Goal: Task Accomplishment & Management: Manage account settings

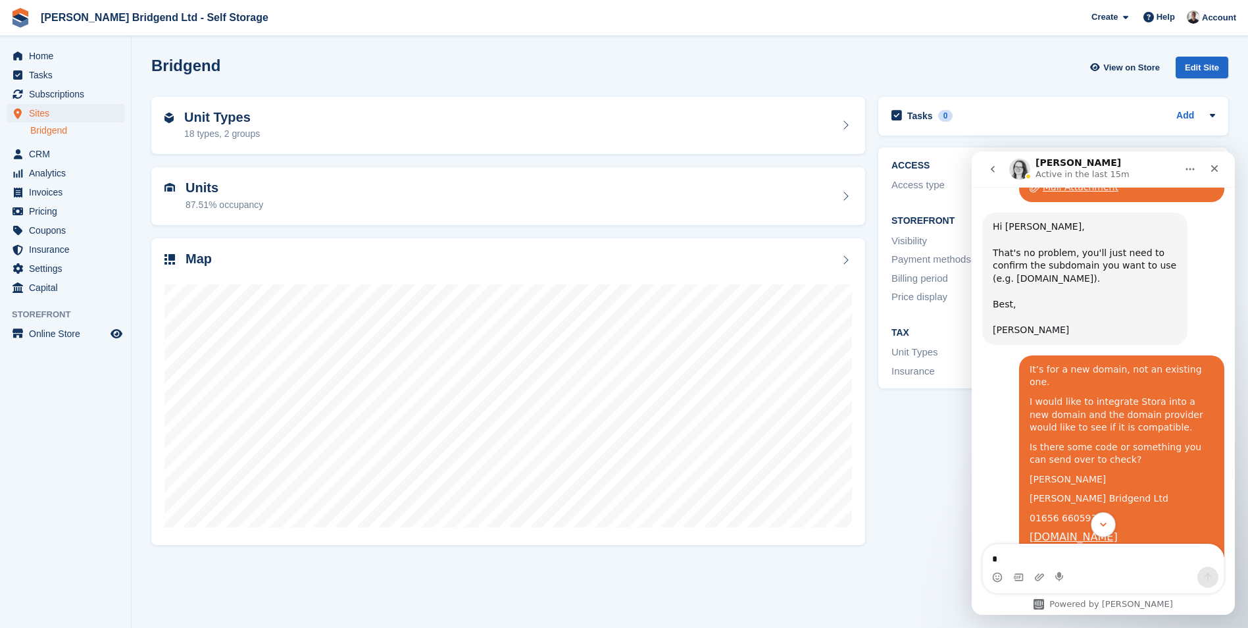
scroll to position [1774, 0]
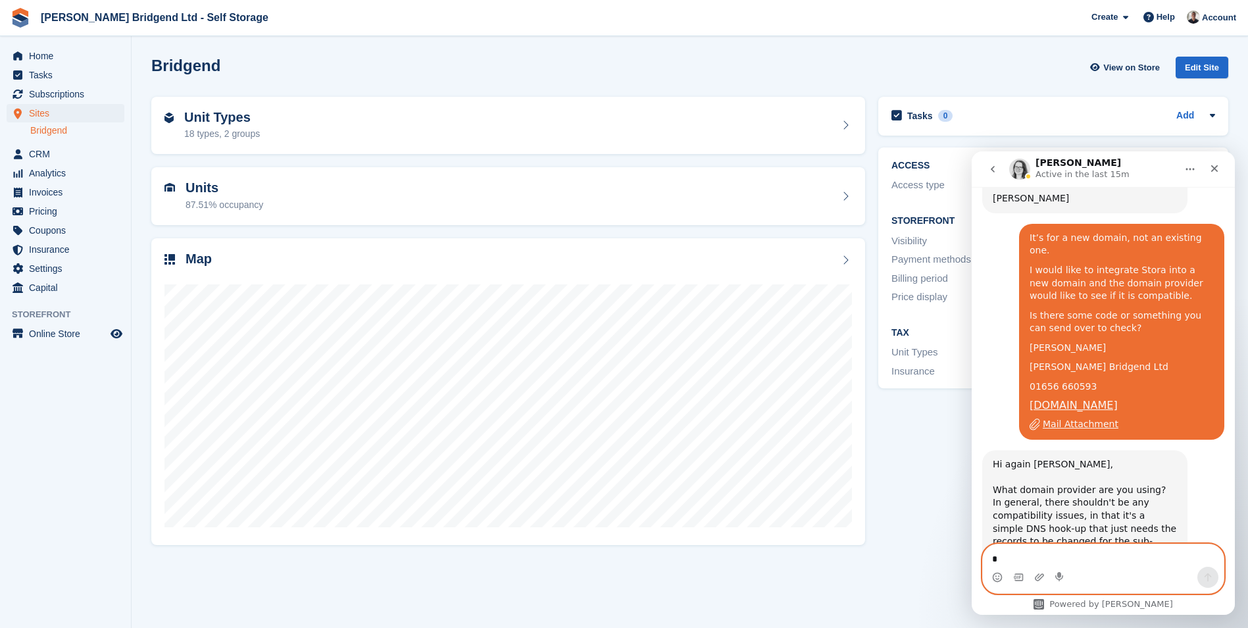
click at [1084, 564] on textarea "Message…" at bounding box center [1103, 555] width 241 height 22
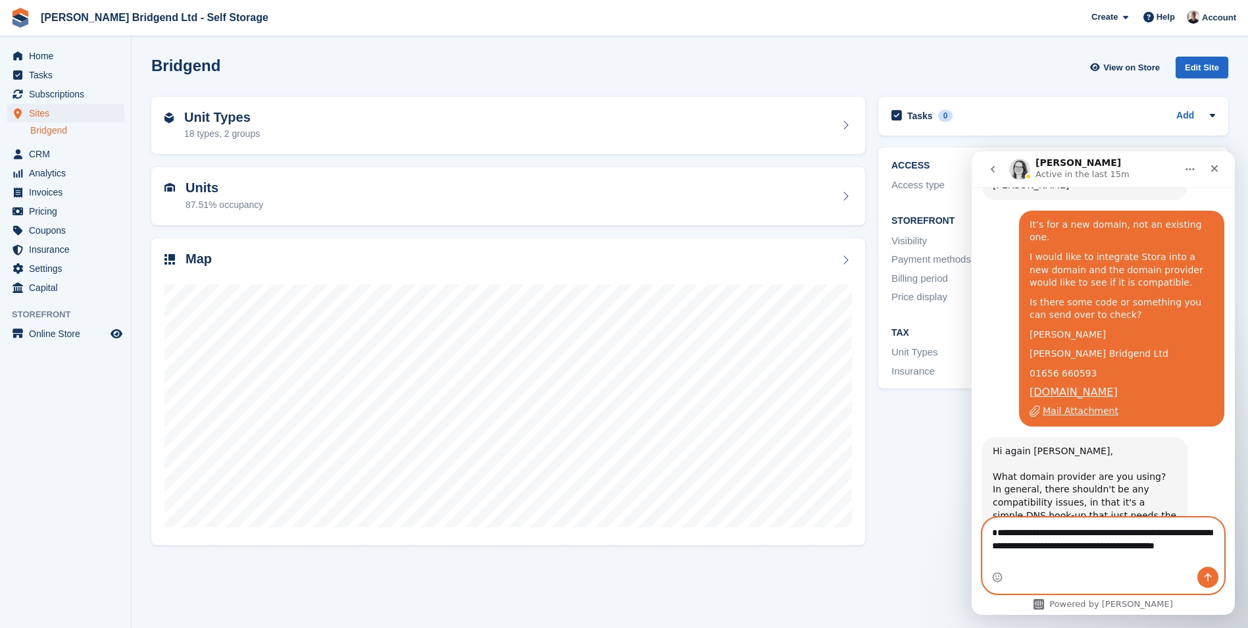
scroll to position [1800, 0]
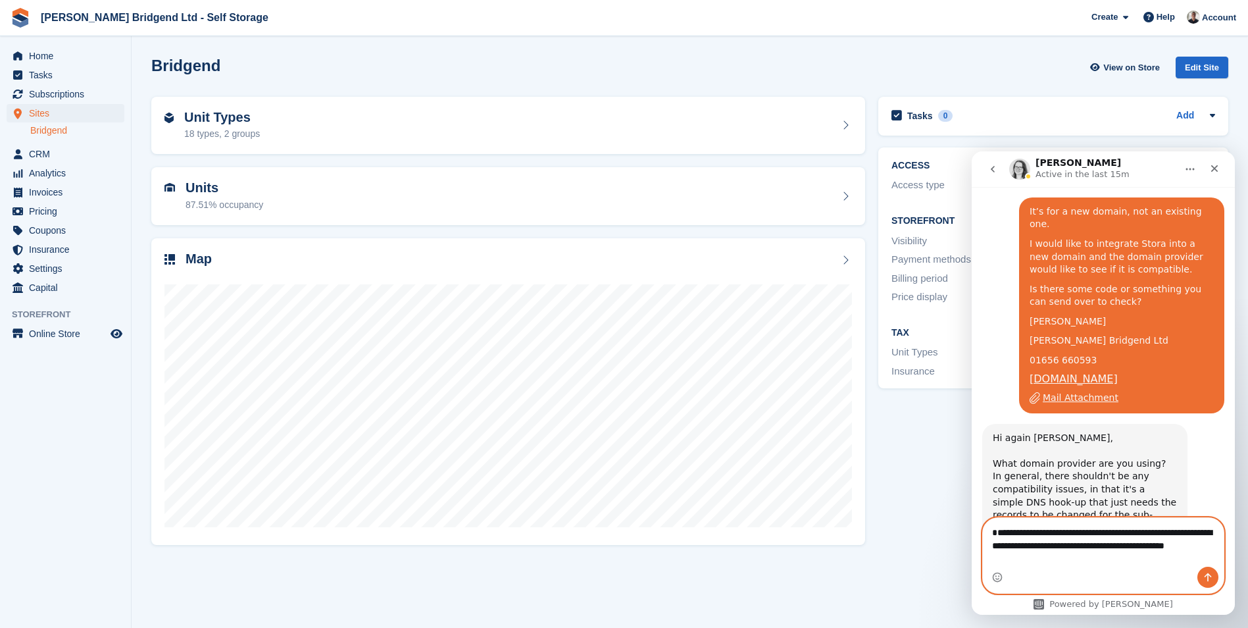
type textarea "**********"
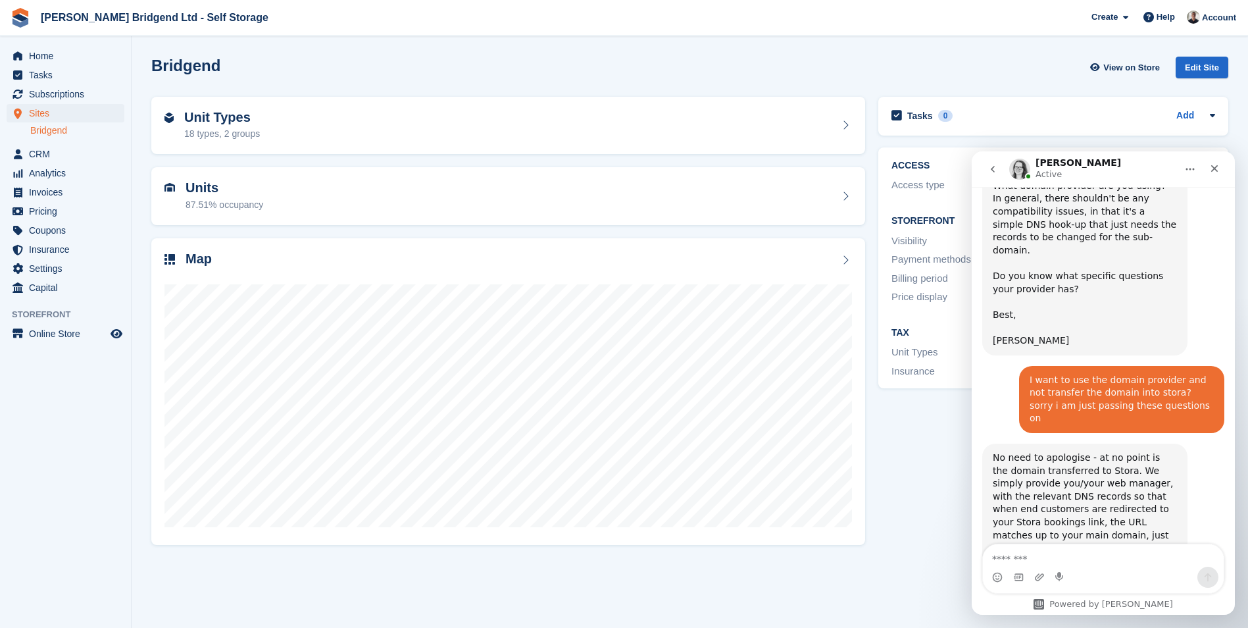
scroll to position [2097, 0]
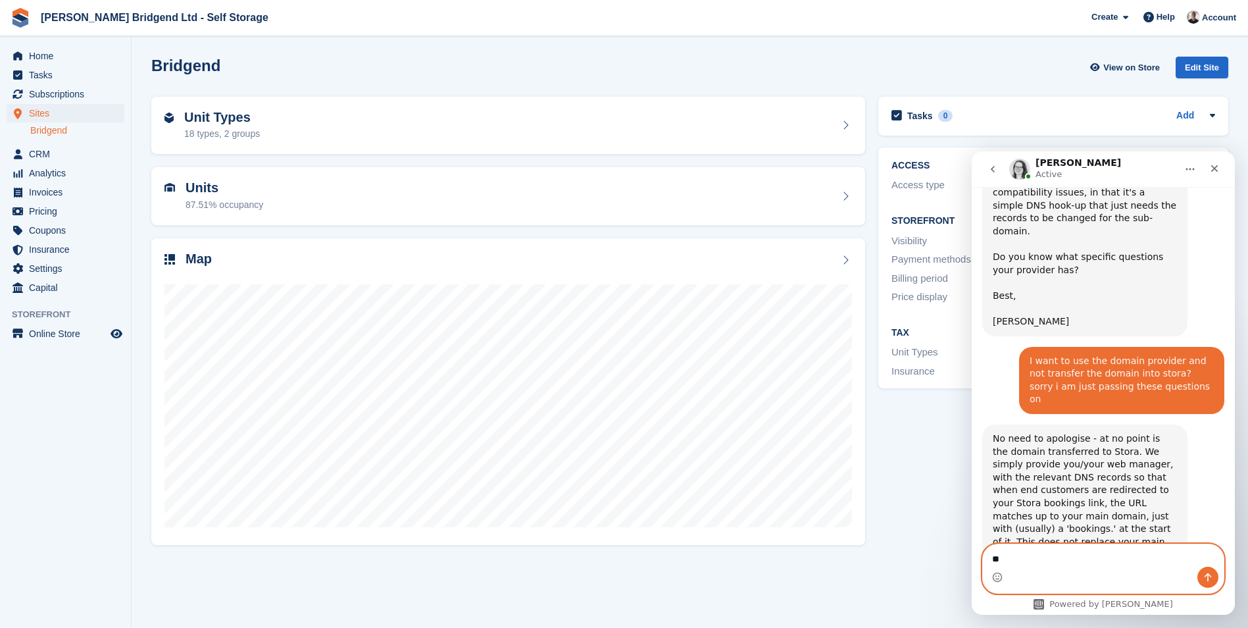
type textarea "*"
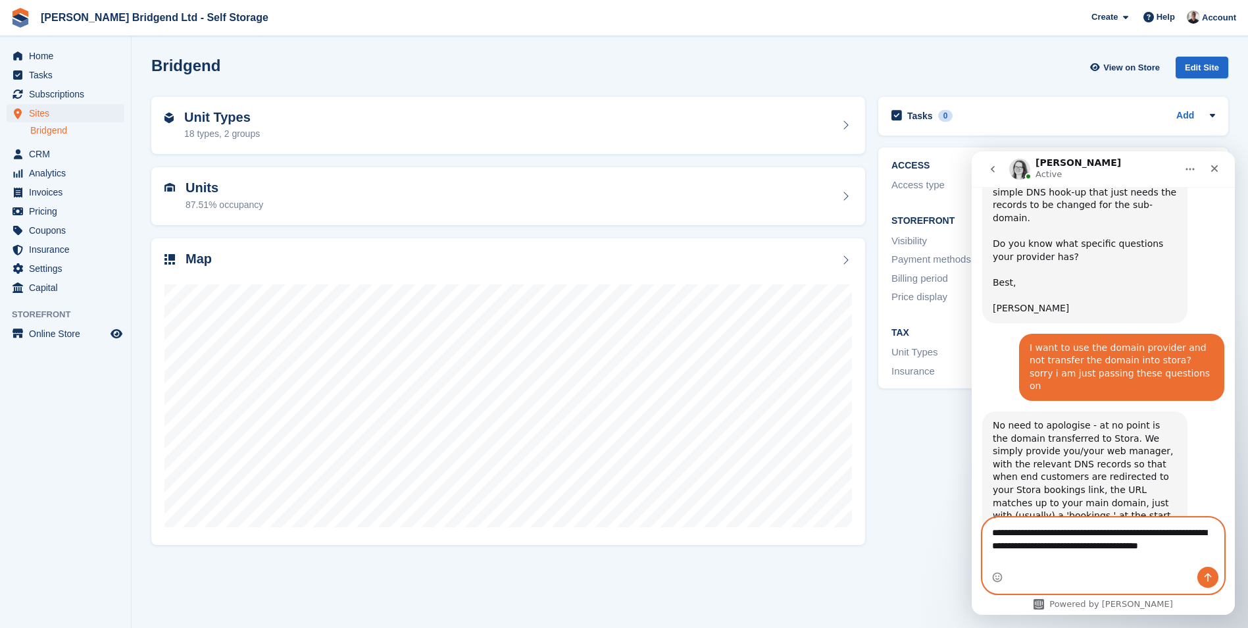
type textarea "**********"
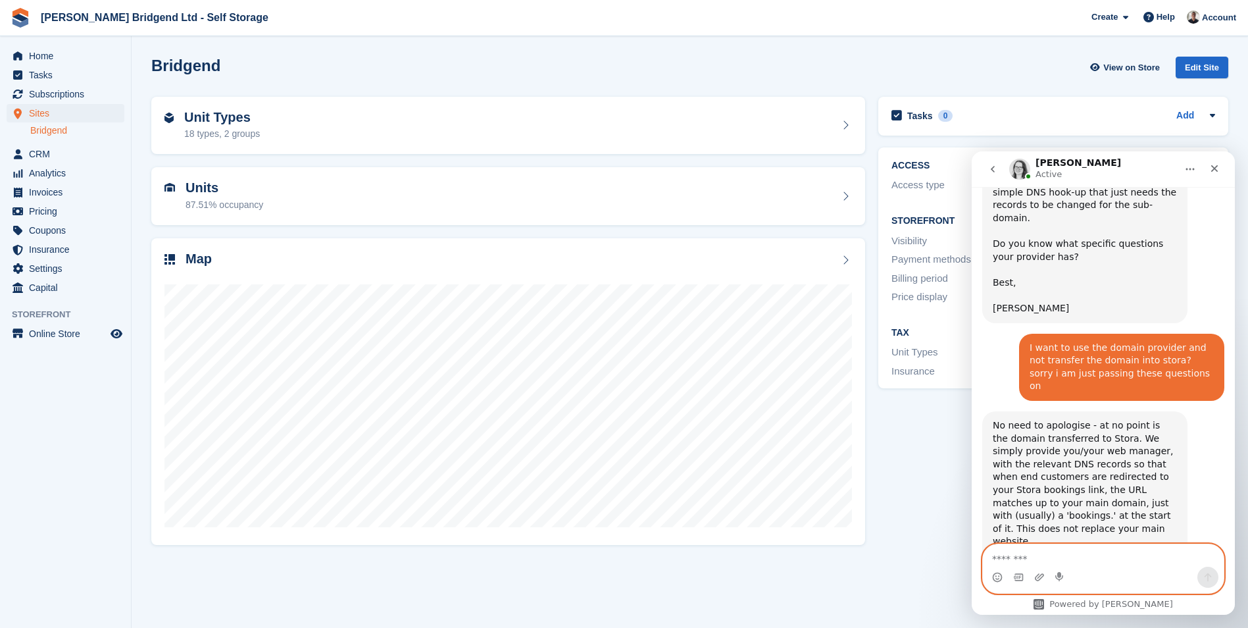
scroll to position [2162, 0]
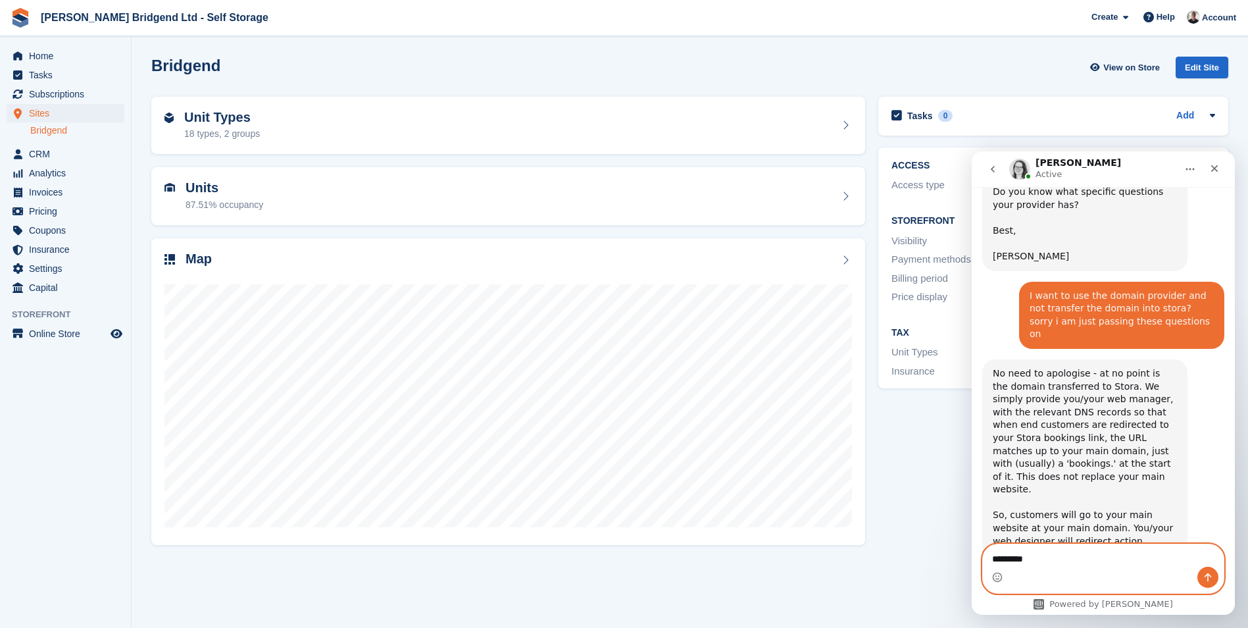
type textarea "*********"
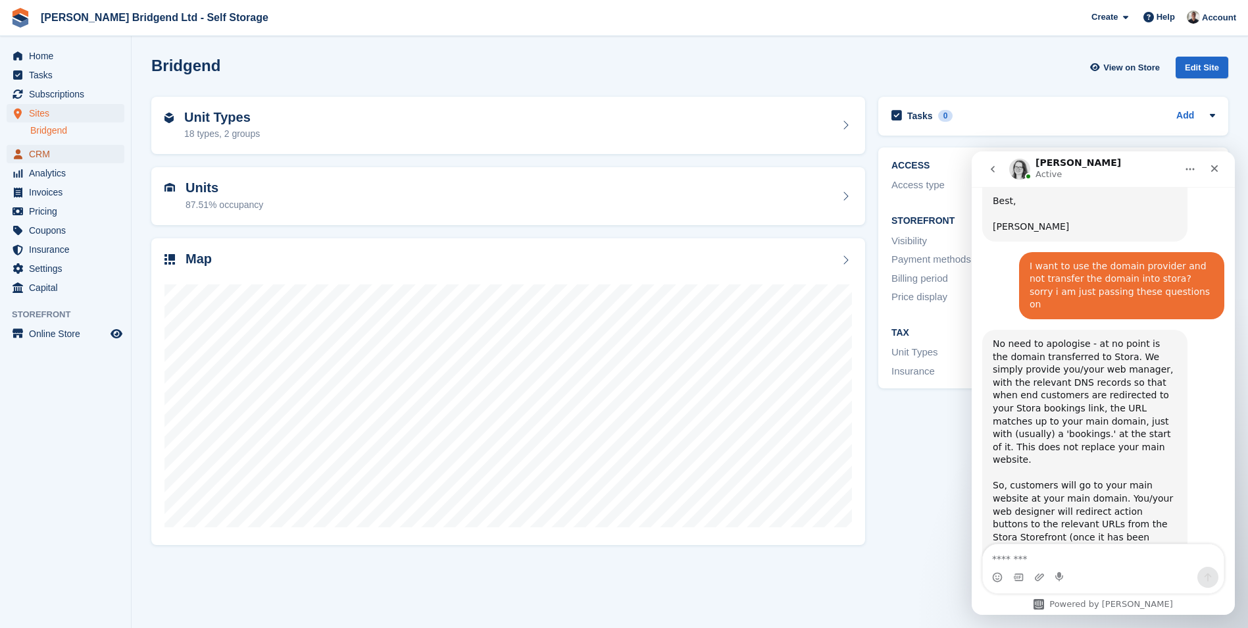
click at [81, 150] on span "CRM" at bounding box center [68, 154] width 79 height 18
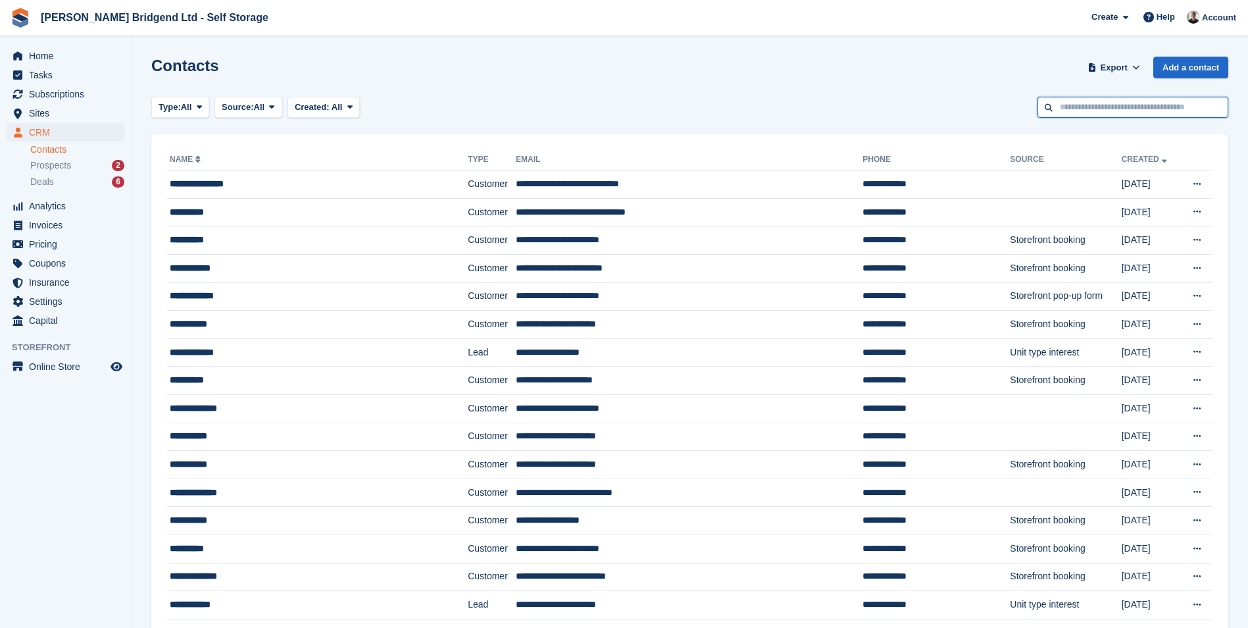
click at [1104, 112] on input "text" at bounding box center [1132, 108] width 191 height 22
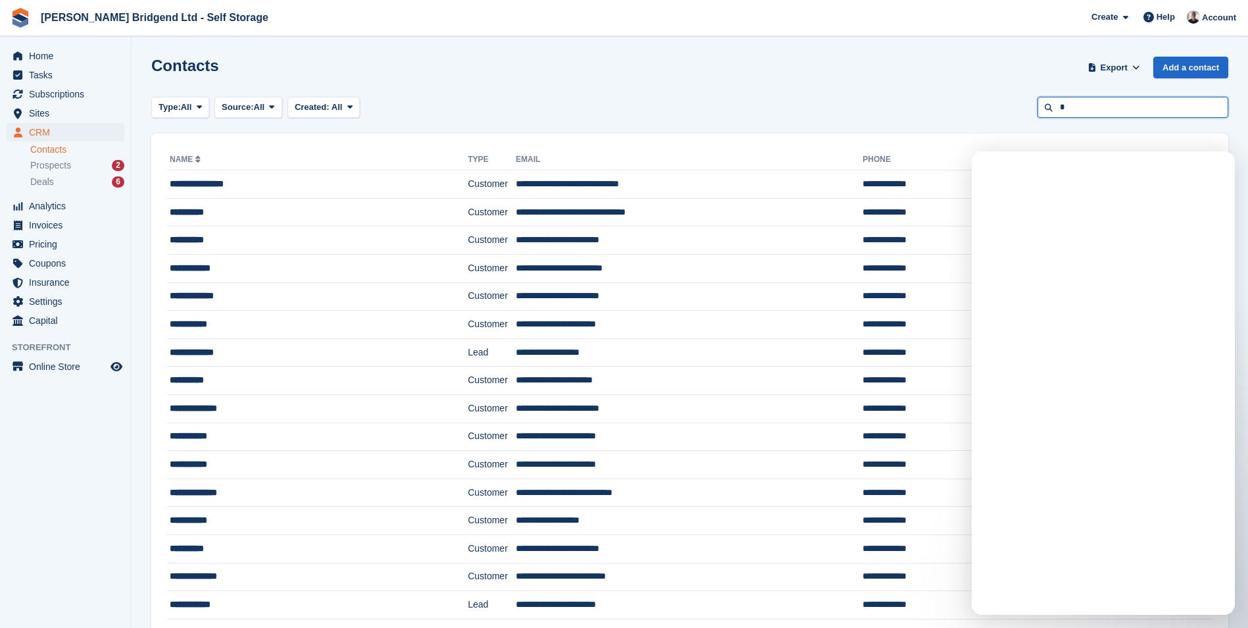
type input "*"
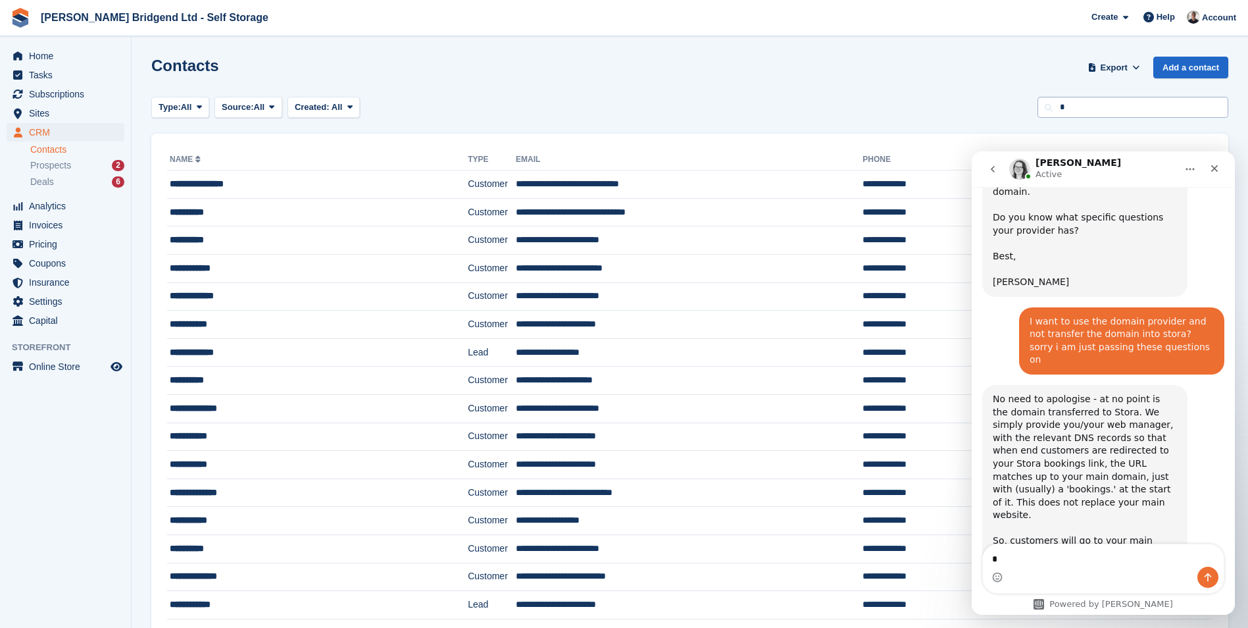
scroll to position [2178, 0]
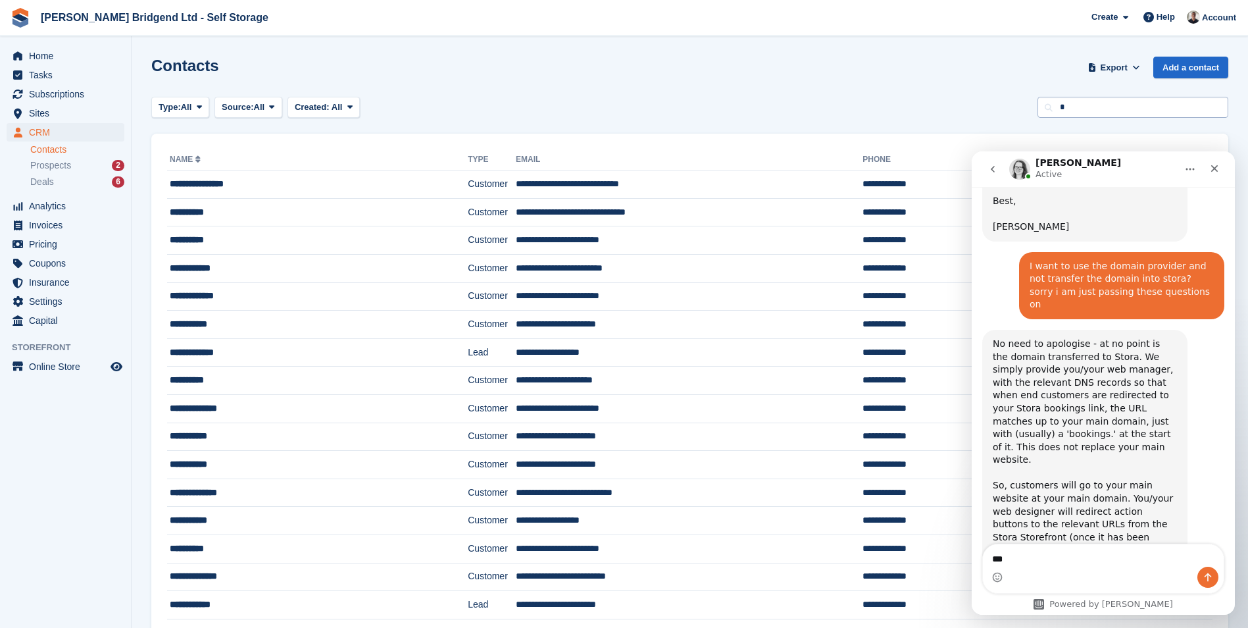
type textarea "****"
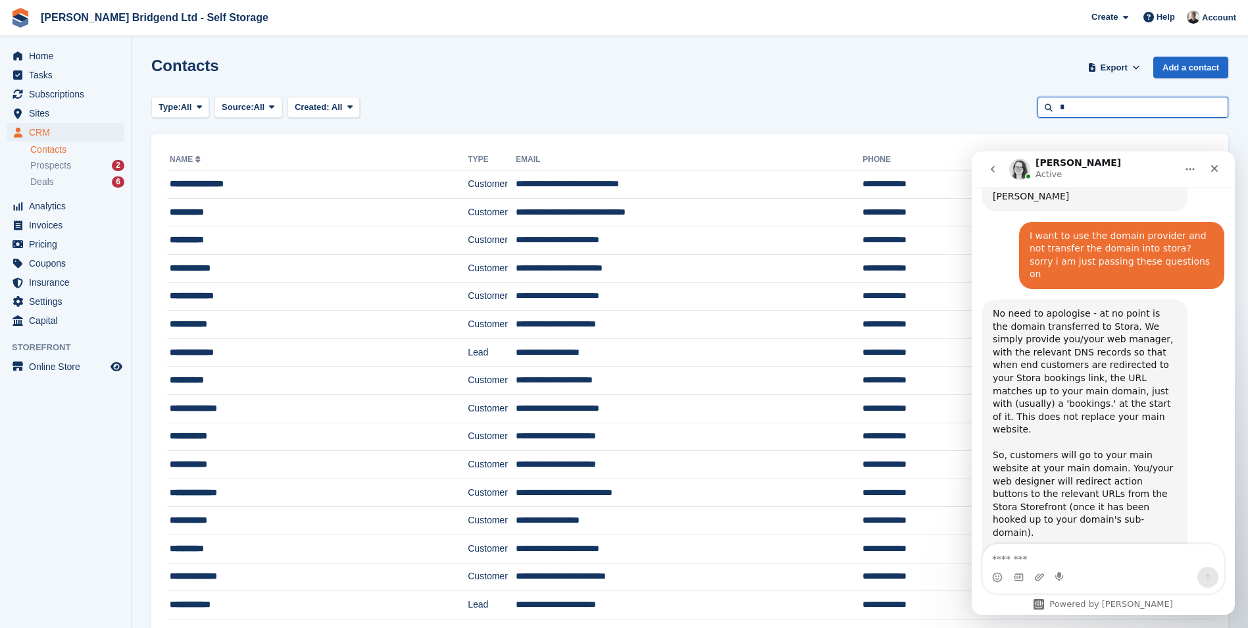
drag, startPoint x: 1103, startPoint y: 107, endPoint x: 1102, endPoint y: 88, distance: 18.5
click at [1103, 105] on input "*" at bounding box center [1132, 108] width 191 height 22
type input "*****"
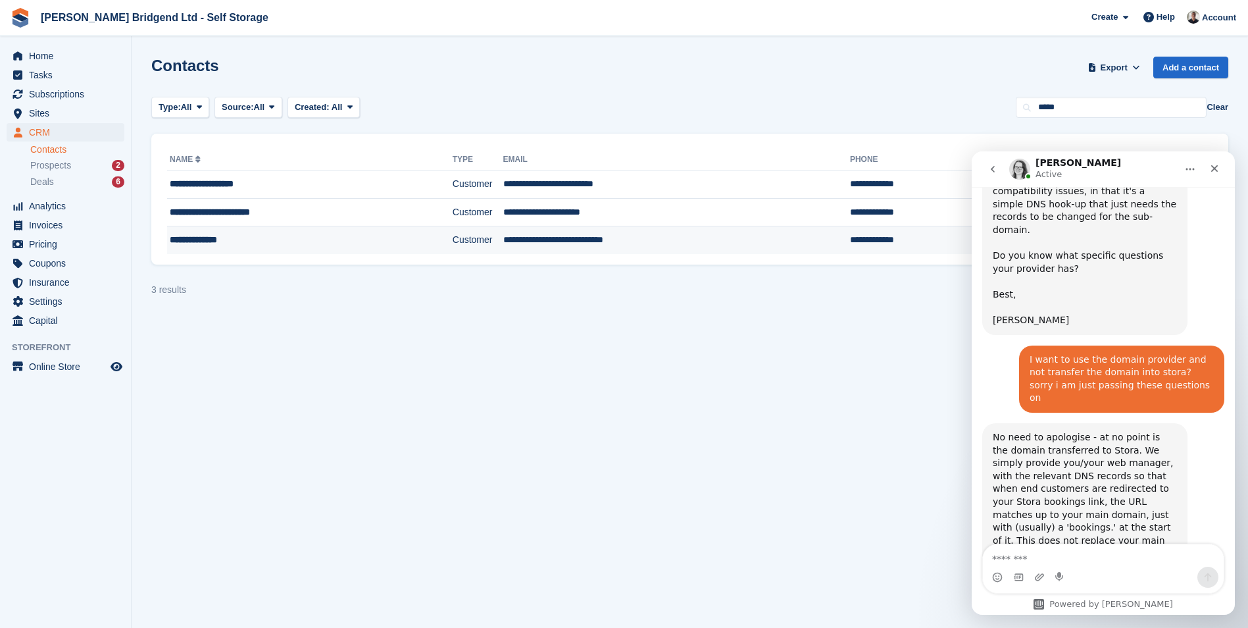
click at [580, 247] on td "**********" at bounding box center [676, 240] width 347 height 28
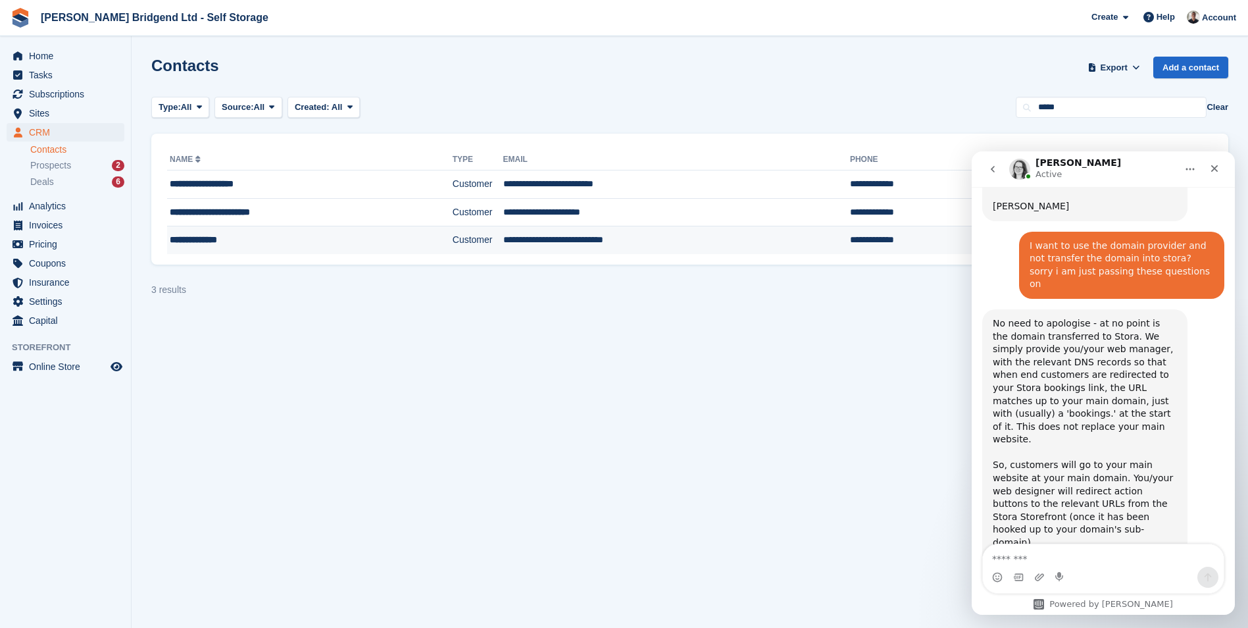
scroll to position [2209, 0]
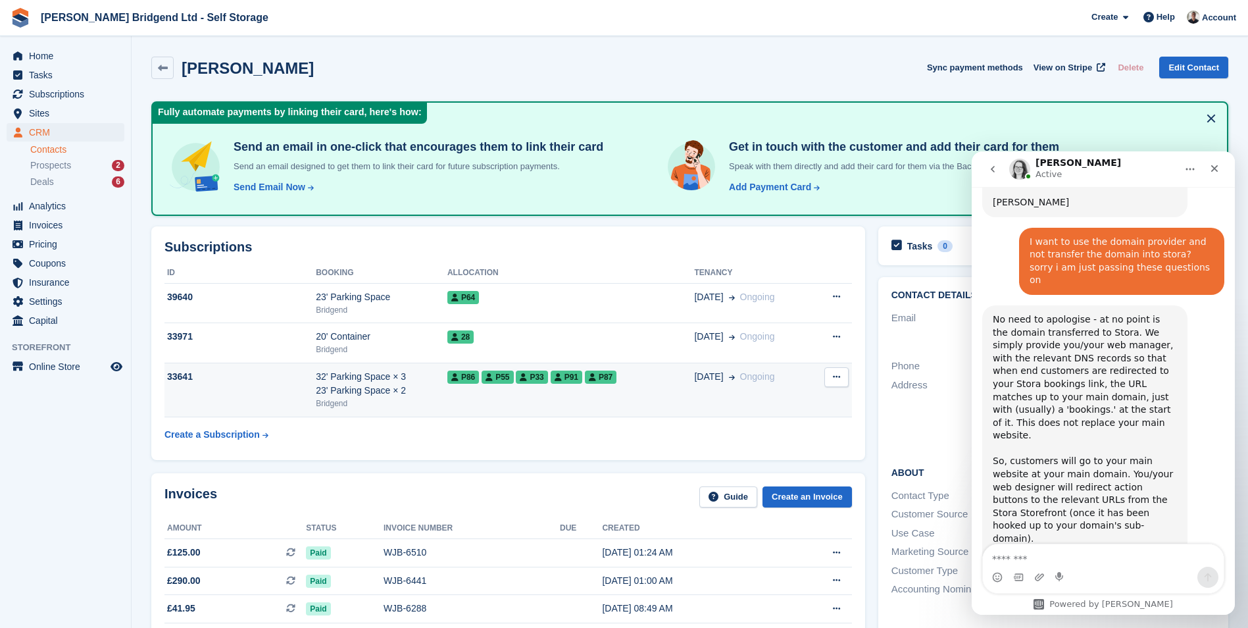
scroll to position [2209, 0]
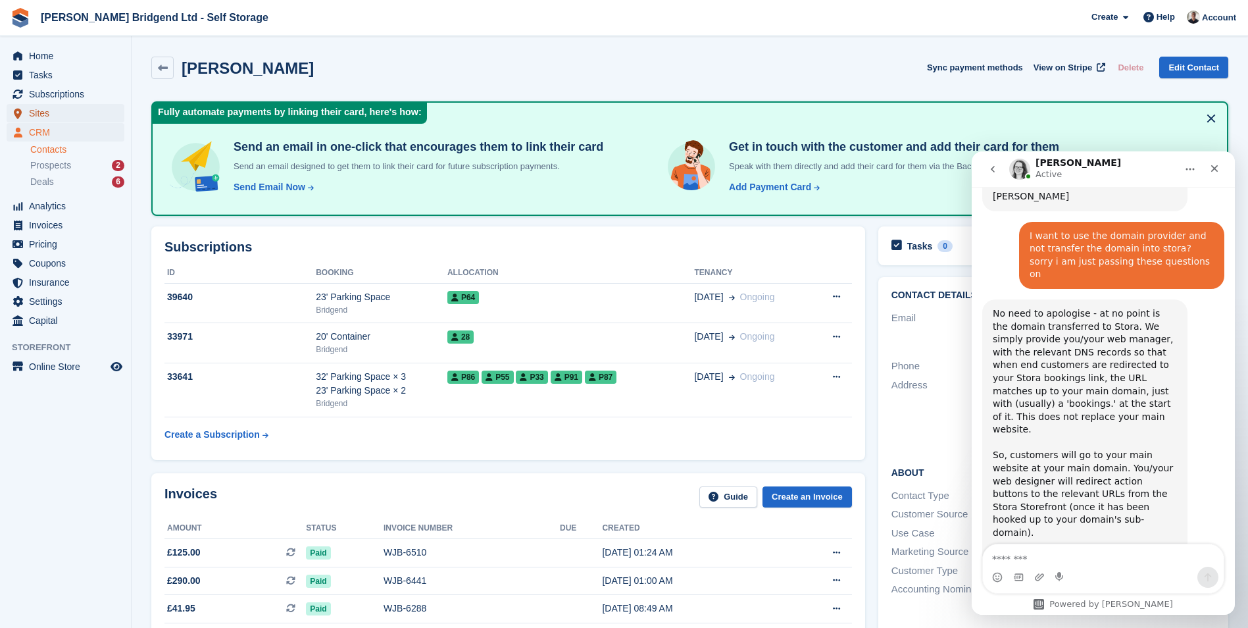
click at [59, 110] on span "Sites" at bounding box center [68, 113] width 79 height 18
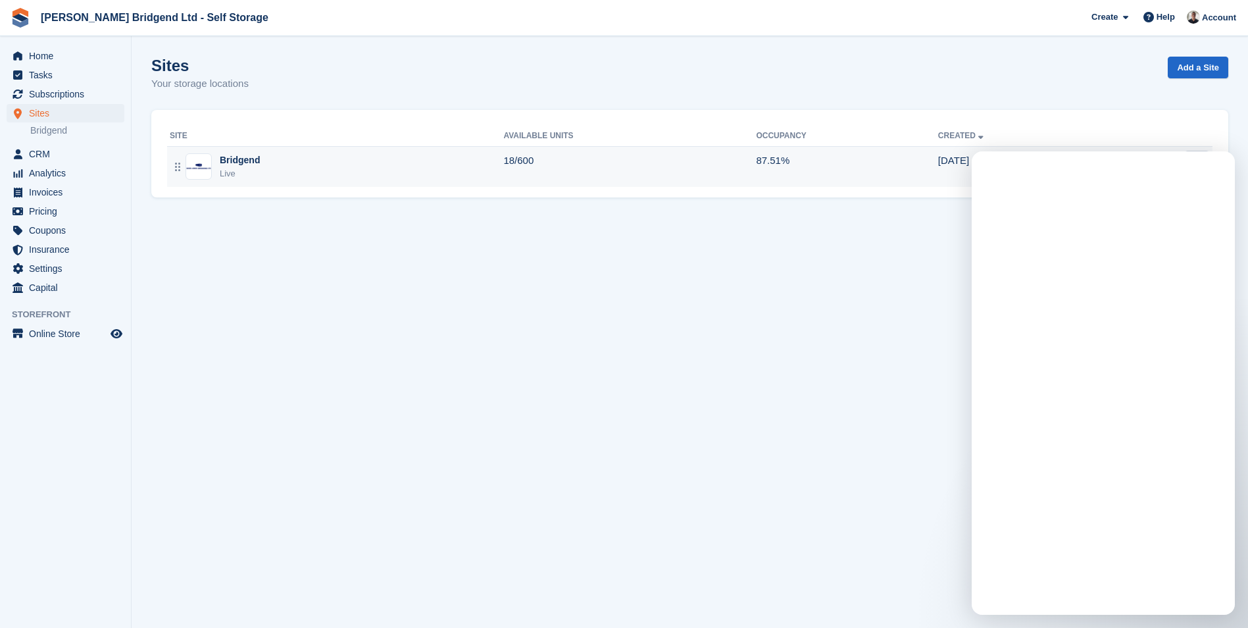
click at [415, 162] on div "Bridgend Live" at bounding box center [337, 166] width 334 height 27
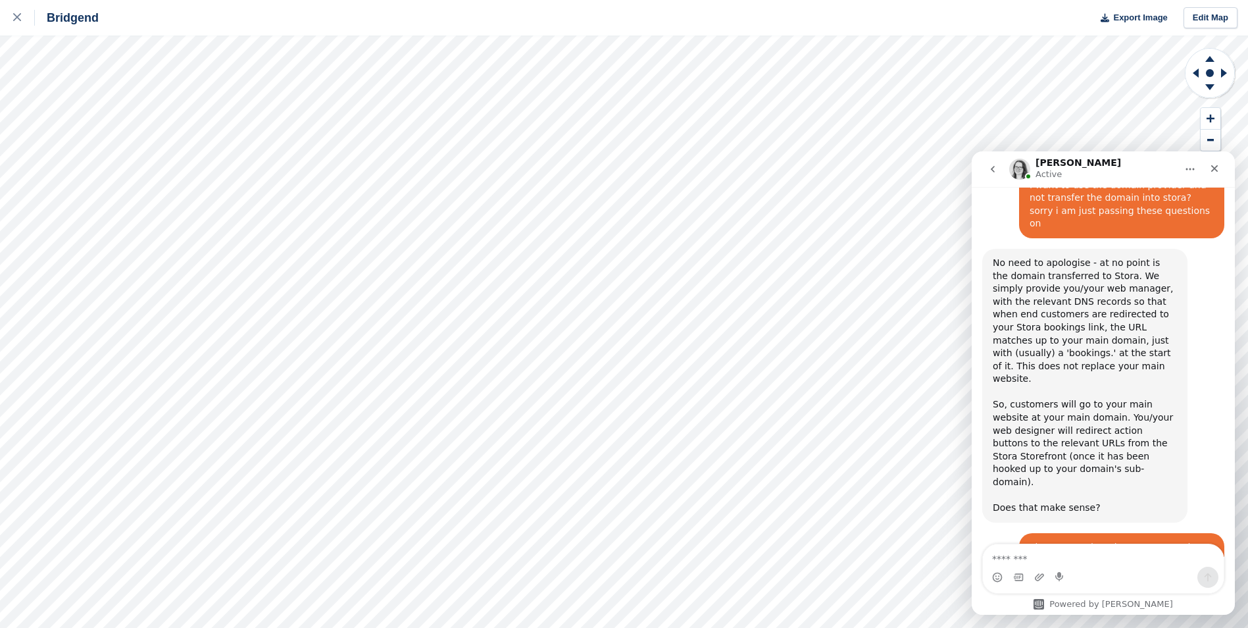
scroll to position [2338, 0]
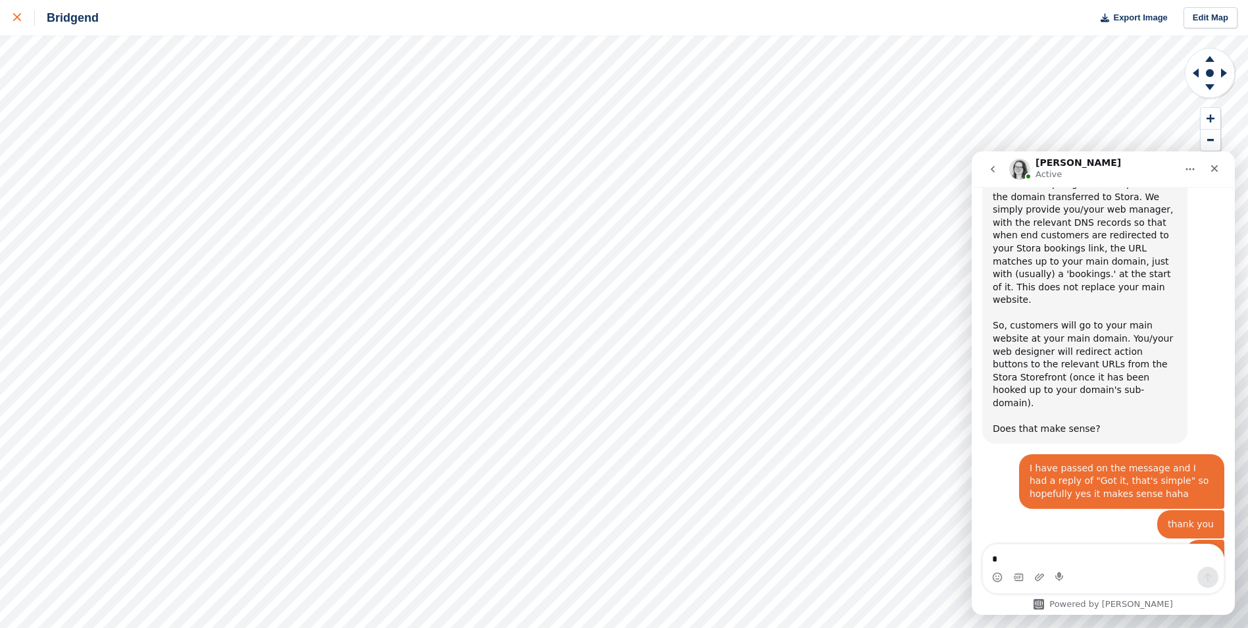
click at [26, 19] on div at bounding box center [24, 18] width 22 height 16
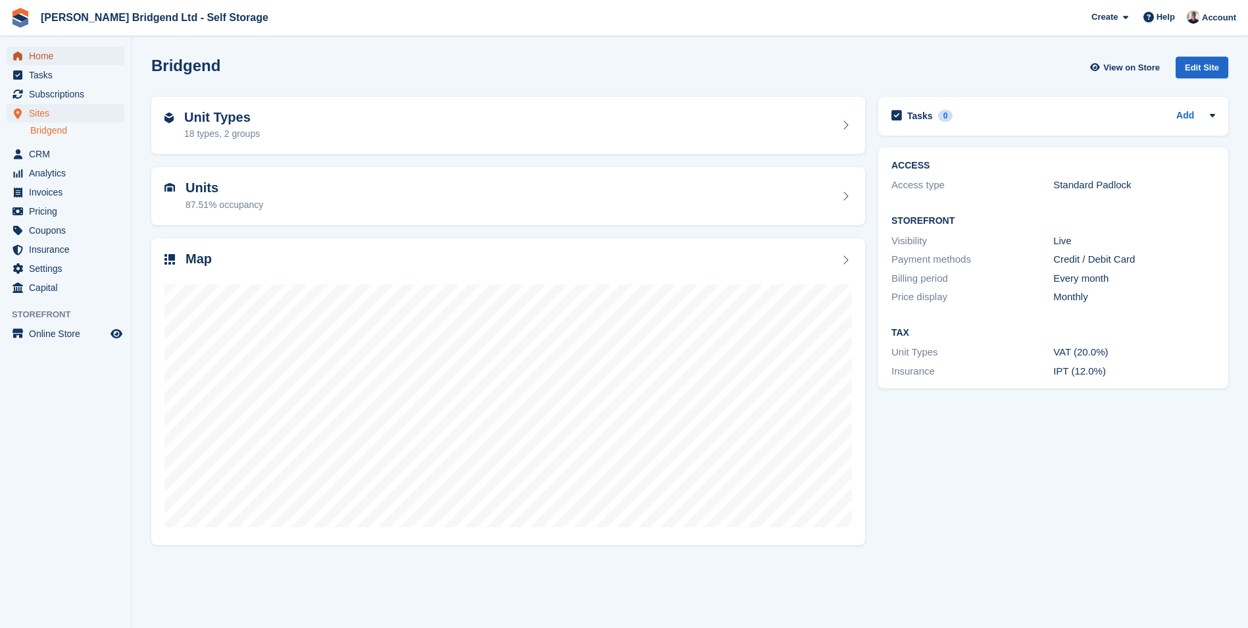
click at [68, 59] on span "Home" at bounding box center [68, 56] width 79 height 18
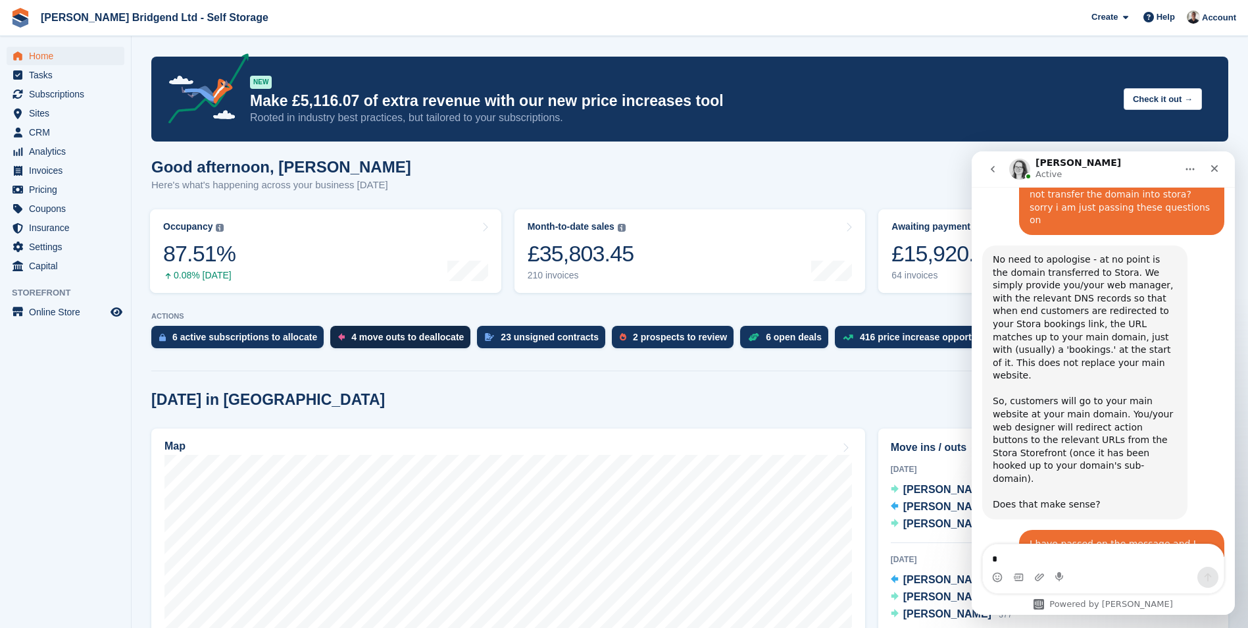
scroll to position [2338, 0]
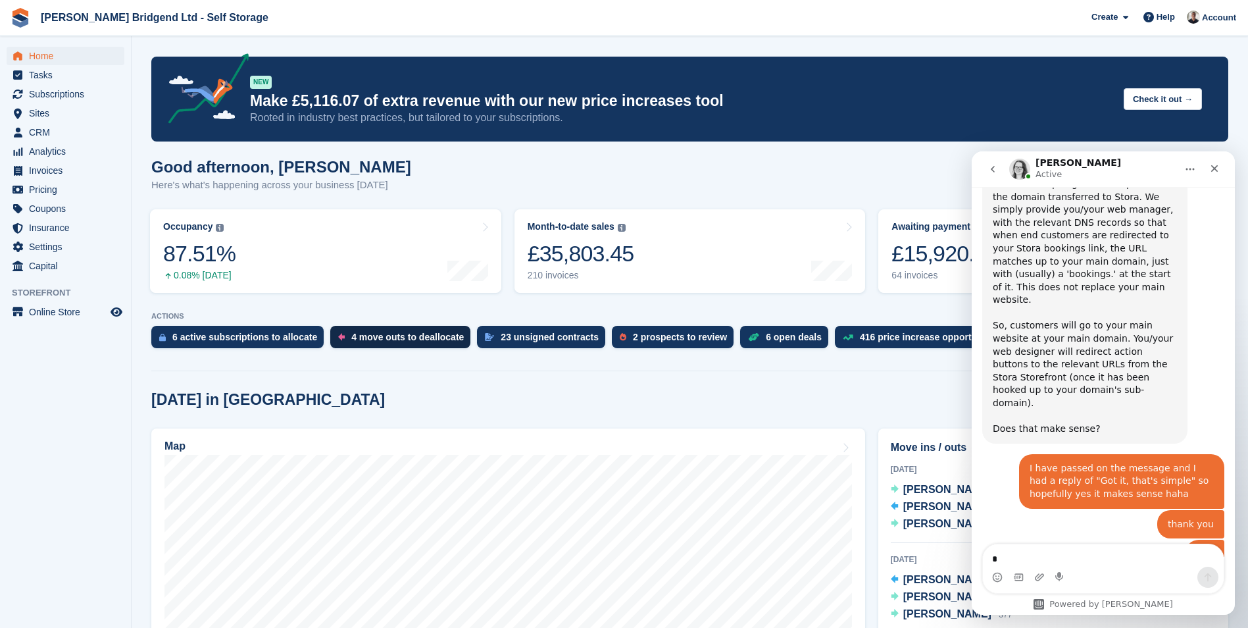
click at [416, 339] on div "4 move outs to deallocate" at bounding box center [407, 337] width 112 height 11
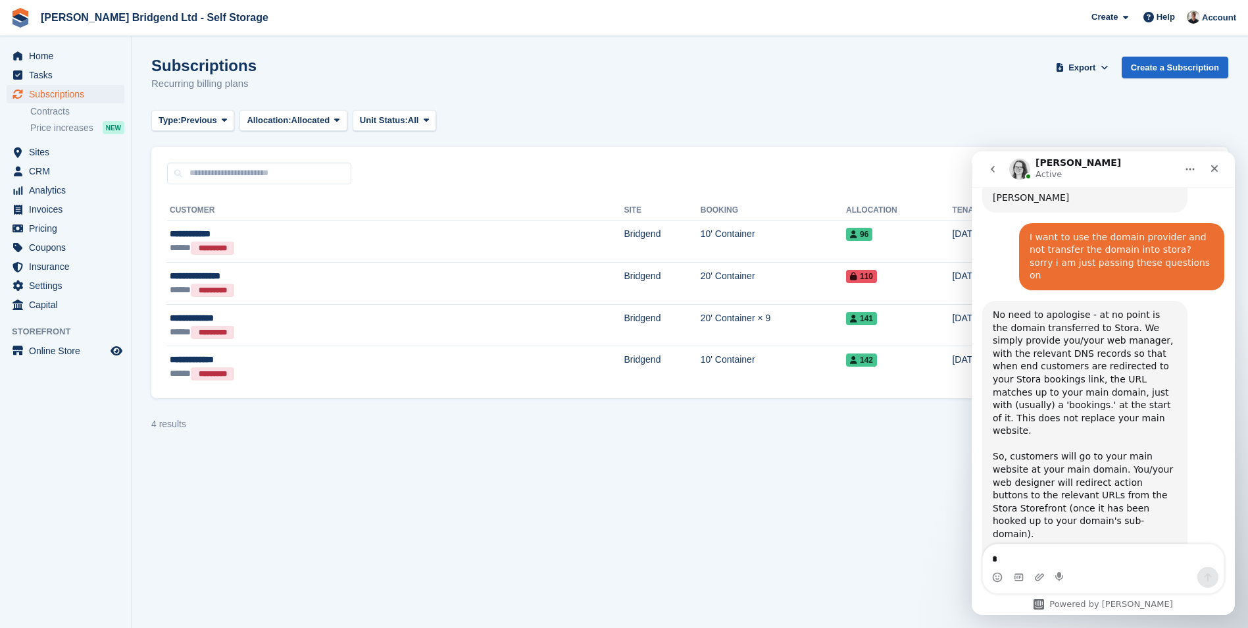
scroll to position [2338, 0]
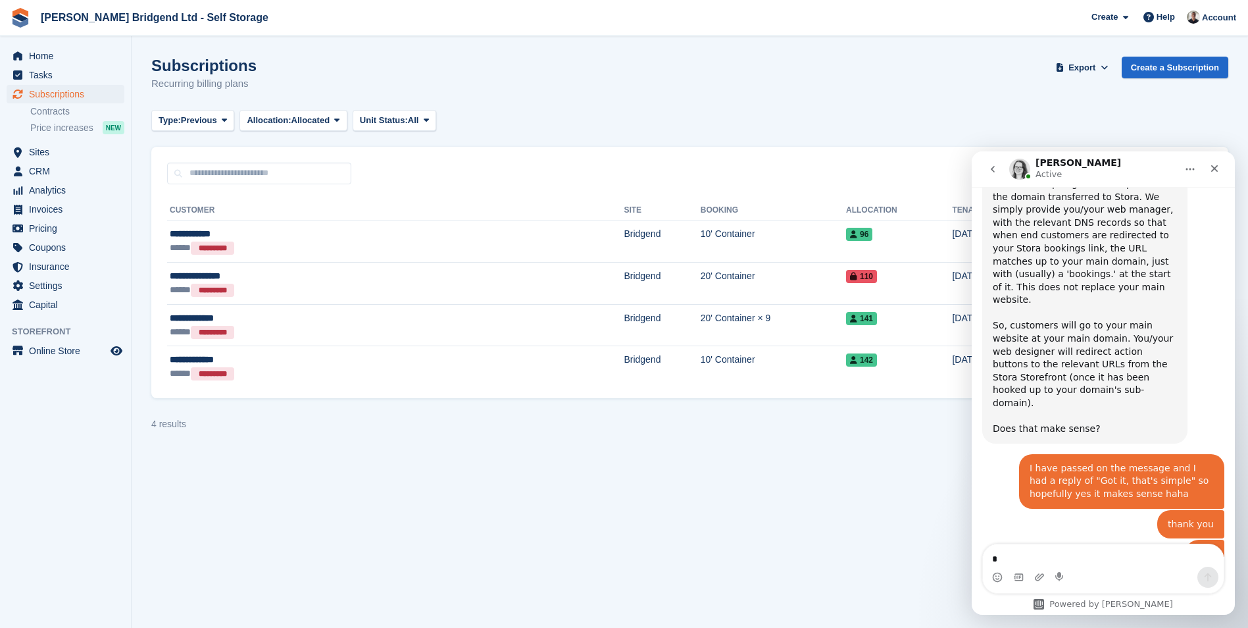
click at [1000, 169] on button "go back" at bounding box center [992, 169] width 25 height 25
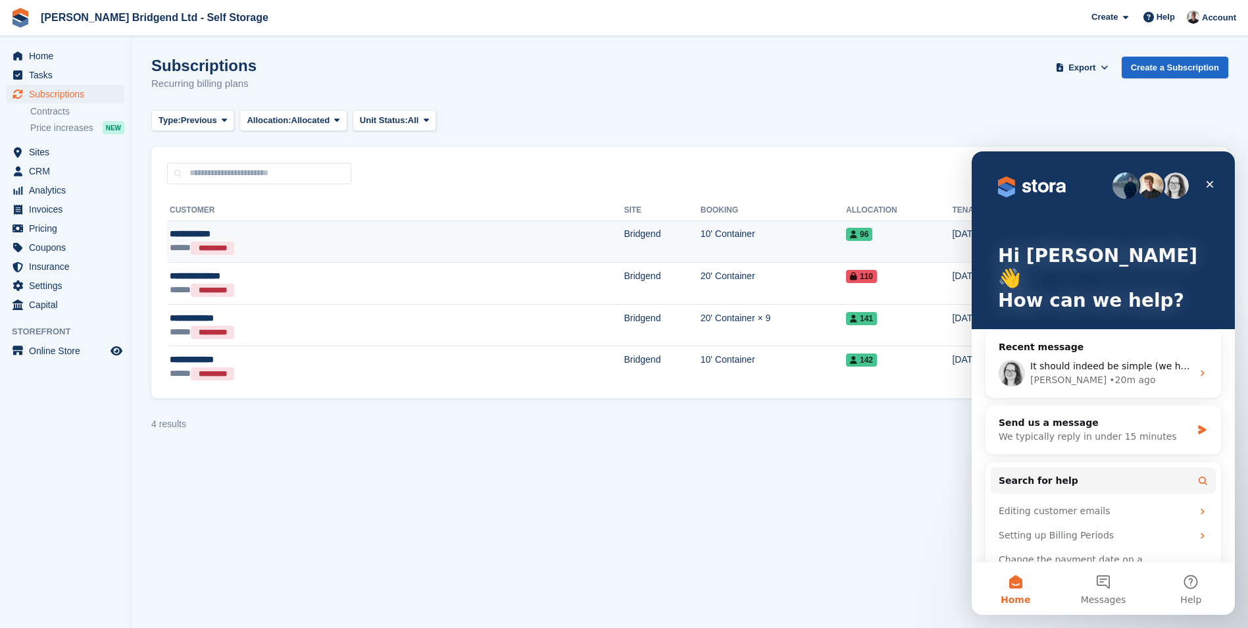
click at [846, 240] on div "96" at bounding box center [899, 234] width 106 height 14
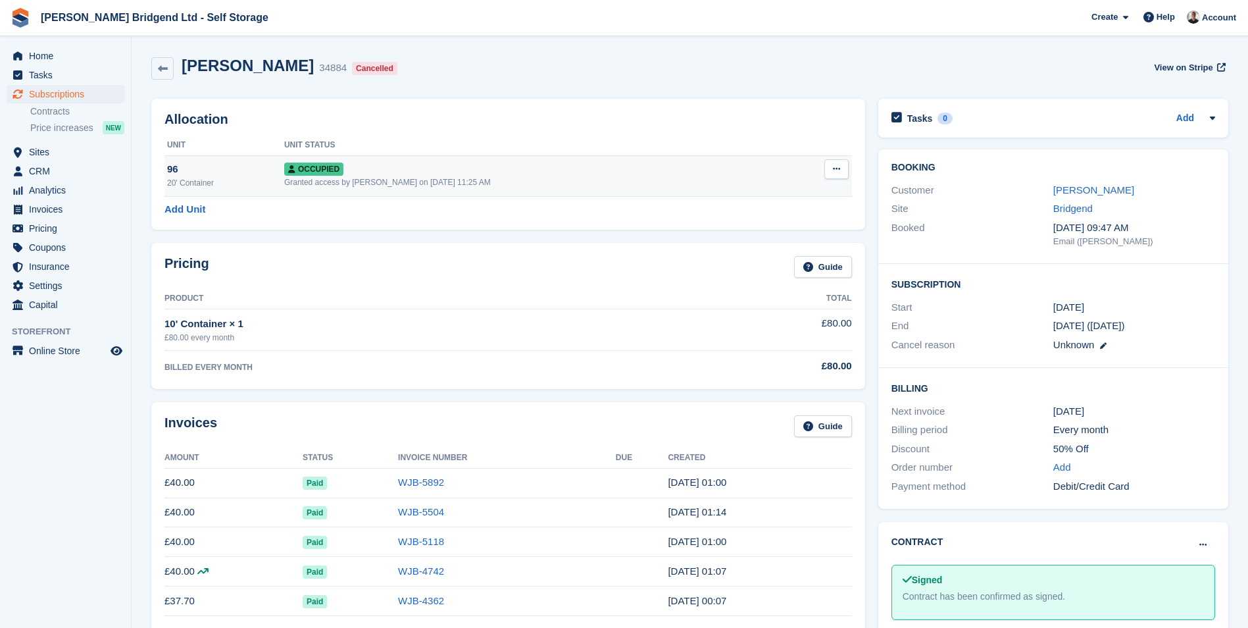
click at [843, 171] on button at bounding box center [836, 169] width 24 height 20
drag, startPoint x: 785, startPoint y: 239, endPoint x: 684, endPoint y: 51, distance: 213.4
click at [785, 239] on p "Deallocate" at bounding box center [785, 240] width 114 height 17
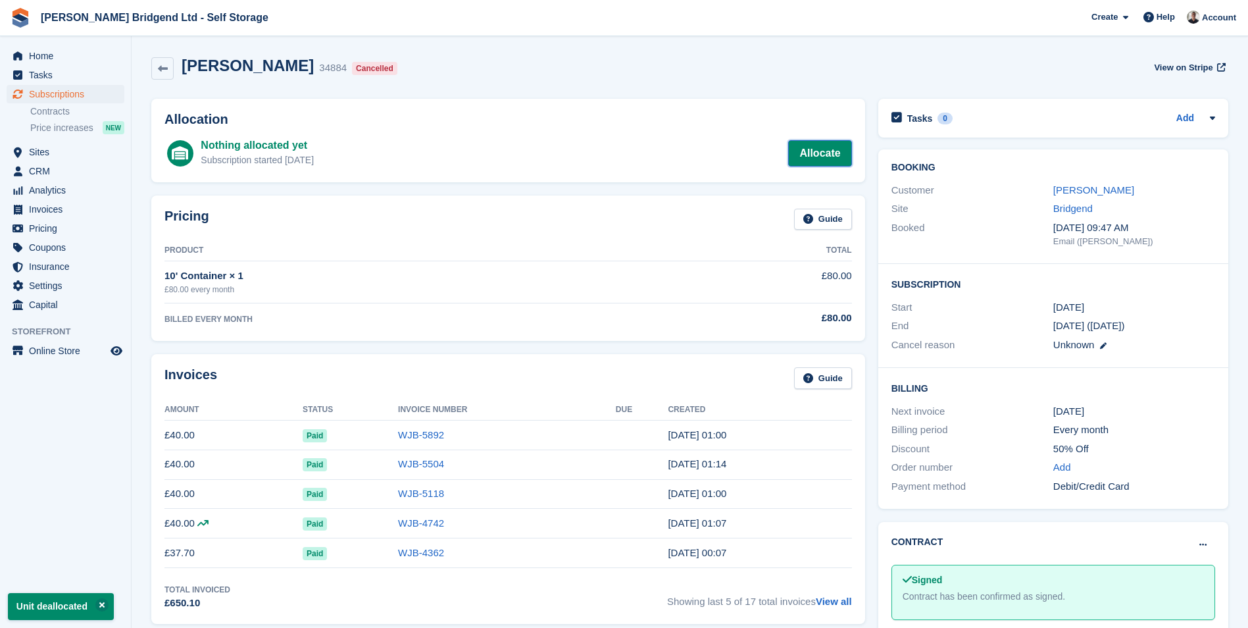
click at [810, 152] on link "Allocate" at bounding box center [819, 153] width 63 height 26
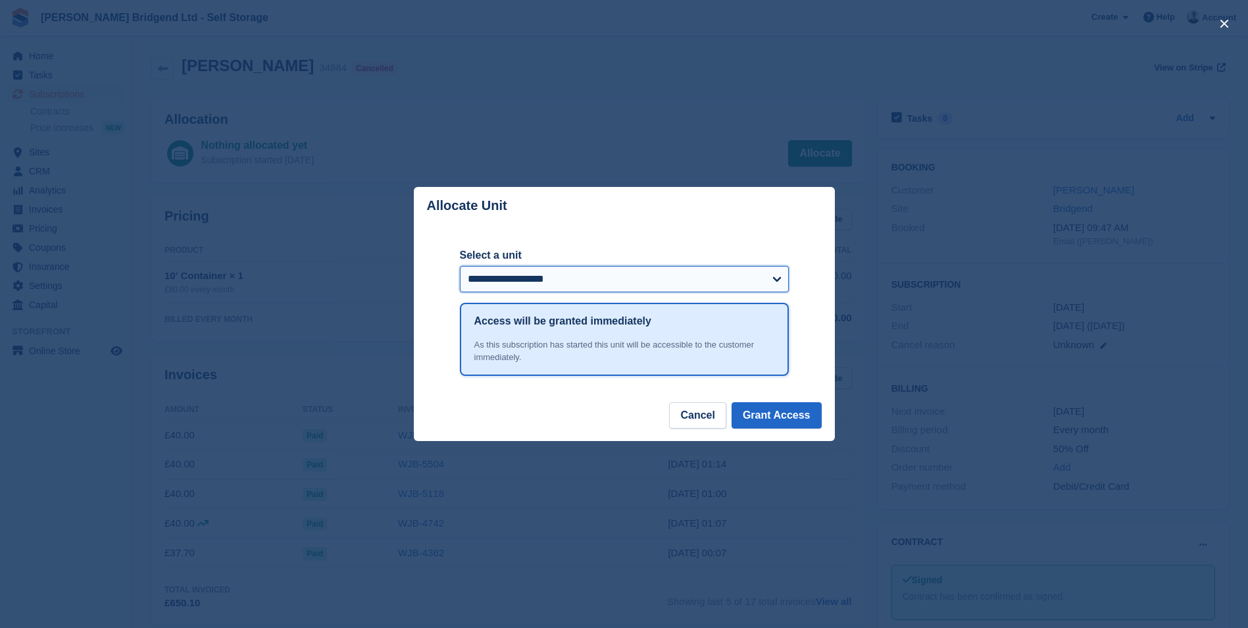
click at [577, 287] on select "**********" at bounding box center [624, 279] width 329 height 26
select select "*****"
click at [460, 266] on select "**********" at bounding box center [624, 279] width 329 height 26
click at [765, 414] on button "Grant Access" at bounding box center [777, 415] width 90 height 26
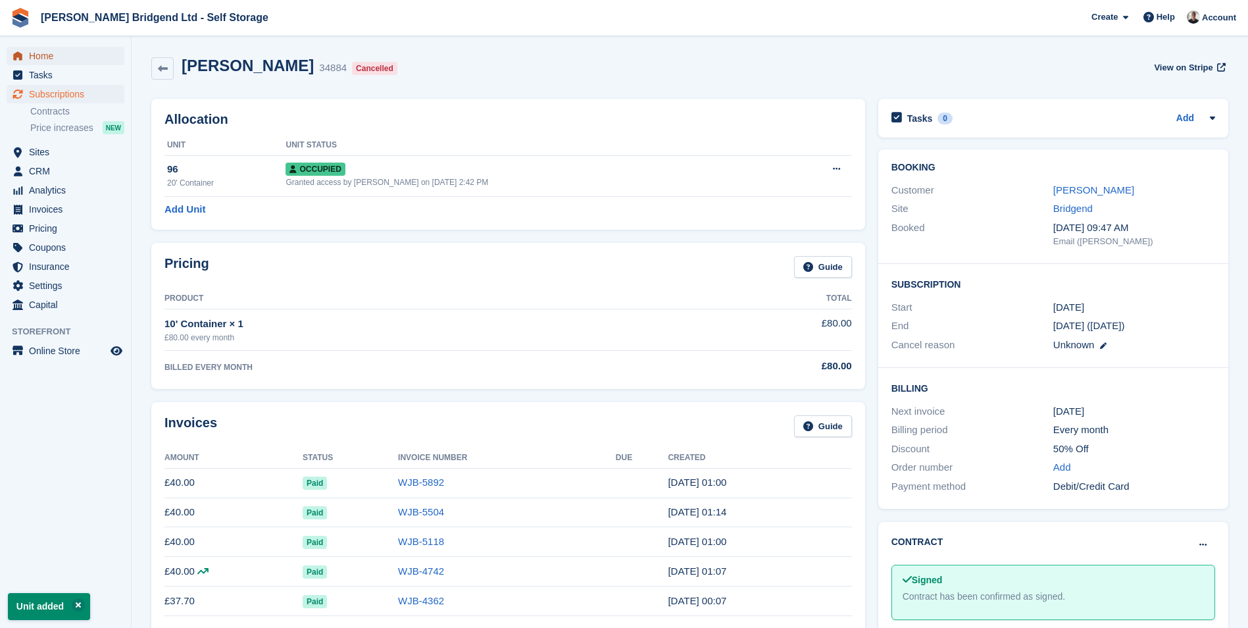
click at [45, 57] on span "Home" at bounding box center [68, 56] width 79 height 18
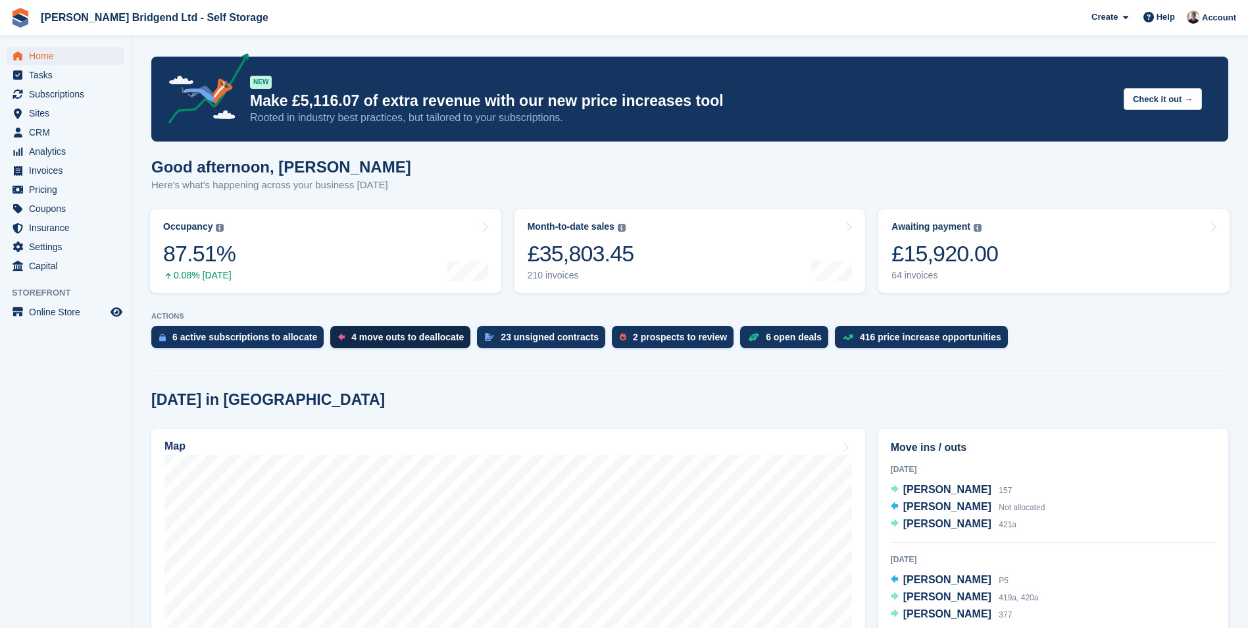
click at [404, 334] on div "4 move outs to deallocate" at bounding box center [407, 337] width 112 height 11
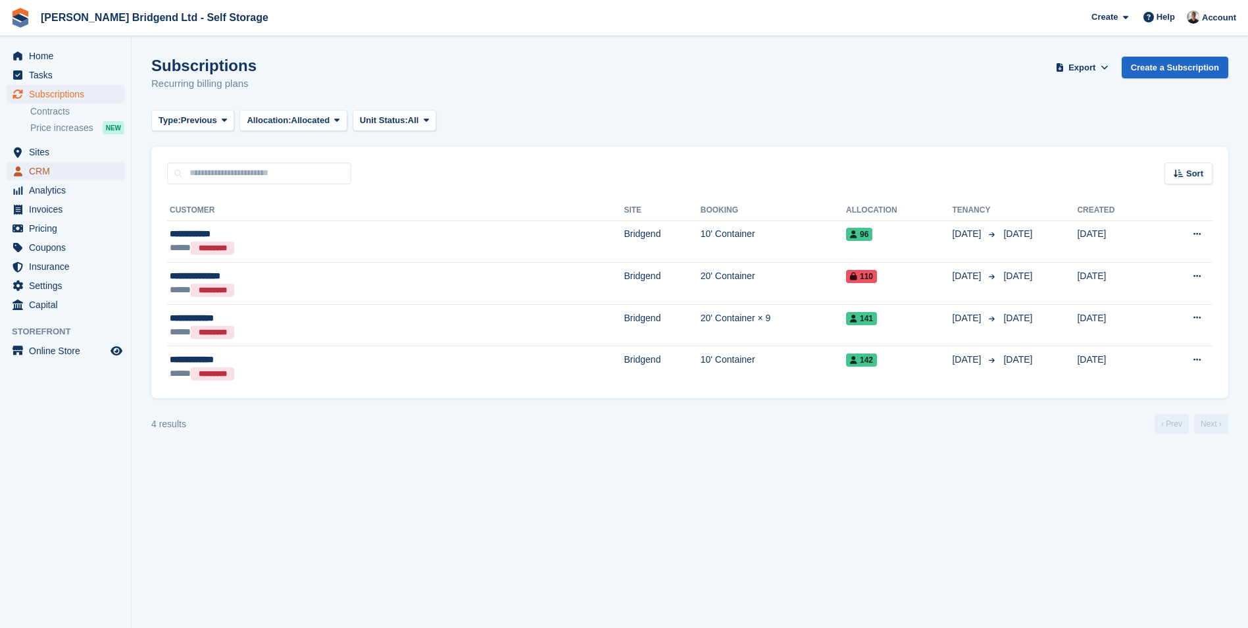
click at [58, 166] on span "CRM" at bounding box center [68, 171] width 79 height 18
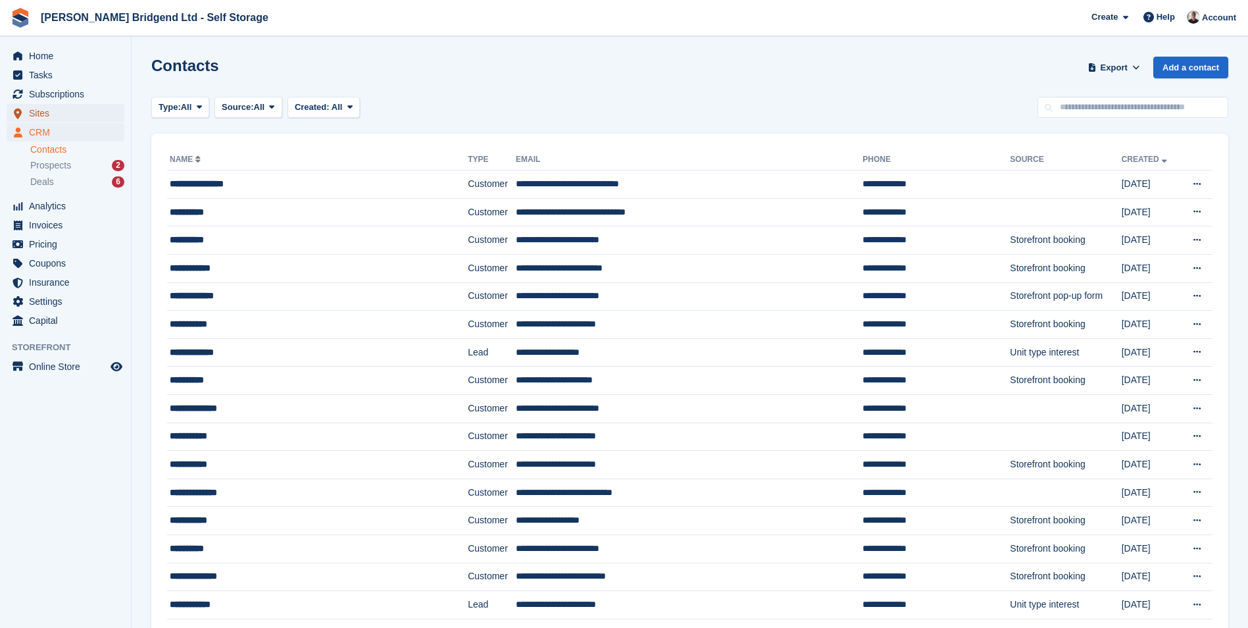
click at [86, 110] on span "Sites" at bounding box center [68, 113] width 79 height 18
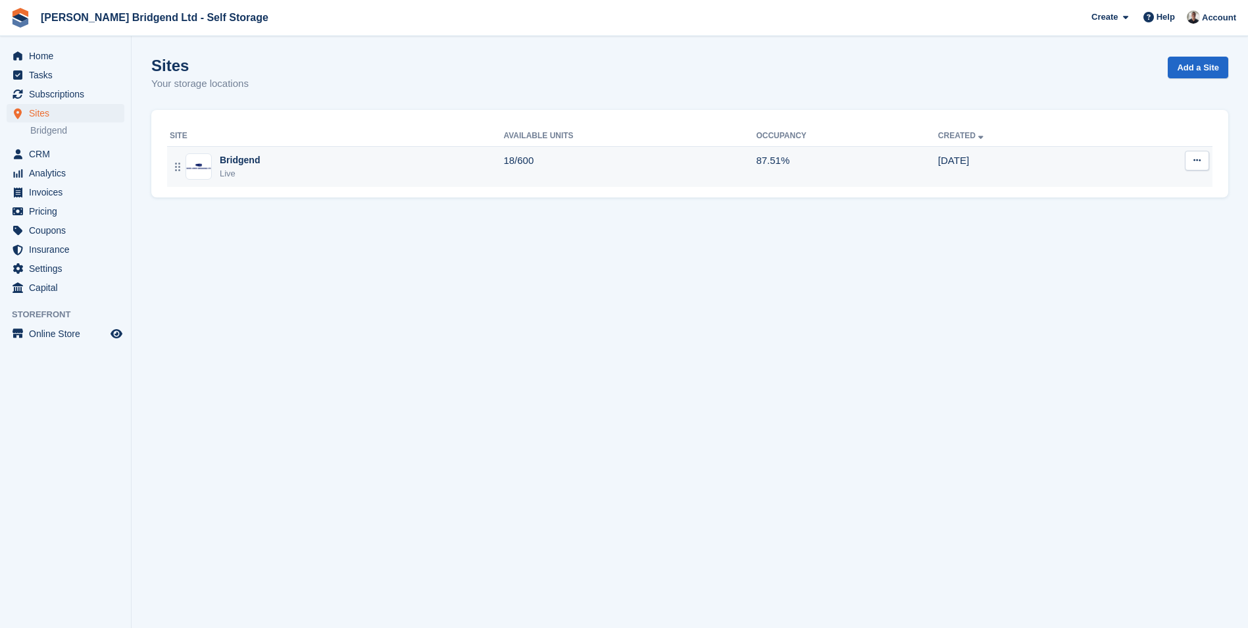
click at [380, 176] on div "Bridgend Live" at bounding box center [337, 166] width 334 height 27
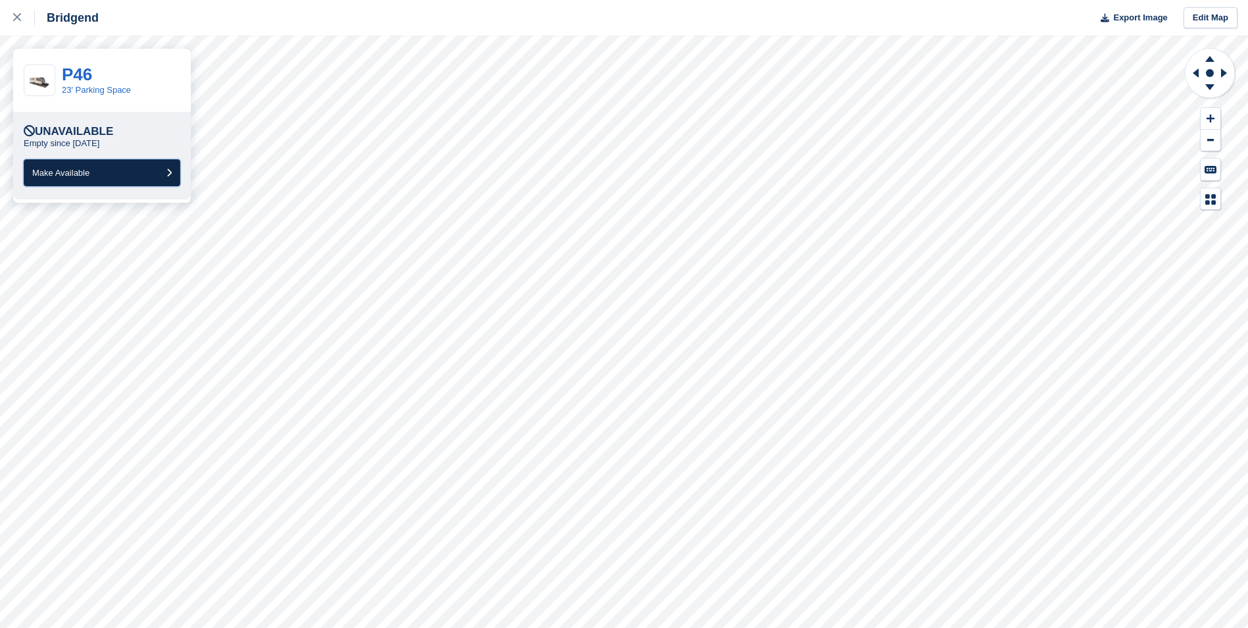
click at [86, 178] on span "Make Available" at bounding box center [60, 173] width 57 height 10
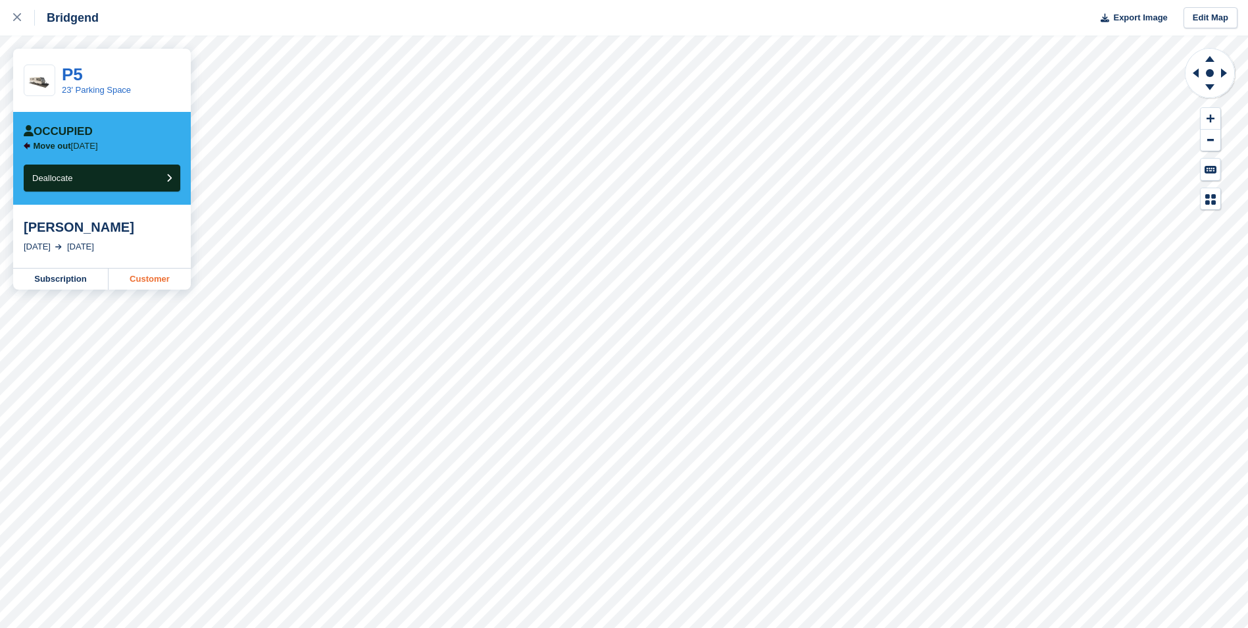
click at [132, 286] on link "Customer" at bounding box center [150, 278] width 82 height 21
click at [83, 183] on button "Deallocate" at bounding box center [102, 177] width 157 height 27
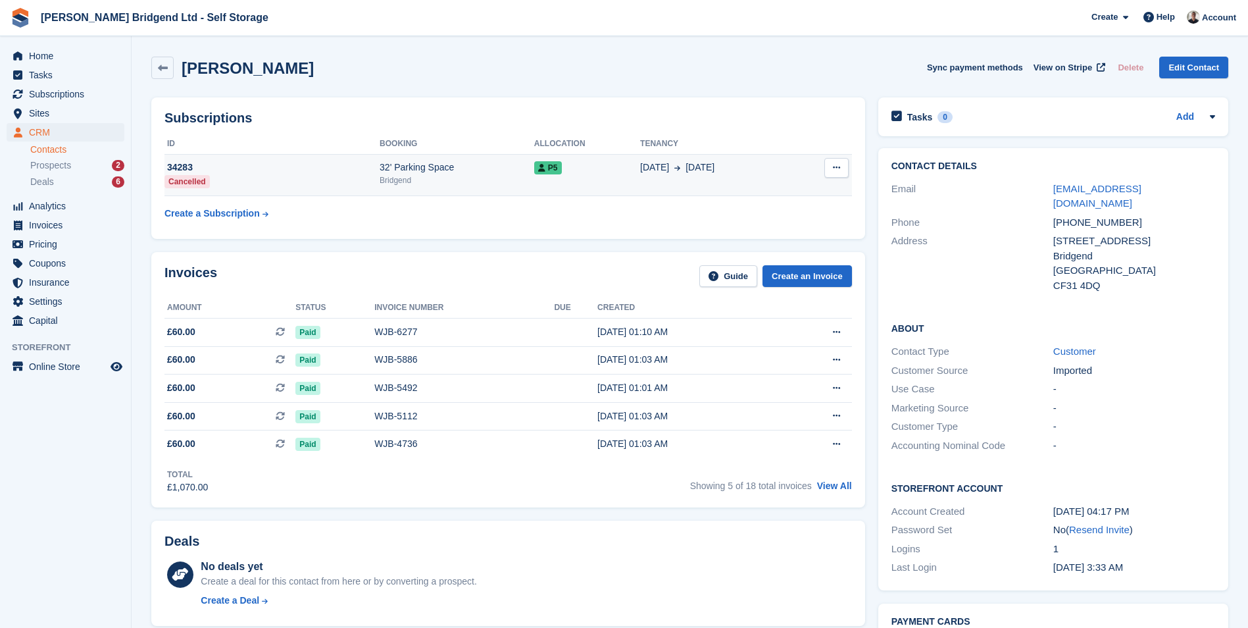
click at [486, 170] on div "32' Parking Space" at bounding box center [457, 168] width 155 height 14
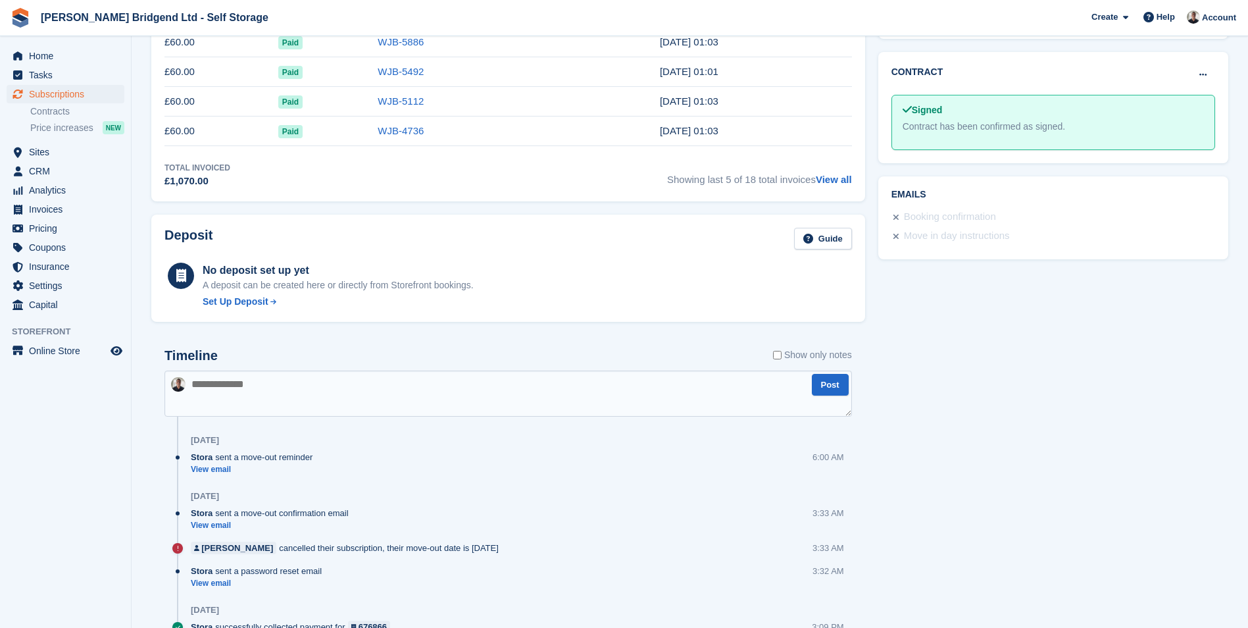
scroll to position [592, 0]
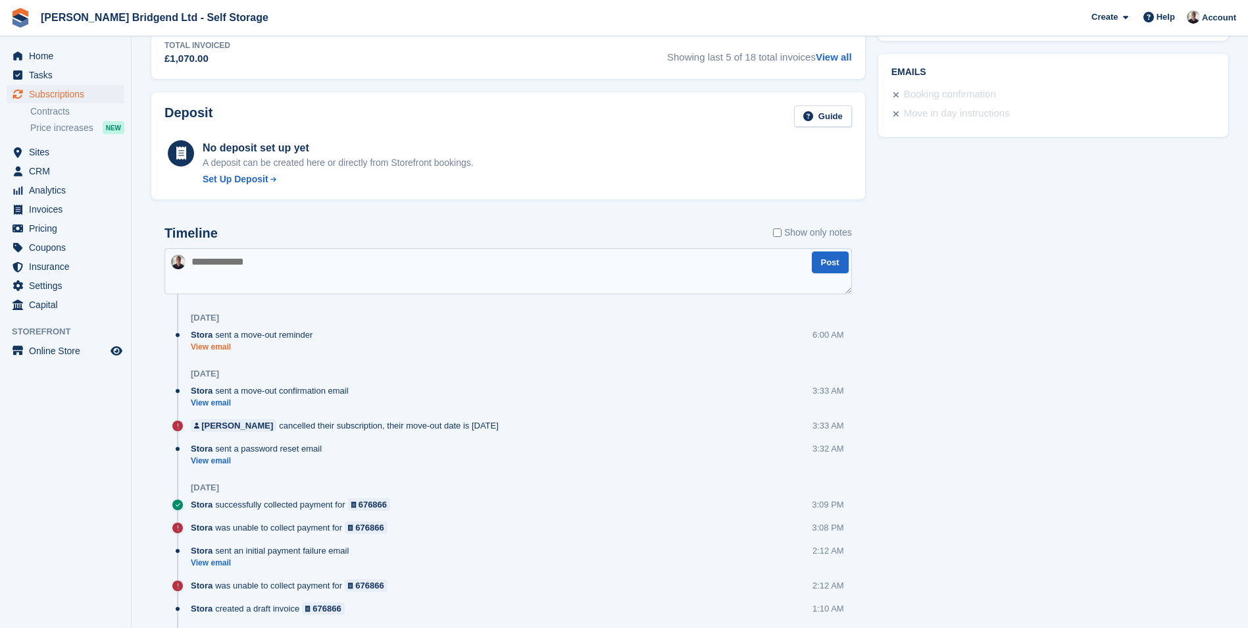
click at [213, 347] on link "View email" at bounding box center [255, 346] width 128 height 11
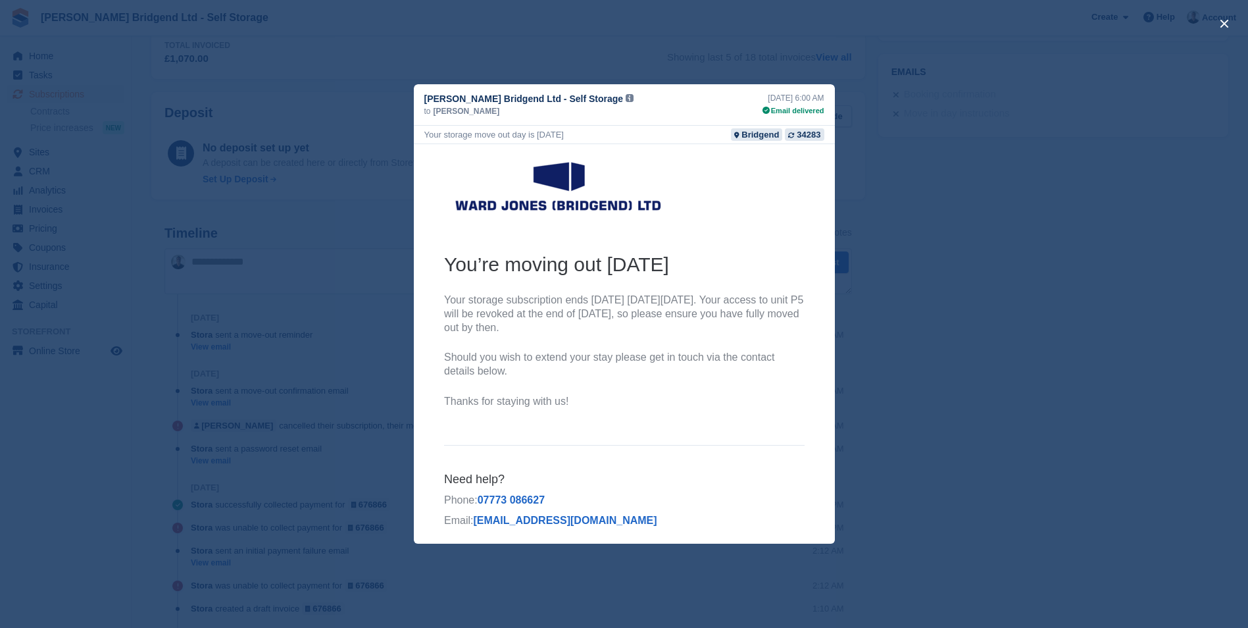
scroll to position [0, 0]
click at [1141, 199] on div "close" at bounding box center [624, 314] width 1248 height 628
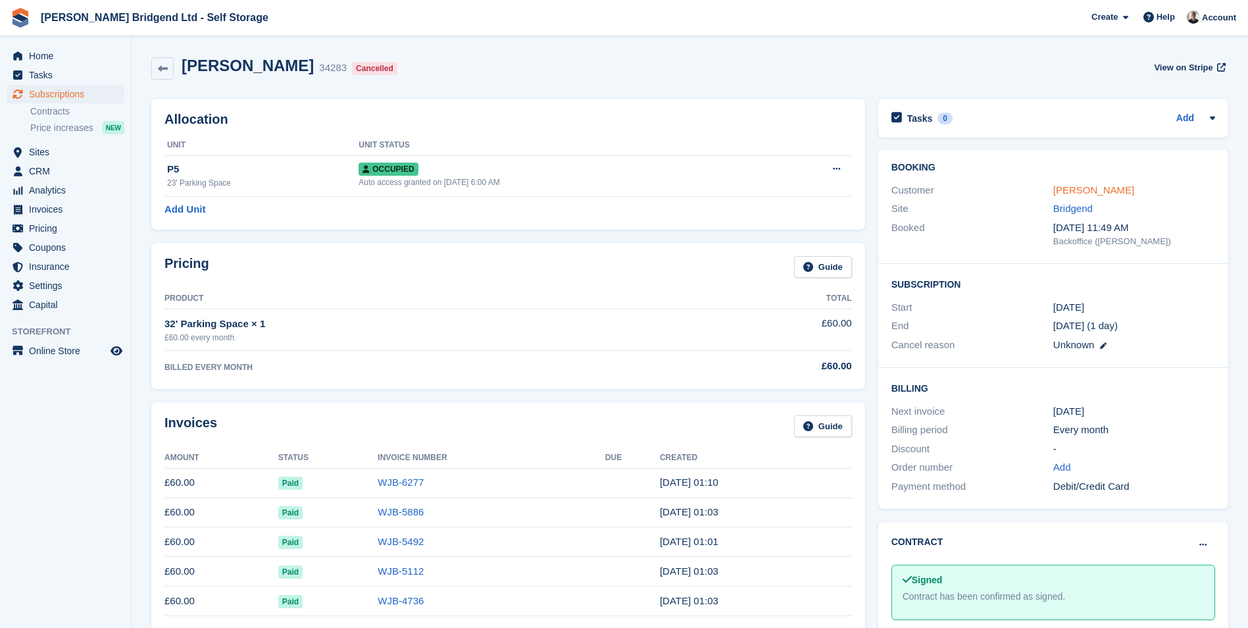
click at [1066, 193] on link "Tom Fairchild" at bounding box center [1093, 189] width 81 height 11
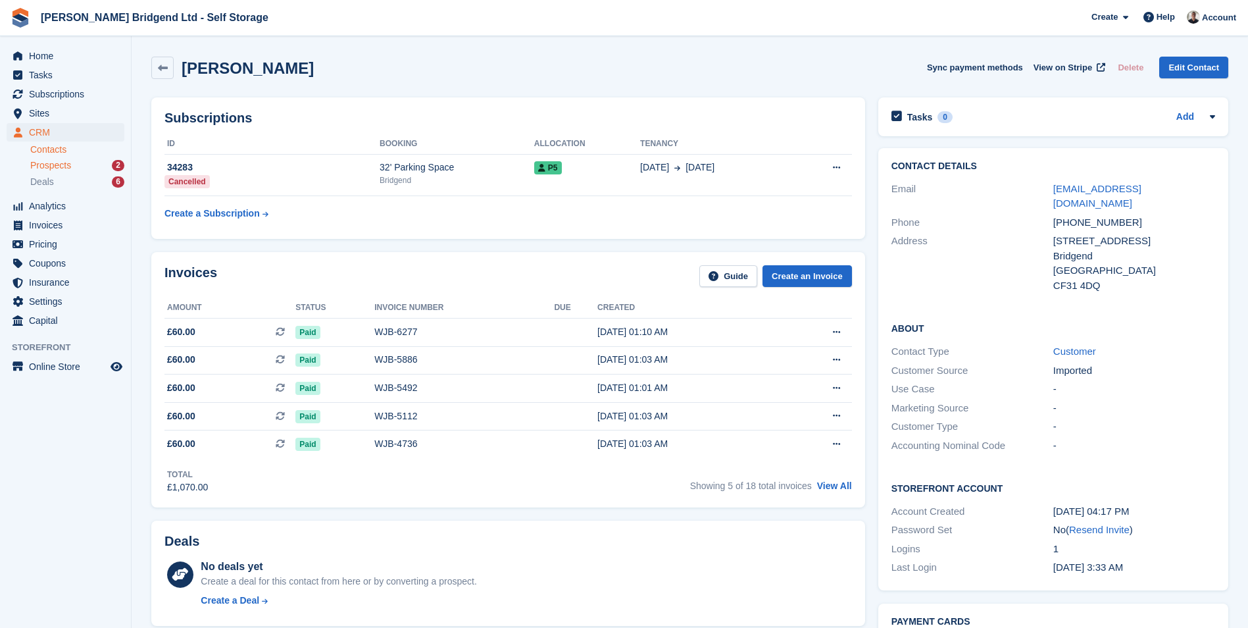
click at [79, 166] on div "Prospects 2" at bounding box center [77, 165] width 94 height 12
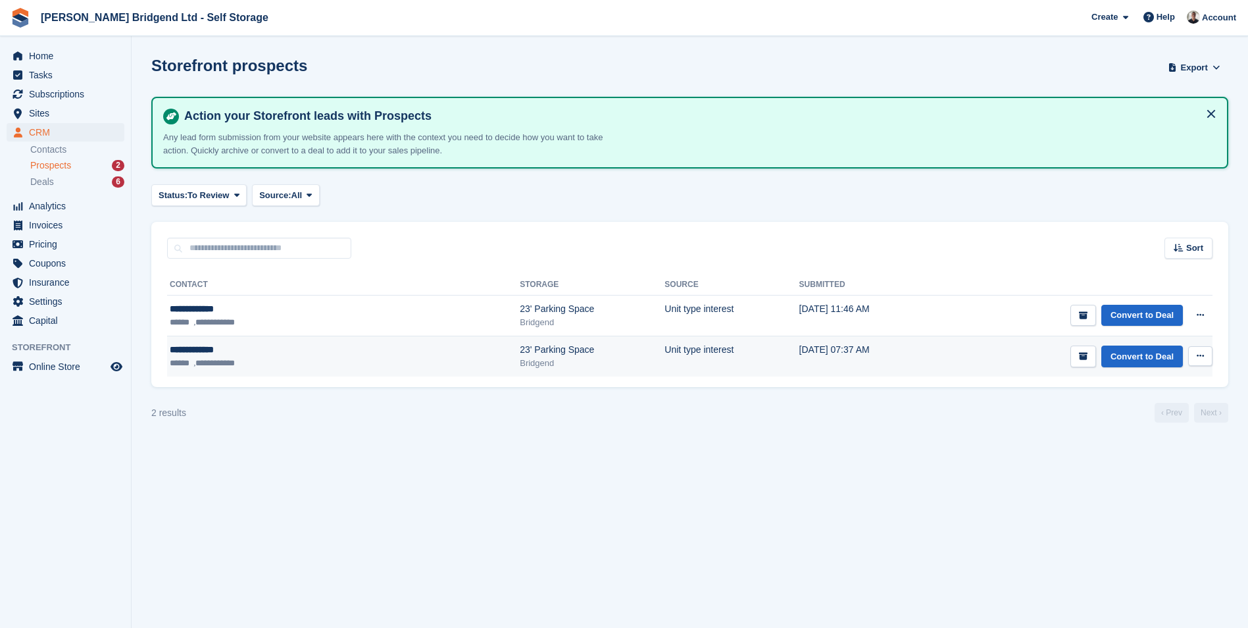
click at [520, 362] on div "Bridgend" at bounding box center [592, 363] width 145 height 13
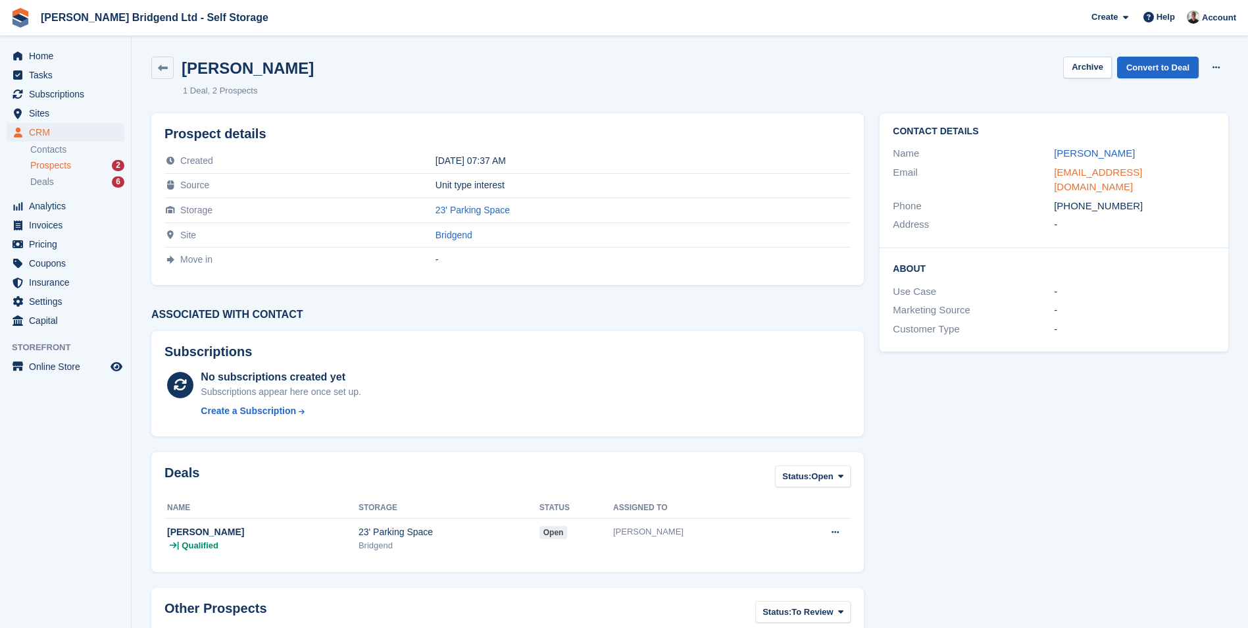
click at [1142, 177] on link "[EMAIL_ADDRESS][DOMAIN_NAME]" at bounding box center [1098, 179] width 88 height 26
click at [1095, 172] on link "[EMAIL_ADDRESS][DOMAIN_NAME]" at bounding box center [1098, 179] width 88 height 26
click at [1215, 72] on button at bounding box center [1216, 68] width 24 height 20
click at [1168, 100] on p "Delete prospect" at bounding box center [1165, 93] width 114 height 17
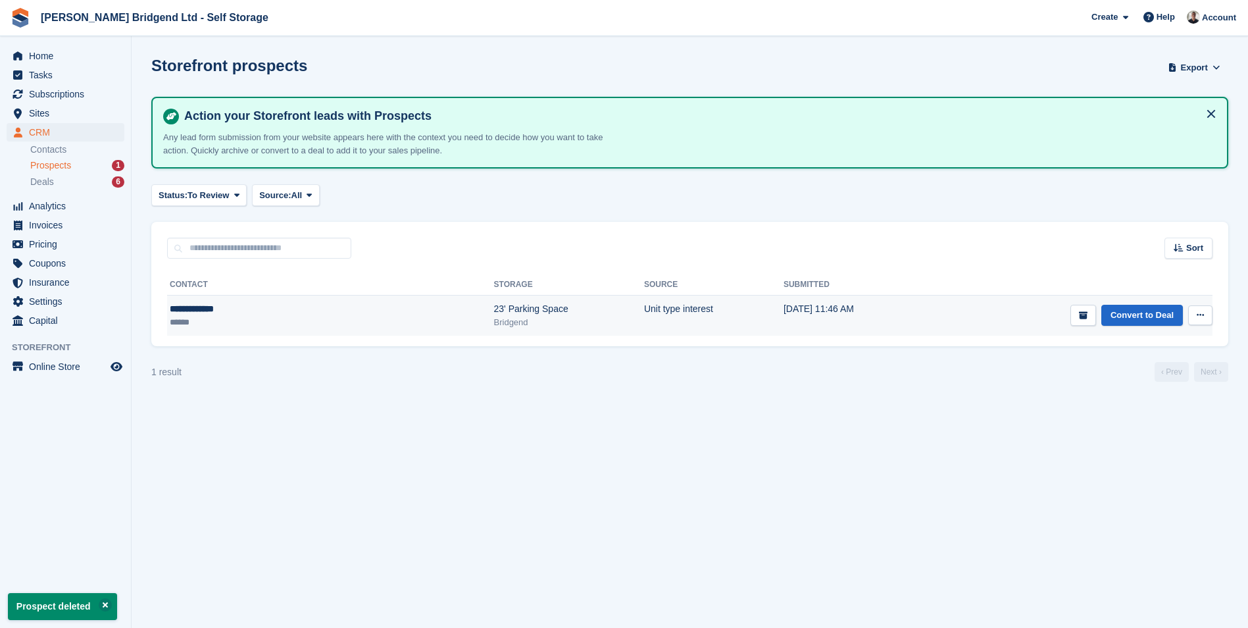
click at [239, 318] on ul "******" at bounding box center [249, 322] width 159 height 13
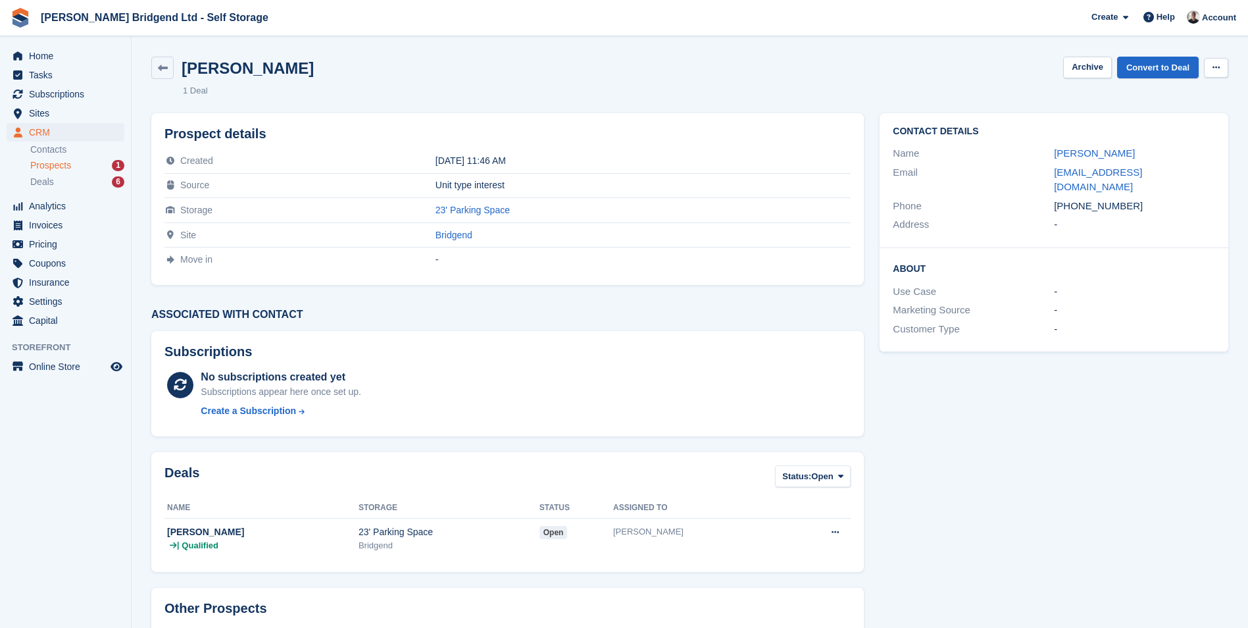
click at [1208, 68] on button at bounding box center [1216, 68] width 24 height 20
click at [1151, 98] on p "Delete prospect" at bounding box center [1165, 93] width 114 height 17
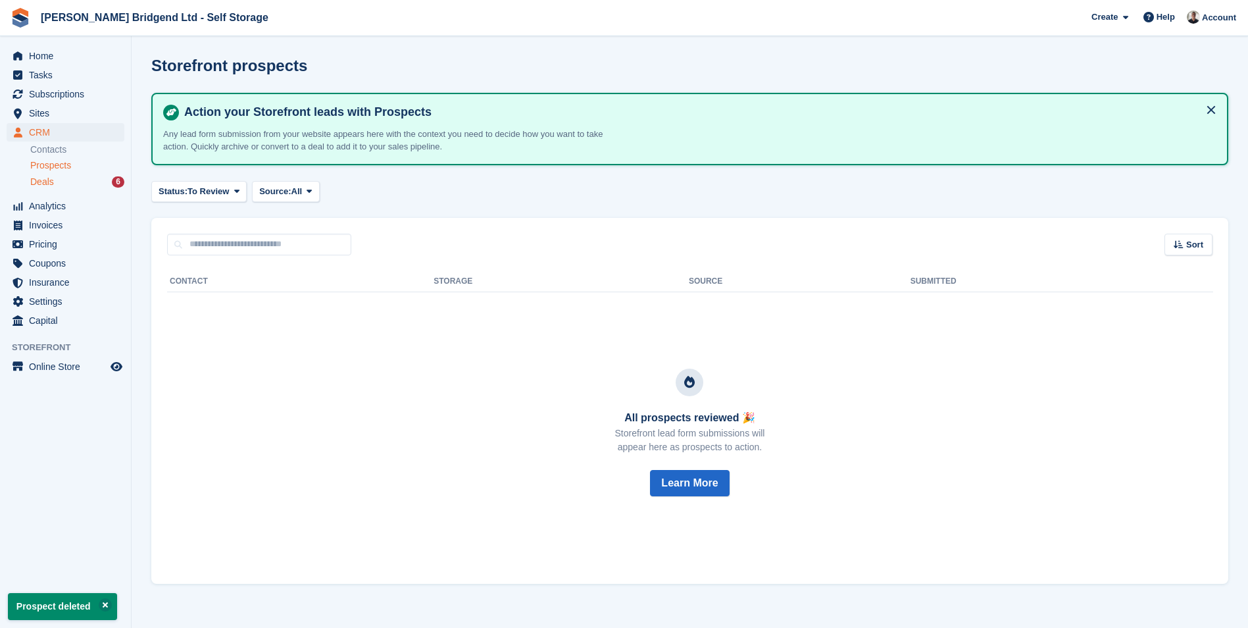
click at [32, 181] on span "Deals" at bounding box center [42, 182] width 24 height 12
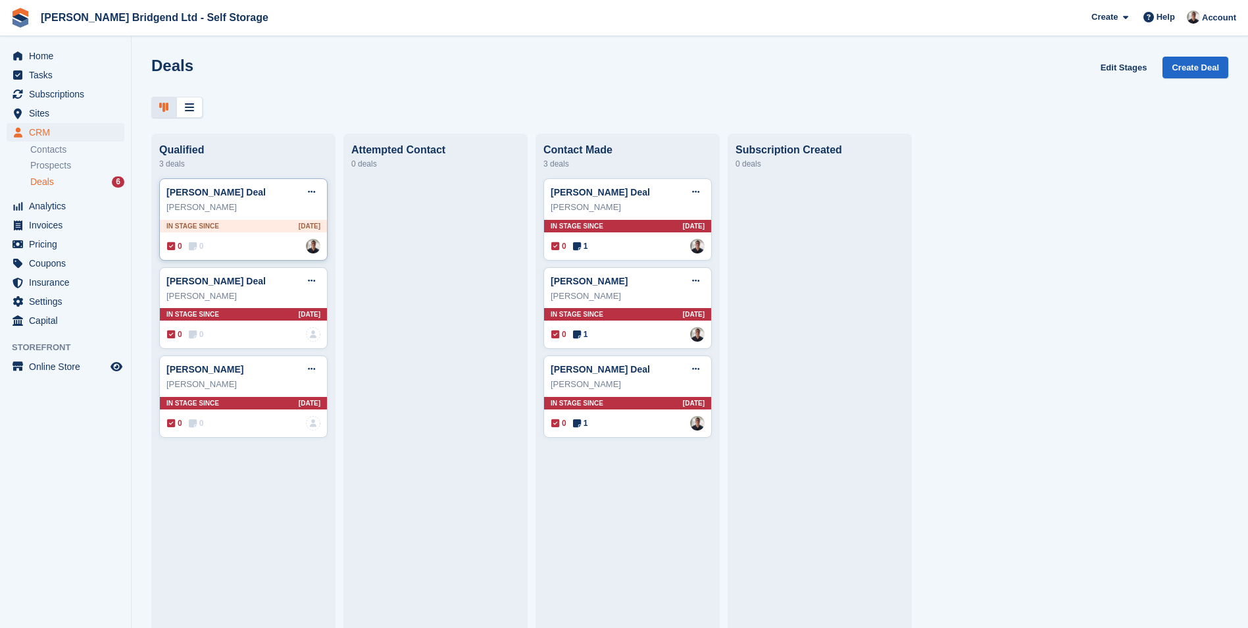
click at [237, 214] on div "[PERSON_NAME]" at bounding box center [243, 207] width 154 height 13
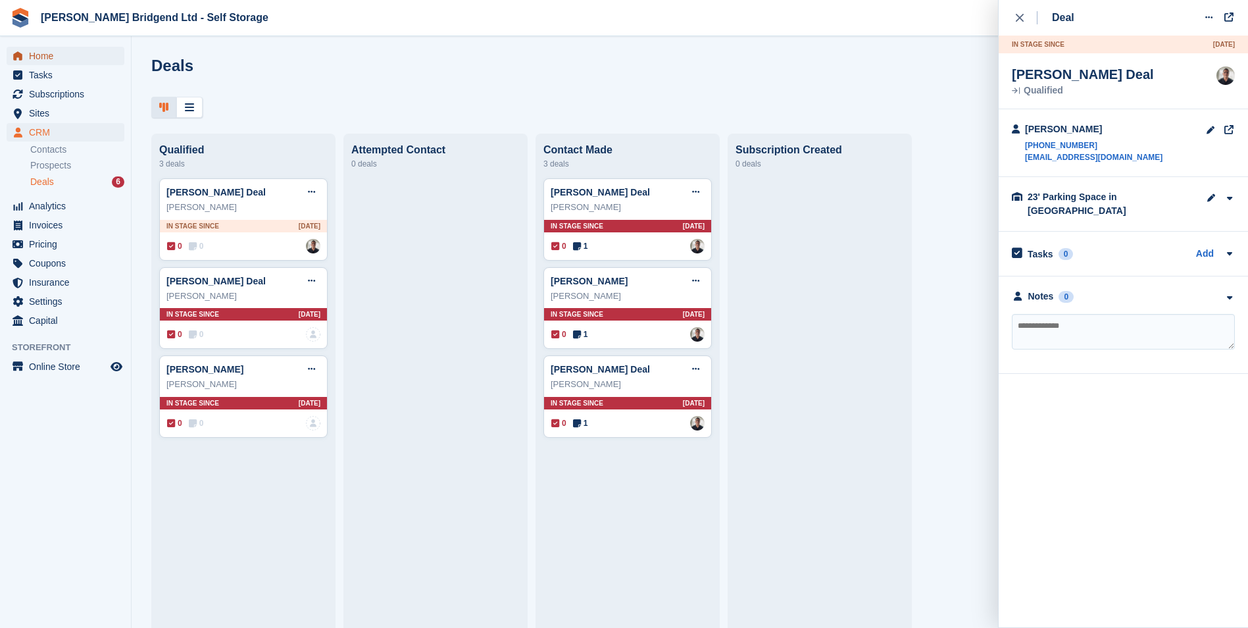
click at [65, 55] on span "Home" at bounding box center [68, 56] width 79 height 18
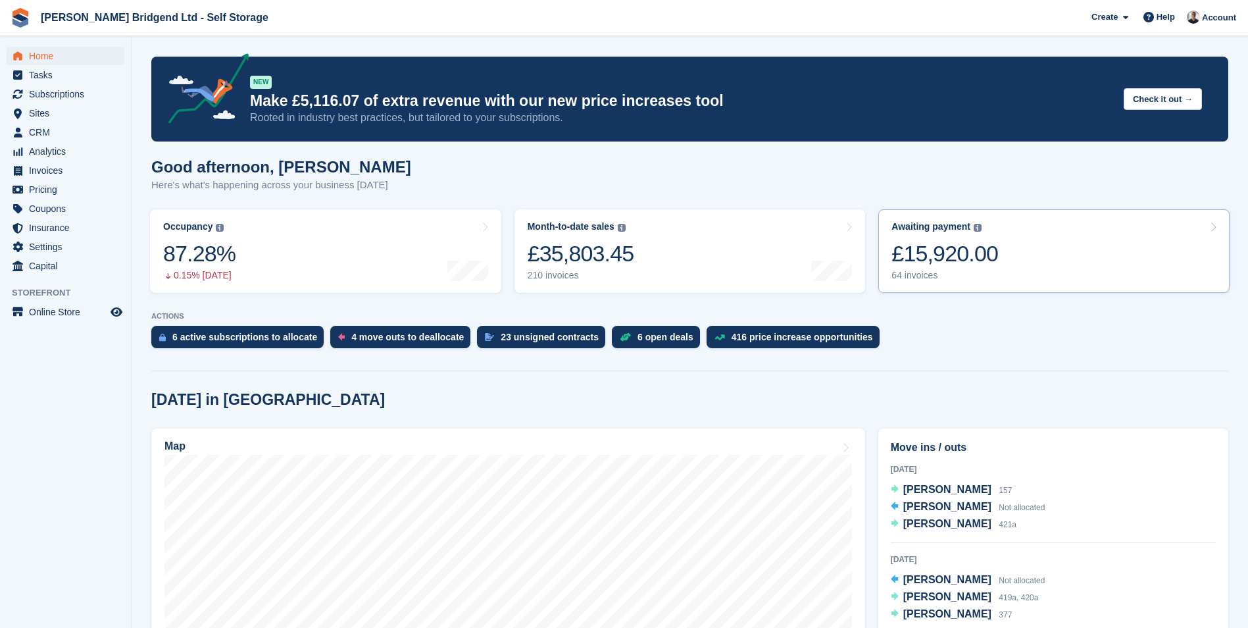
click at [936, 251] on div "£15,920.00" at bounding box center [944, 253] width 107 height 27
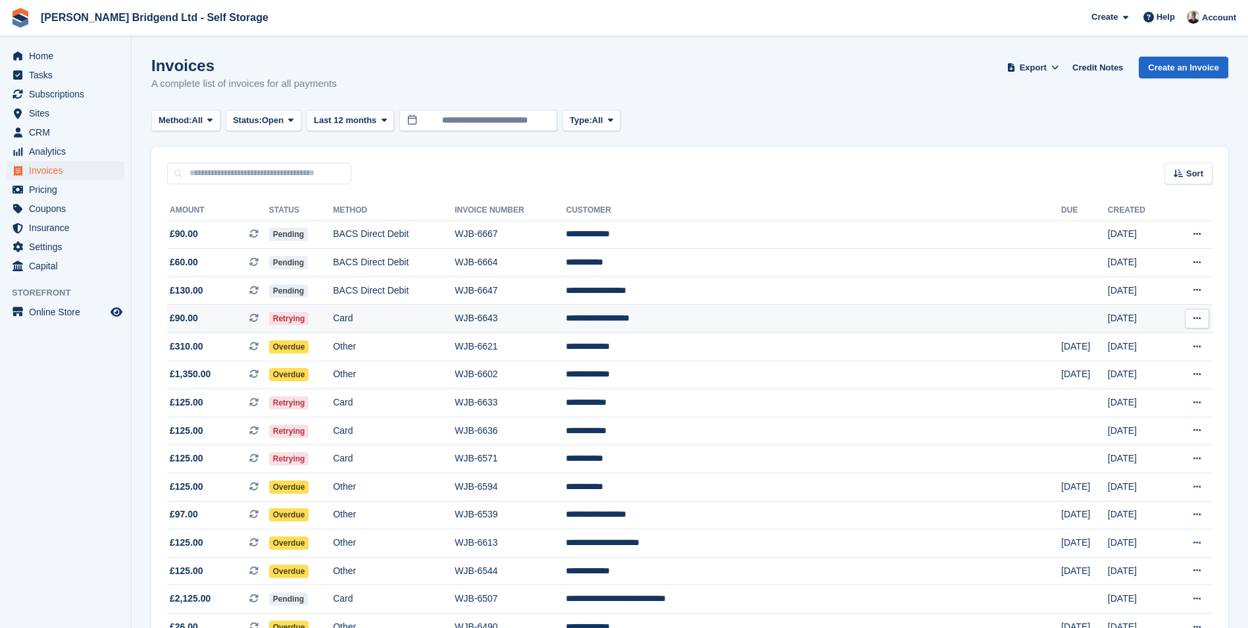
click at [904, 316] on td "**********" at bounding box center [813, 319] width 495 height 28
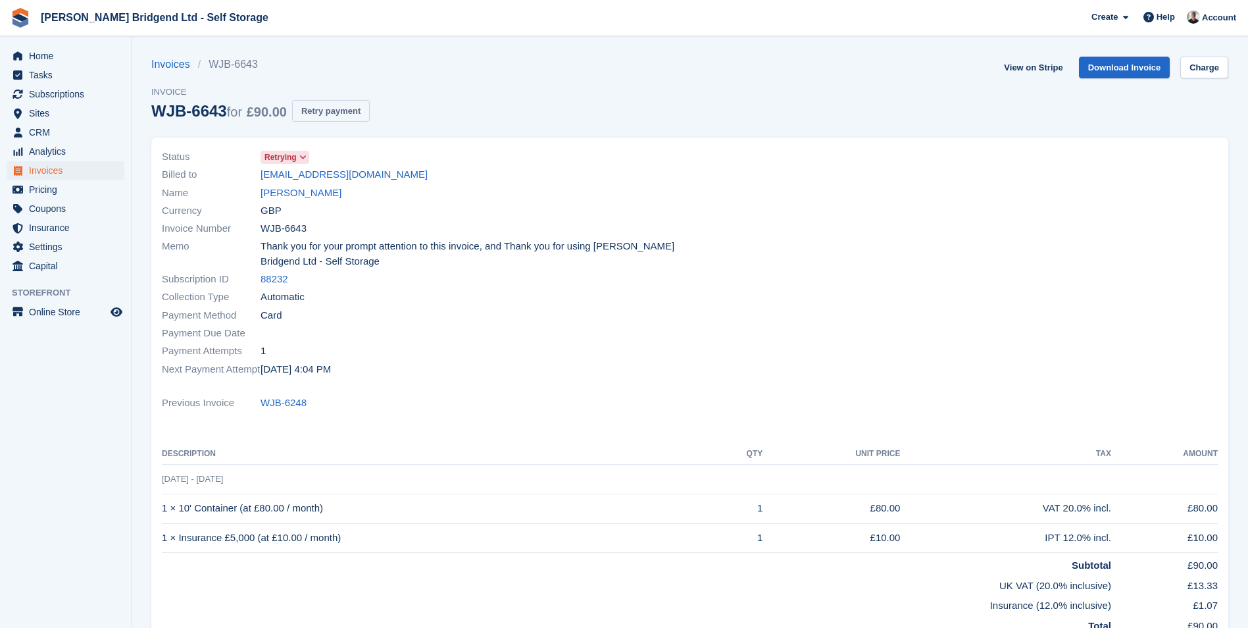
click at [336, 114] on button "Retry payment" at bounding box center [331, 111] width 78 height 22
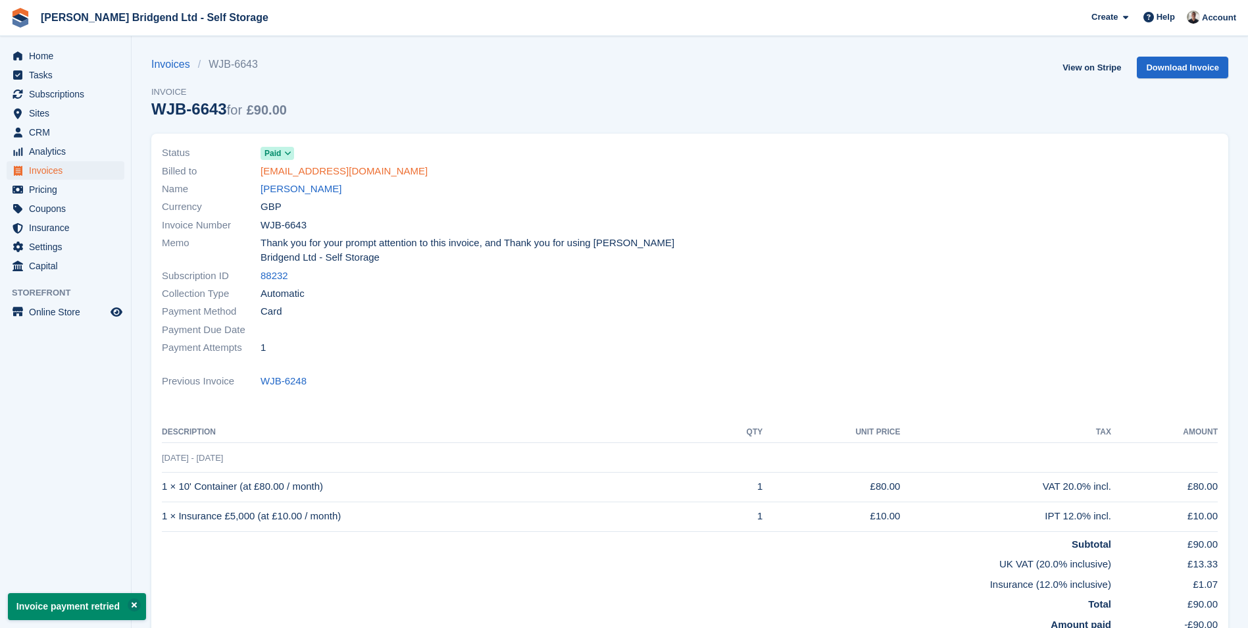
click at [307, 168] on link "[EMAIL_ADDRESS][DOMAIN_NAME]" at bounding box center [344, 171] width 167 height 15
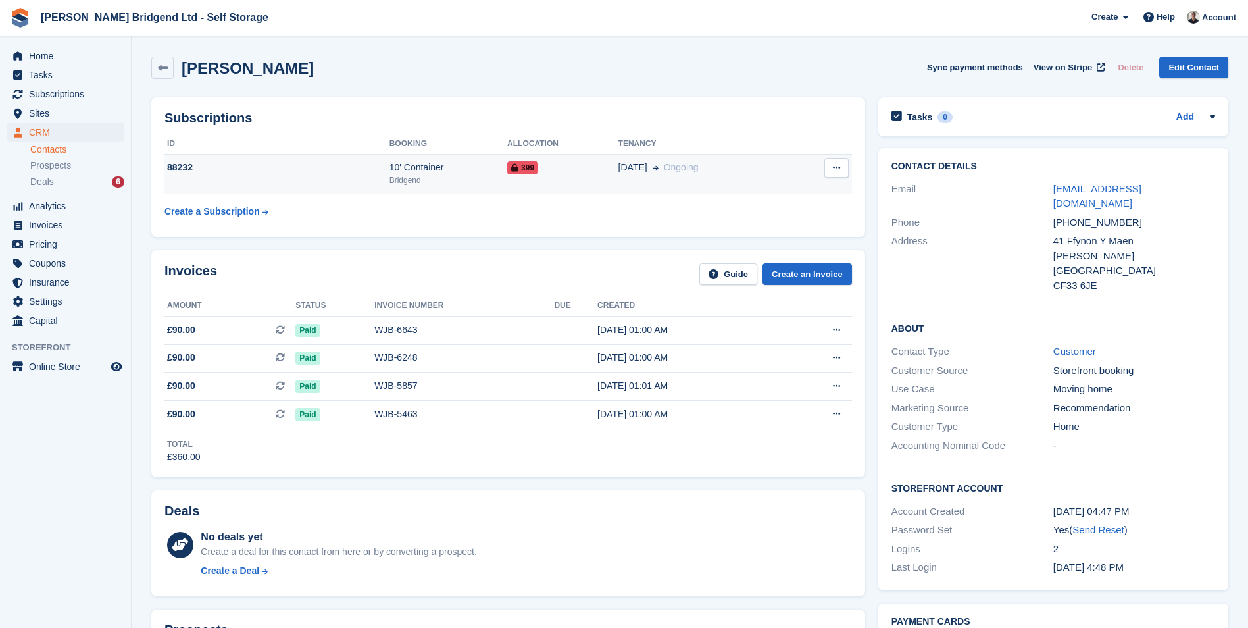
click at [308, 168] on div "88232" at bounding box center [276, 168] width 225 height 14
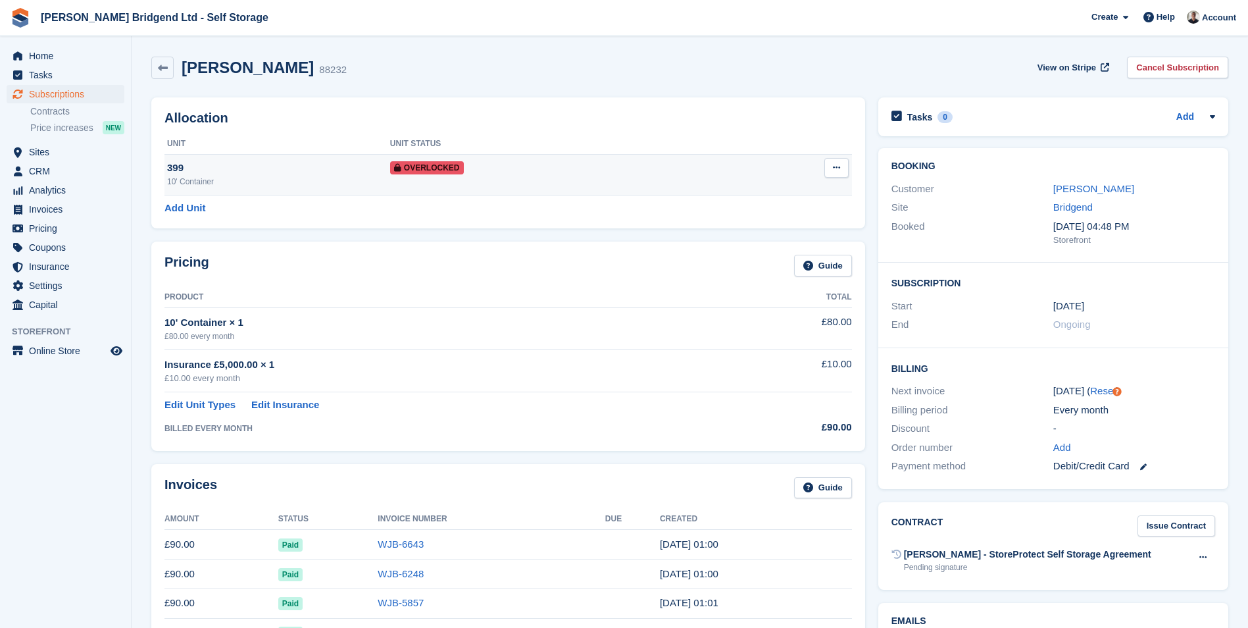
click at [543, 166] on div "Overlocked" at bounding box center [558, 168] width 336 height 14
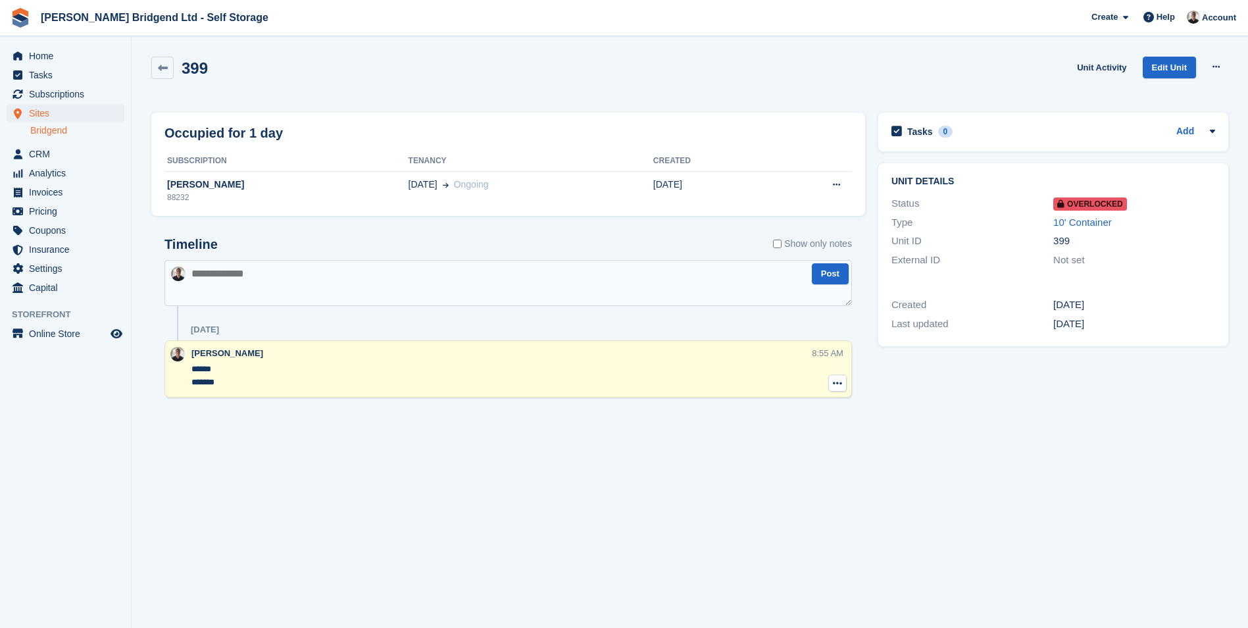
click at [840, 380] on icon at bounding box center [837, 383] width 9 height 11
drag, startPoint x: 794, startPoint y: 405, endPoint x: 693, endPoint y: 58, distance: 361.7
click at [795, 407] on p "Delete note" at bounding box center [783, 407] width 114 height 17
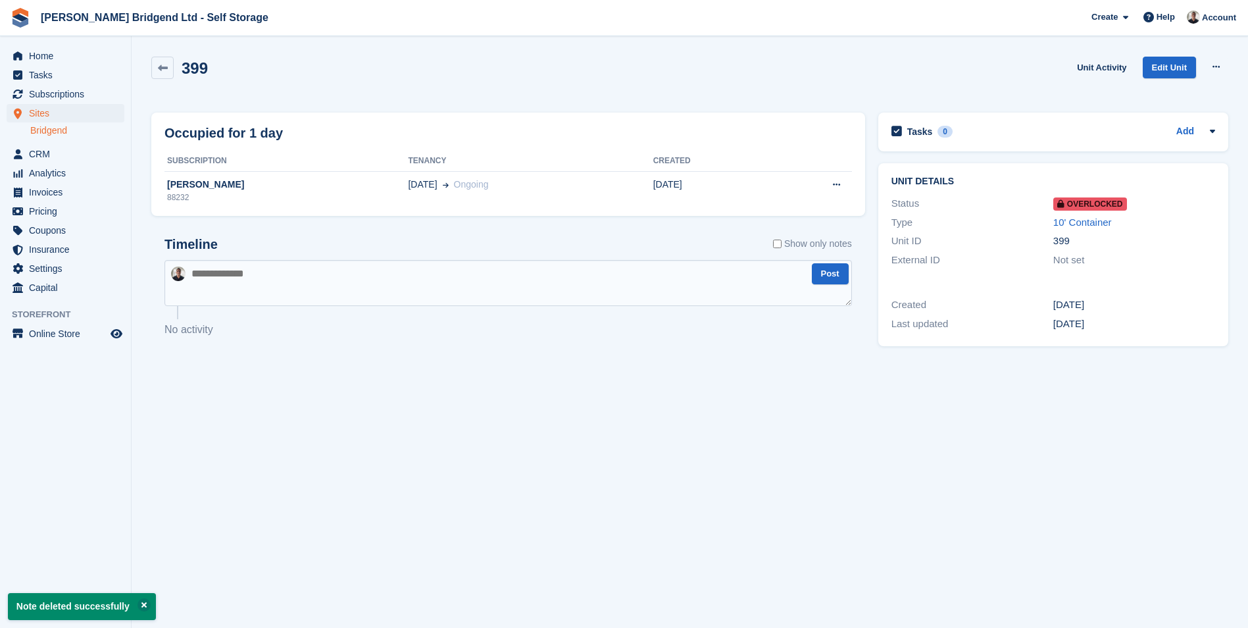
click at [78, 131] on link "Bridgend" at bounding box center [77, 130] width 94 height 12
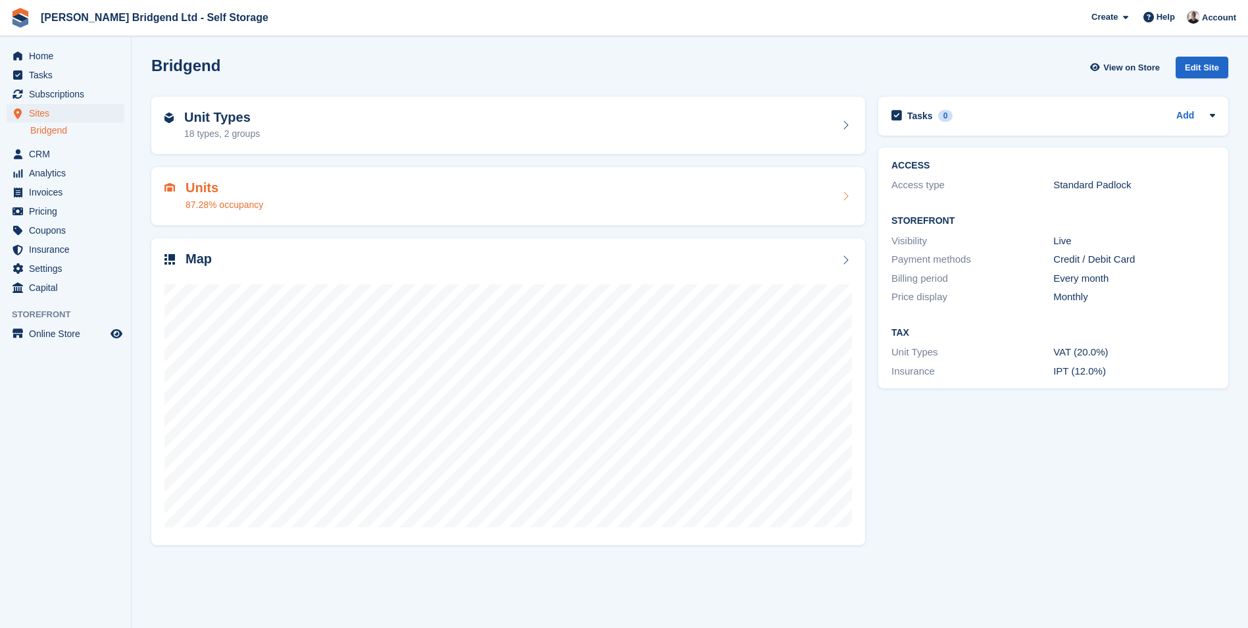
click at [237, 201] on div "87.28% occupancy" at bounding box center [225, 205] width 78 height 14
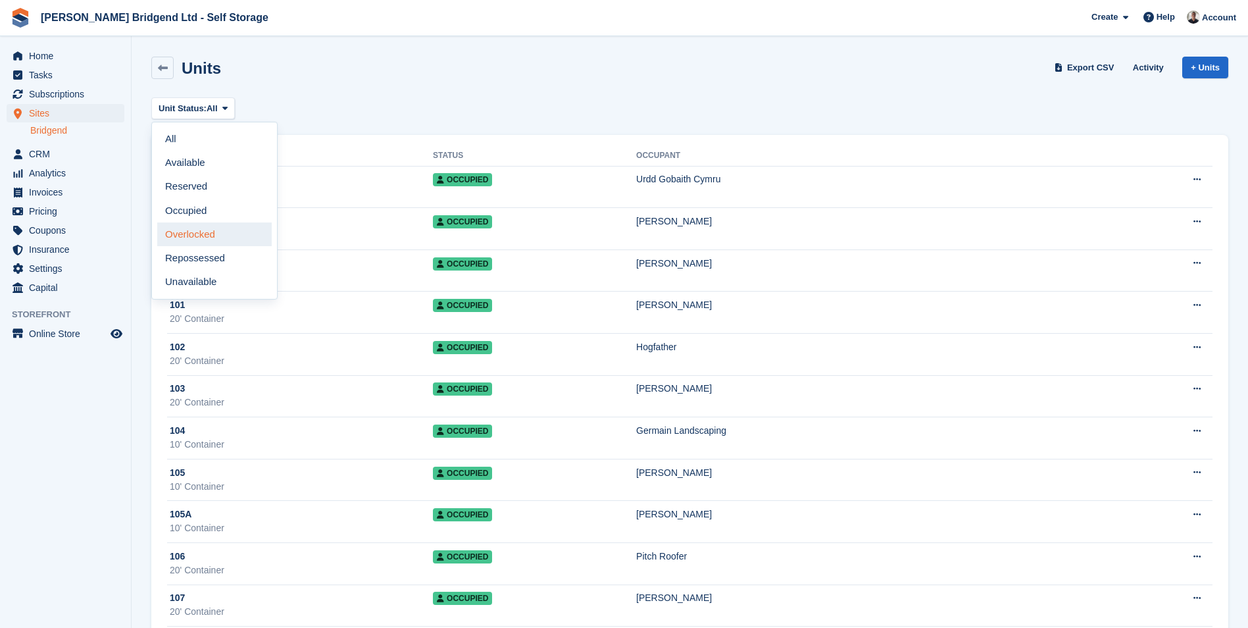
click at [224, 234] on link "Overlocked" at bounding box center [214, 234] width 114 height 24
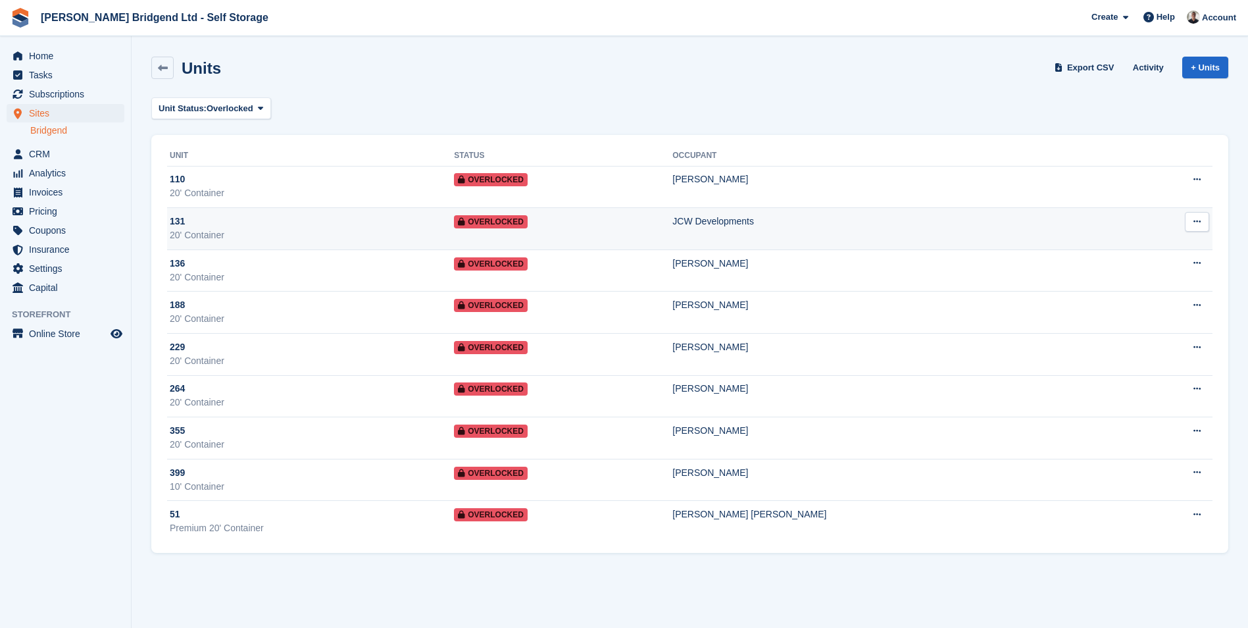
click at [788, 232] on td "JCW Developments" at bounding box center [901, 229] width 458 height 42
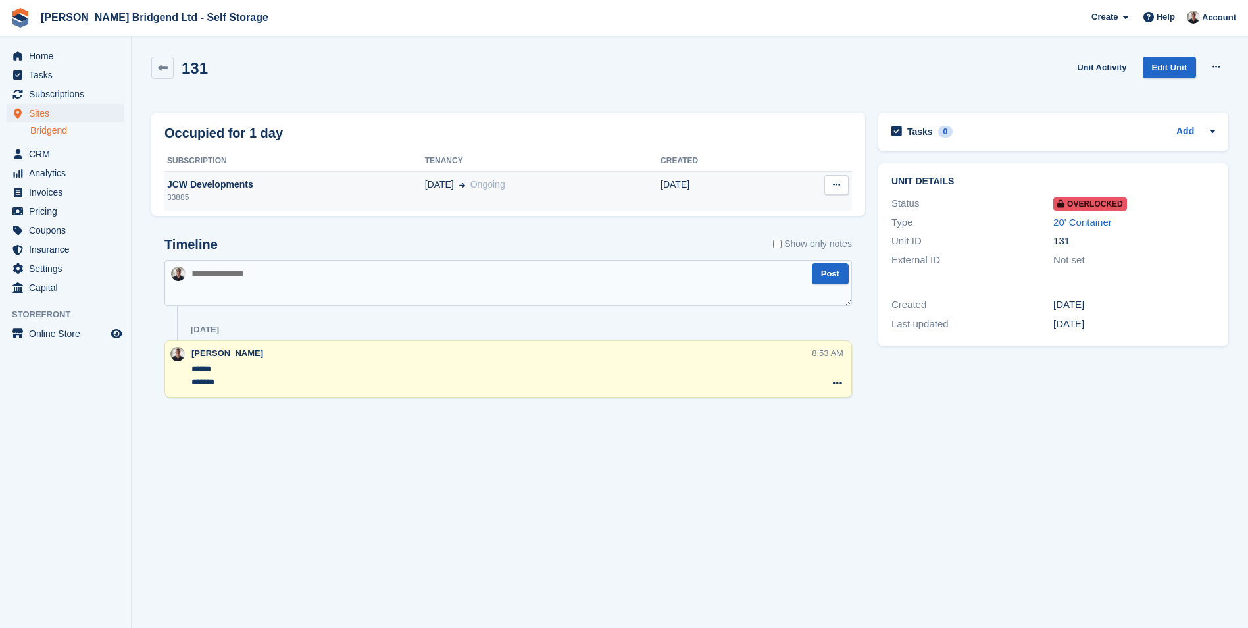
click at [351, 194] on div "33885" at bounding box center [294, 197] width 261 height 12
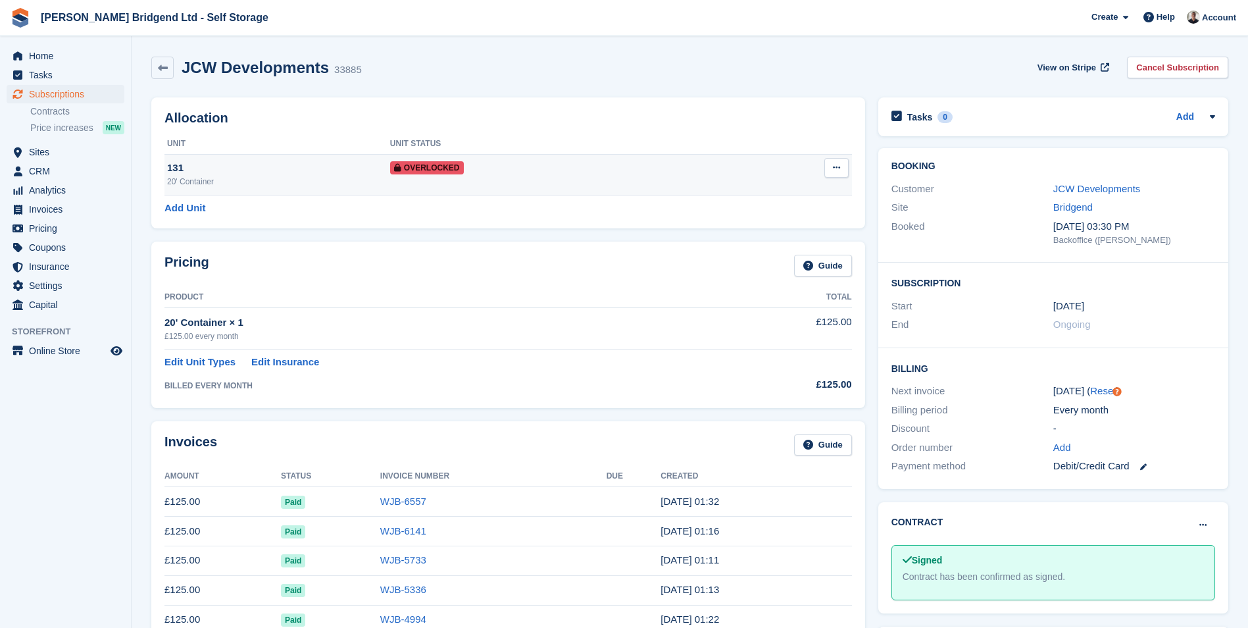
click at [358, 159] on td "131 20' Container" at bounding box center [277, 174] width 226 height 41
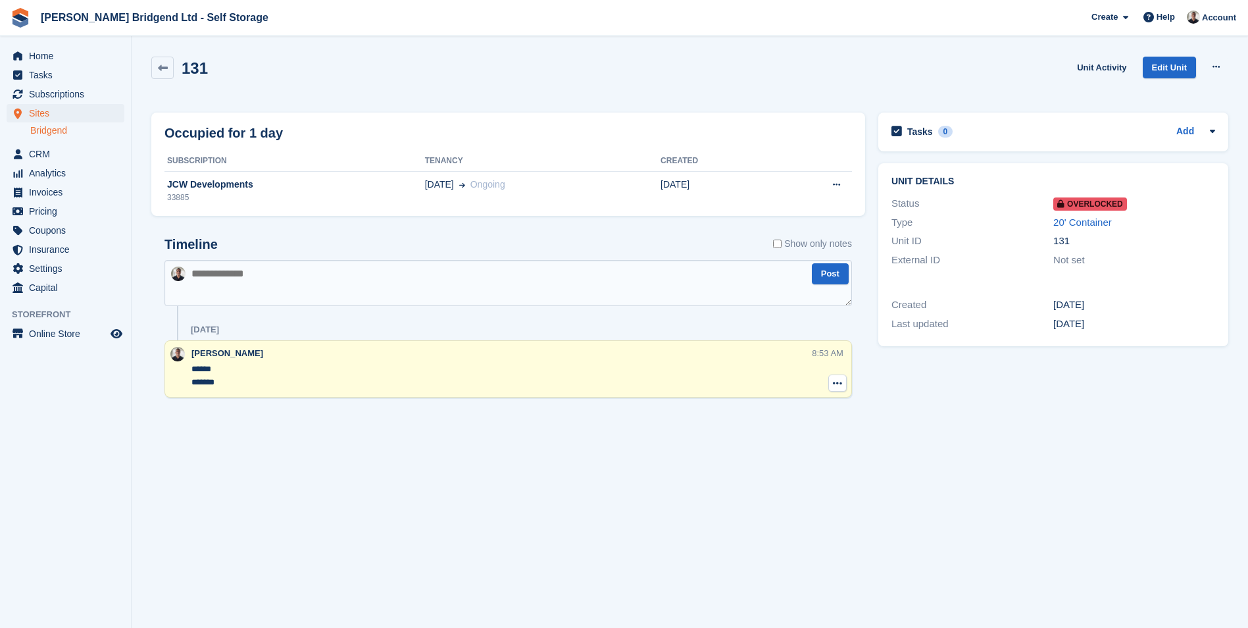
click at [834, 385] on icon at bounding box center [837, 383] width 9 height 11
drag, startPoint x: 782, startPoint y: 409, endPoint x: 695, endPoint y: 62, distance: 357.4
click at [782, 409] on p "Delete note" at bounding box center [783, 407] width 114 height 17
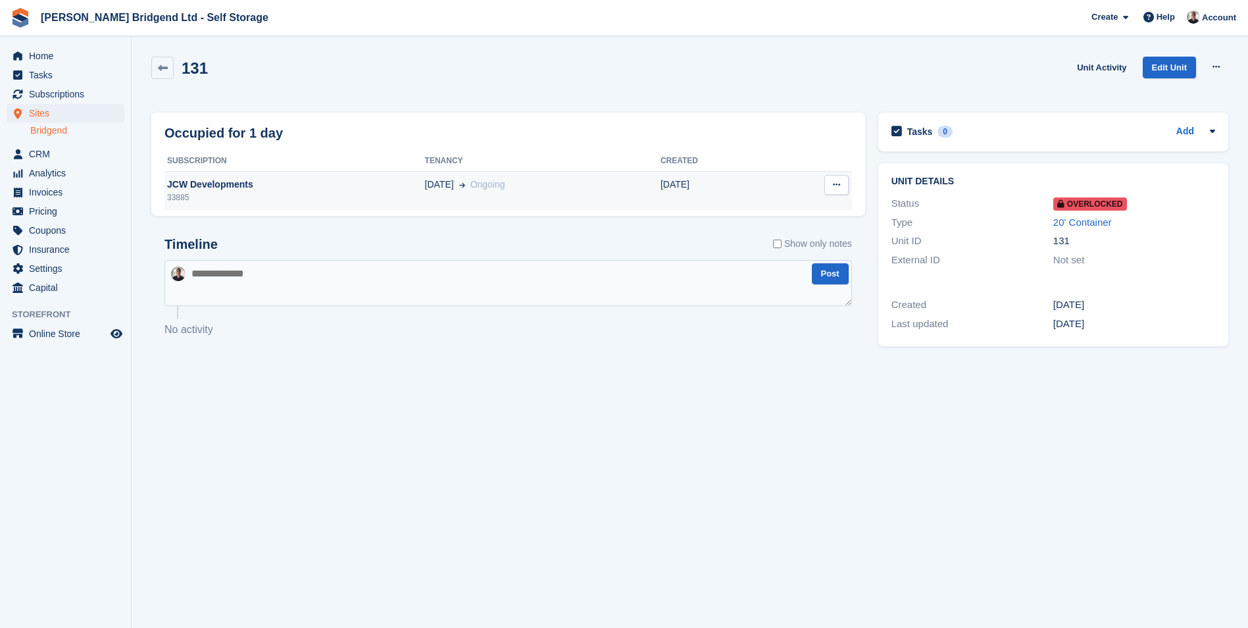
click at [501, 185] on div "01 Mar Ongoing" at bounding box center [543, 185] width 236 height 14
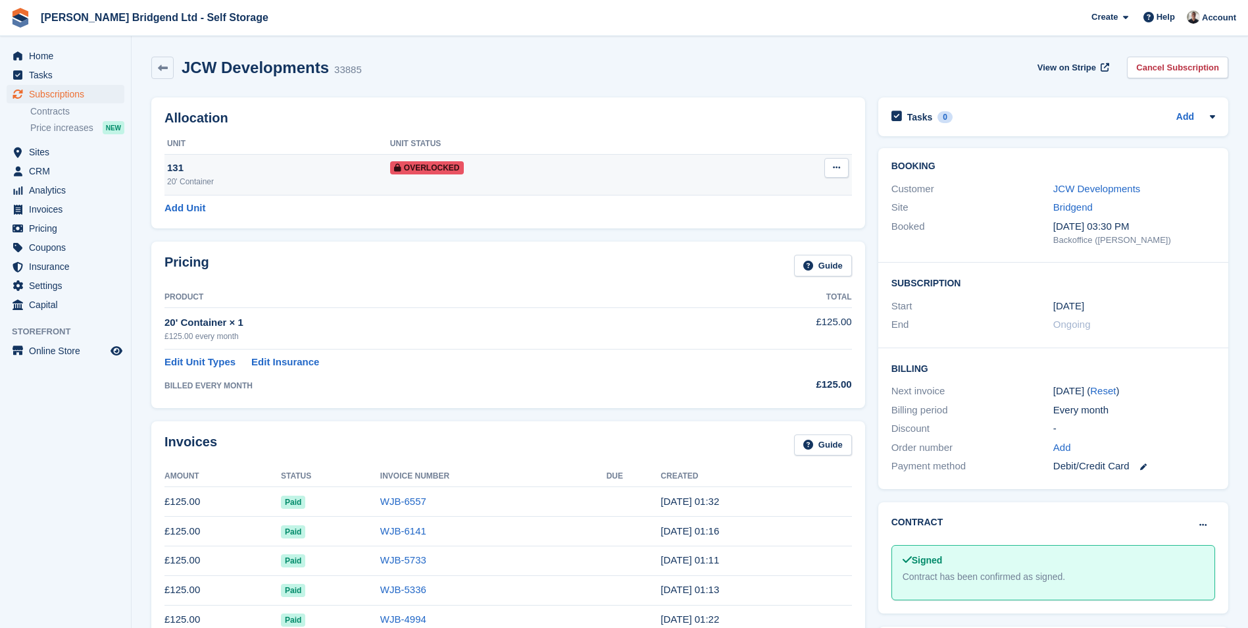
click at [836, 168] on icon at bounding box center [836, 167] width 7 height 9
click at [809, 198] on p "Remove Overlock" at bounding box center [785, 193] width 114 height 17
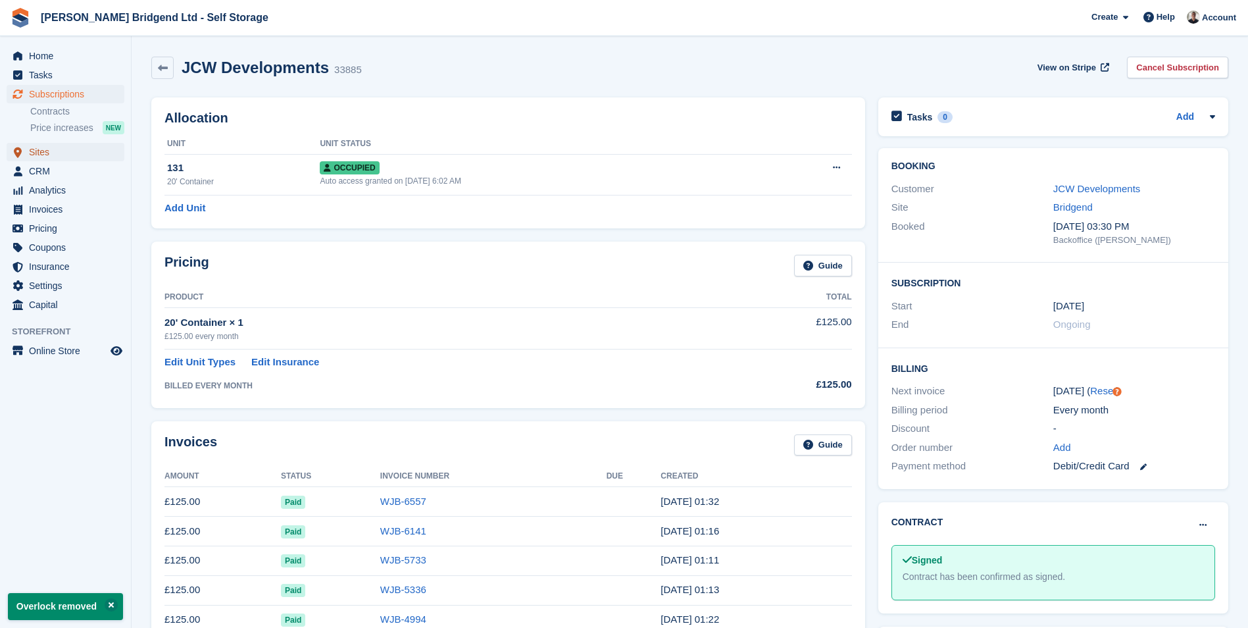
click at [64, 149] on span "Sites" at bounding box center [68, 152] width 79 height 18
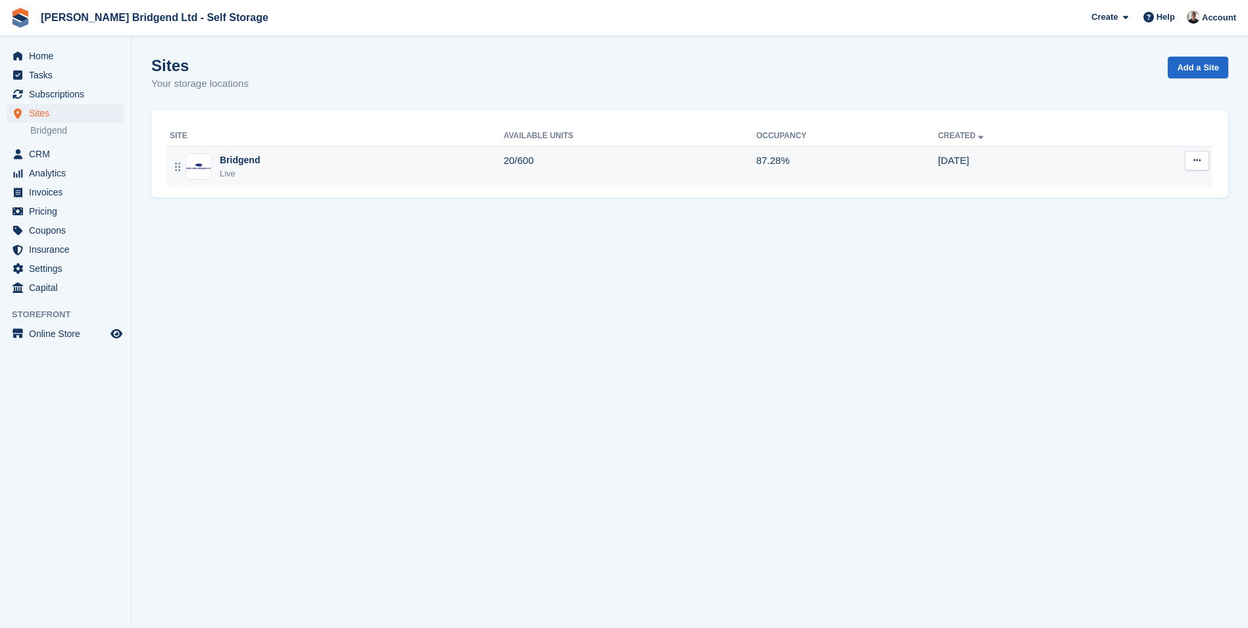
click at [371, 171] on div "Bridgend Live" at bounding box center [337, 166] width 334 height 27
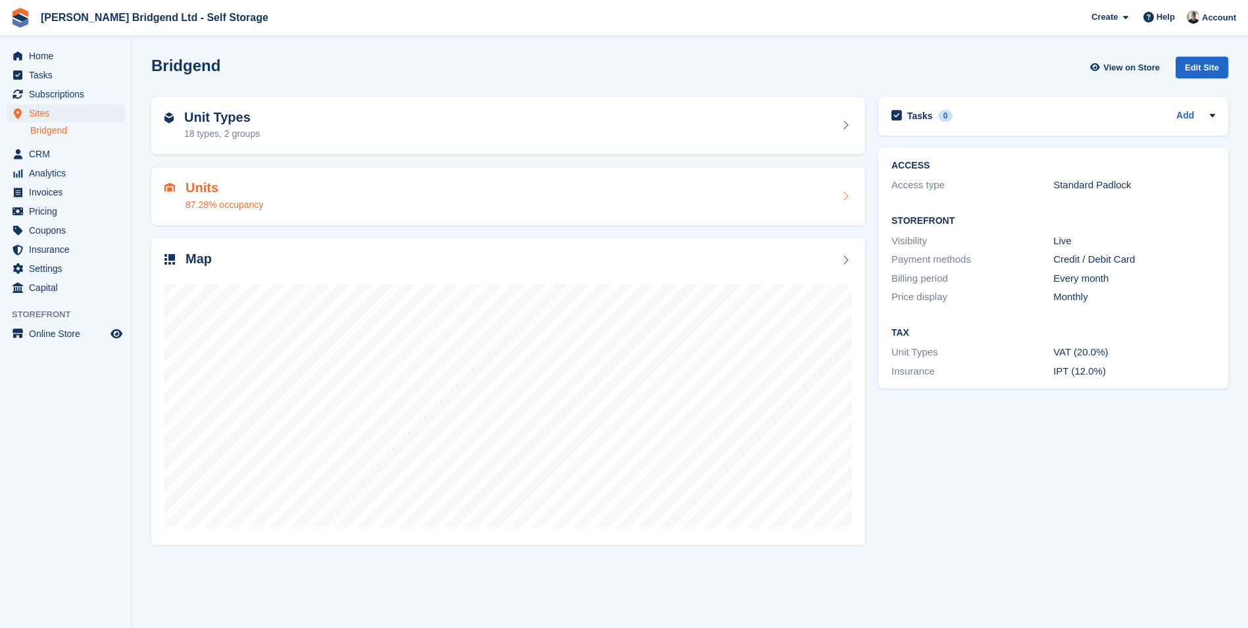
click at [309, 209] on div "Units 87.28% occupancy" at bounding box center [507, 196] width 687 height 32
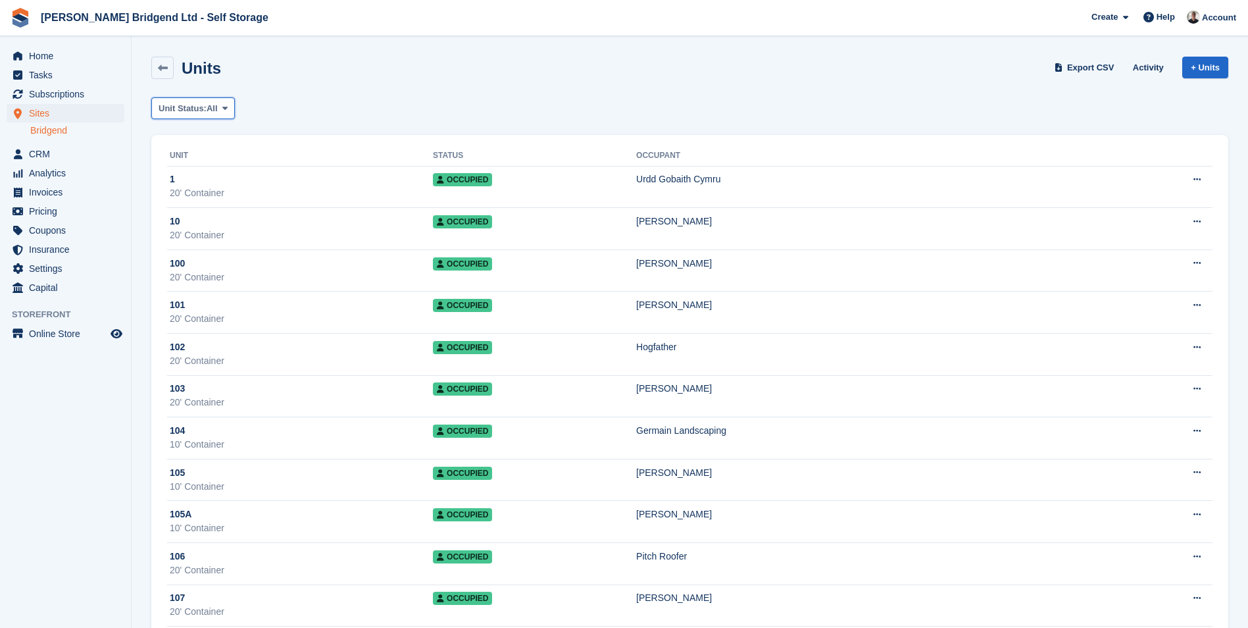
click at [219, 104] on button "Unit Status: All" at bounding box center [193, 108] width 84 height 22
click at [219, 237] on link "Overlocked" at bounding box center [214, 234] width 114 height 24
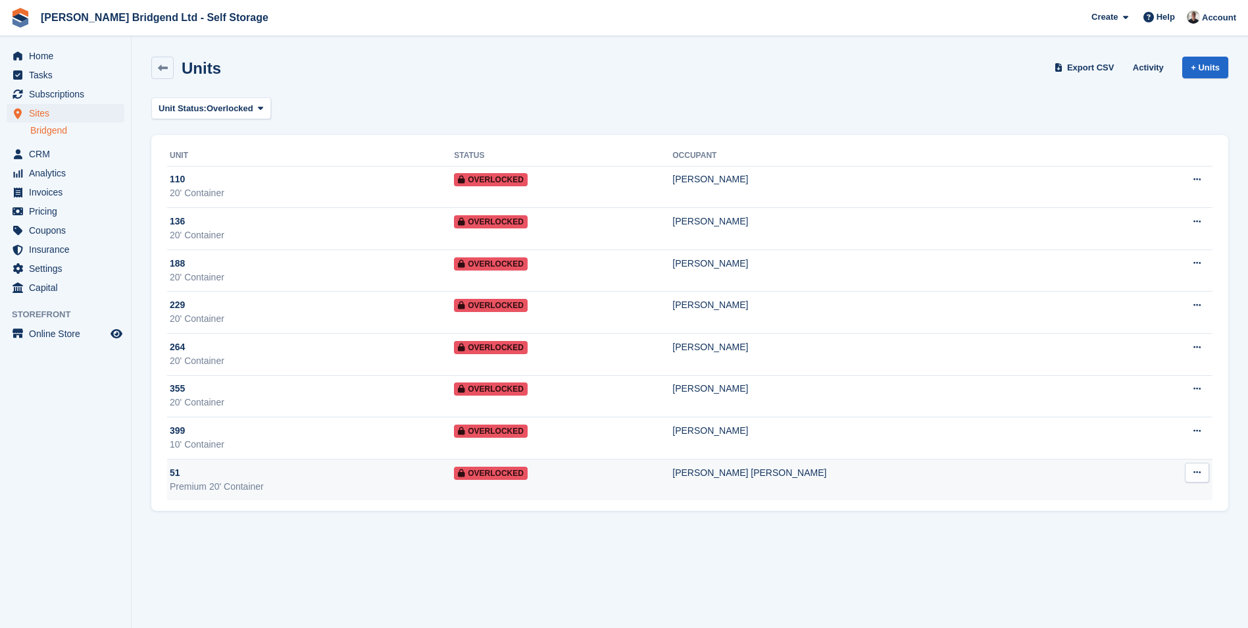
click at [672, 472] on td "Overlocked" at bounding box center [563, 479] width 218 height 41
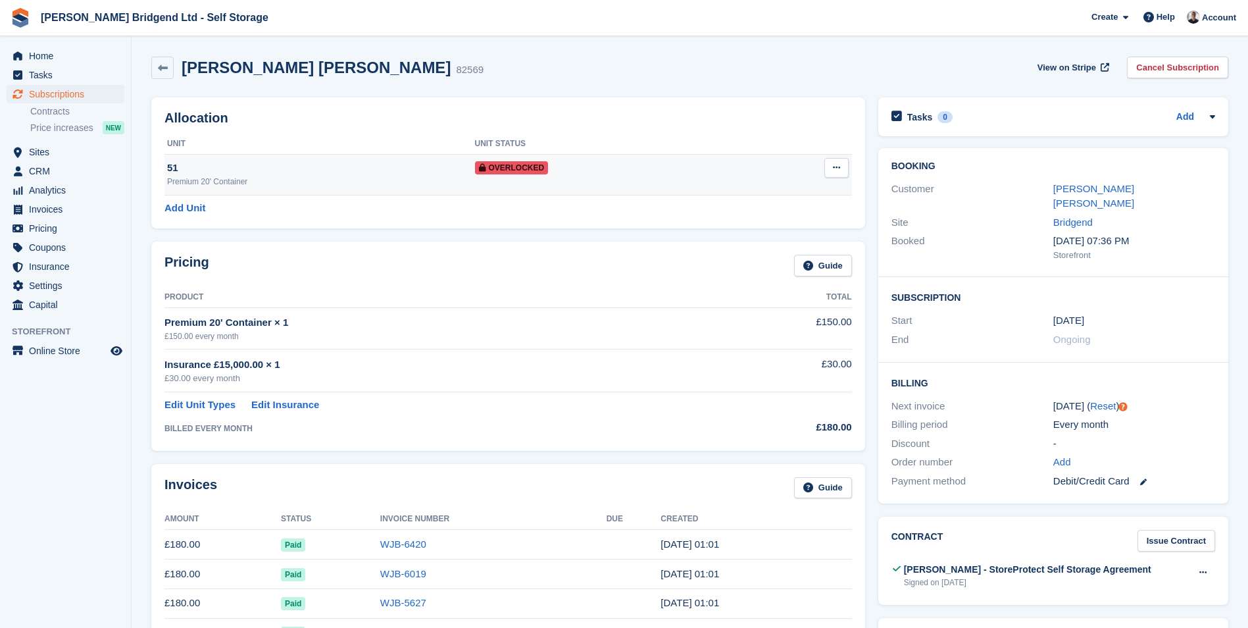
click at [347, 166] on div "51" at bounding box center [321, 168] width 308 height 15
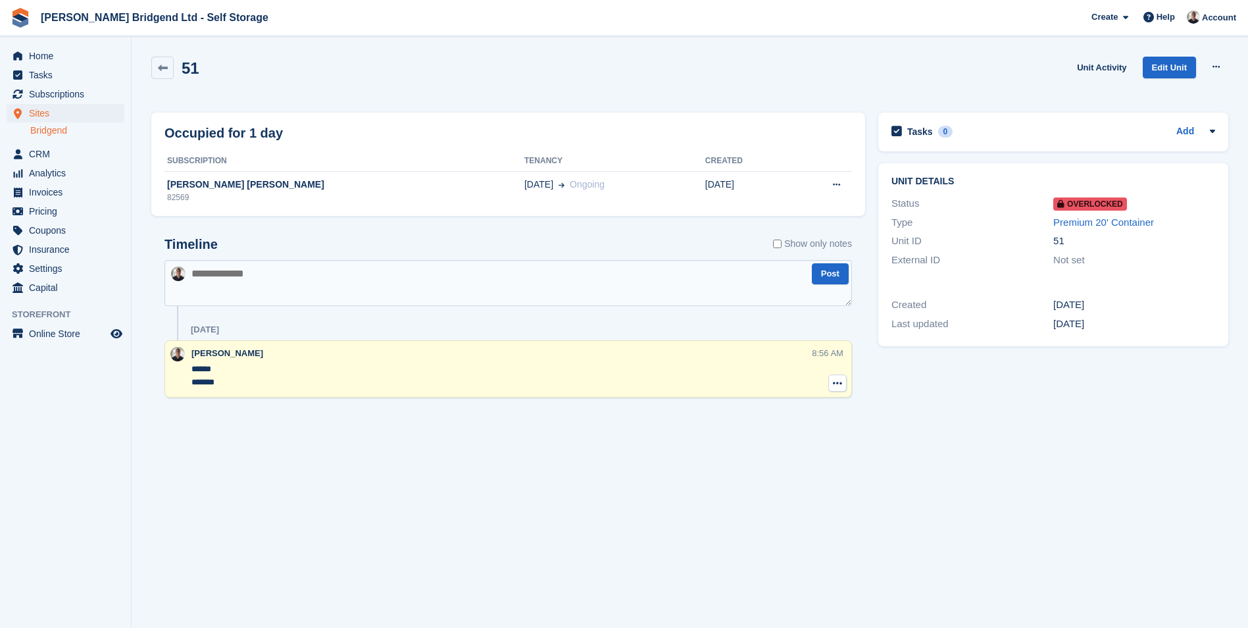
click at [843, 384] on button at bounding box center [837, 382] width 18 height 17
click at [772, 411] on p "Delete note" at bounding box center [783, 407] width 114 height 17
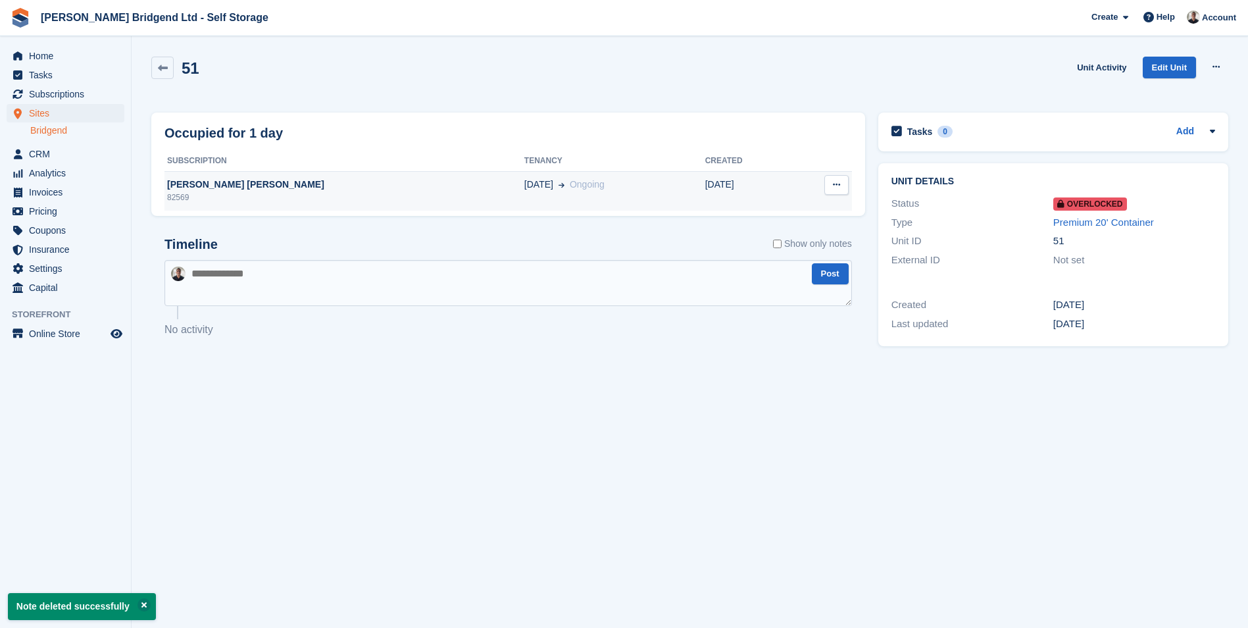
click at [725, 176] on td "[DATE]" at bounding box center [747, 190] width 85 height 39
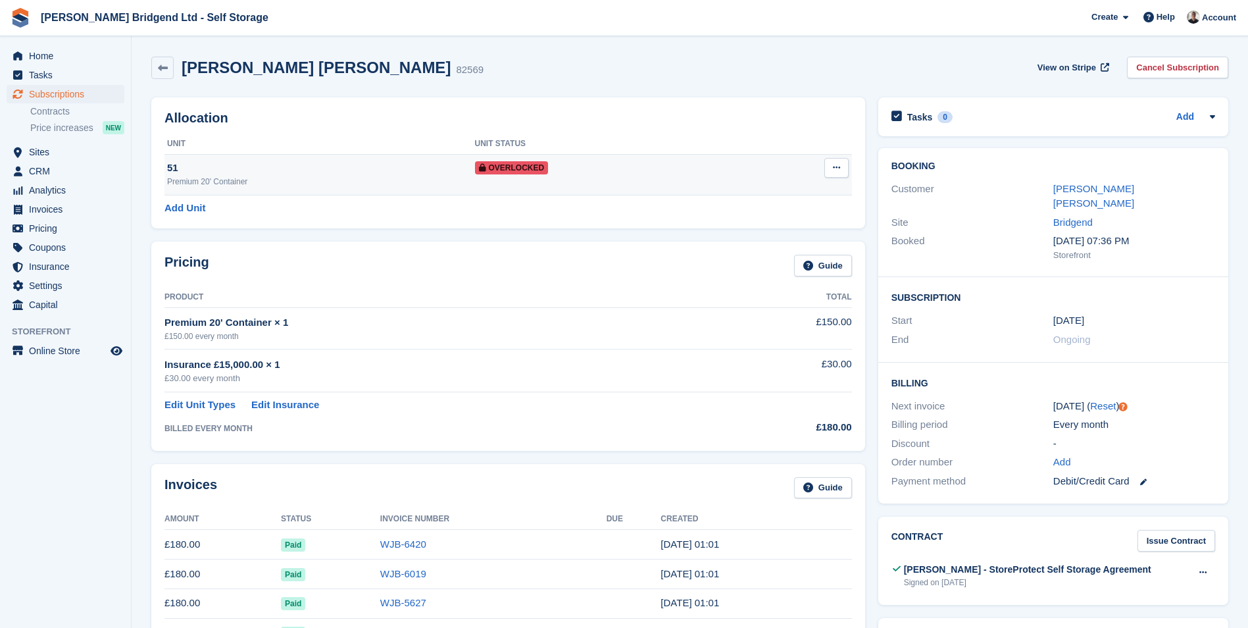
click at [839, 165] on icon at bounding box center [836, 167] width 7 height 9
click at [821, 191] on p "Remove Overlock" at bounding box center [785, 193] width 114 height 17
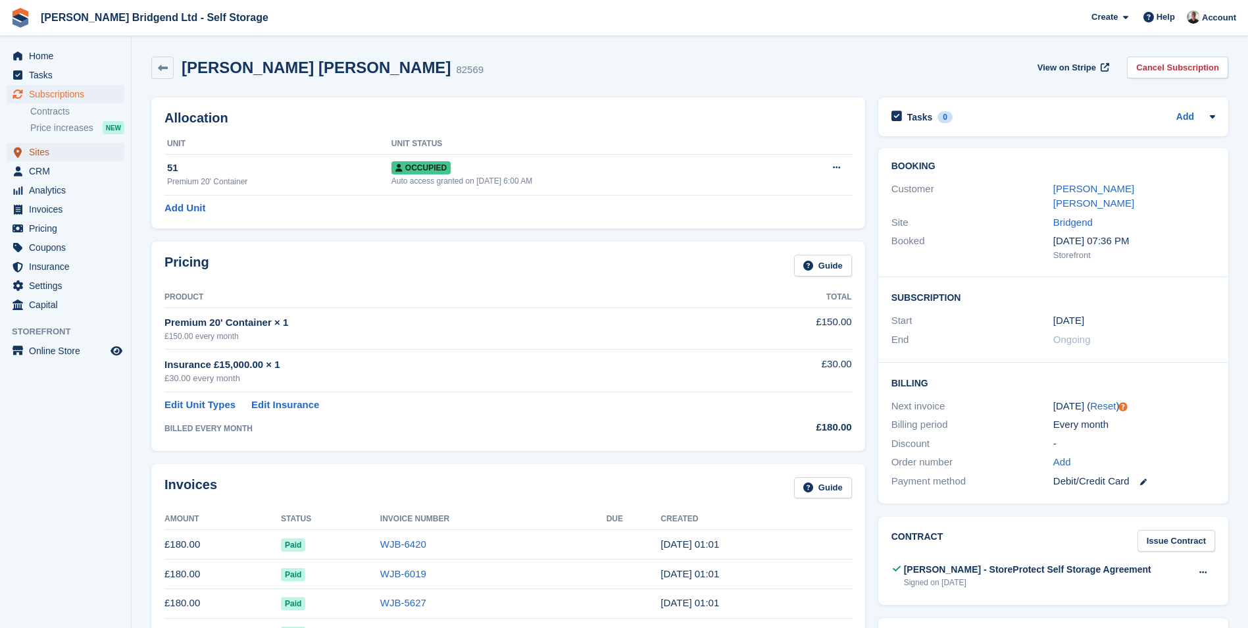
click at [100, 161] on span "Sites" at bounding box center [68, 152] width 79 height 18
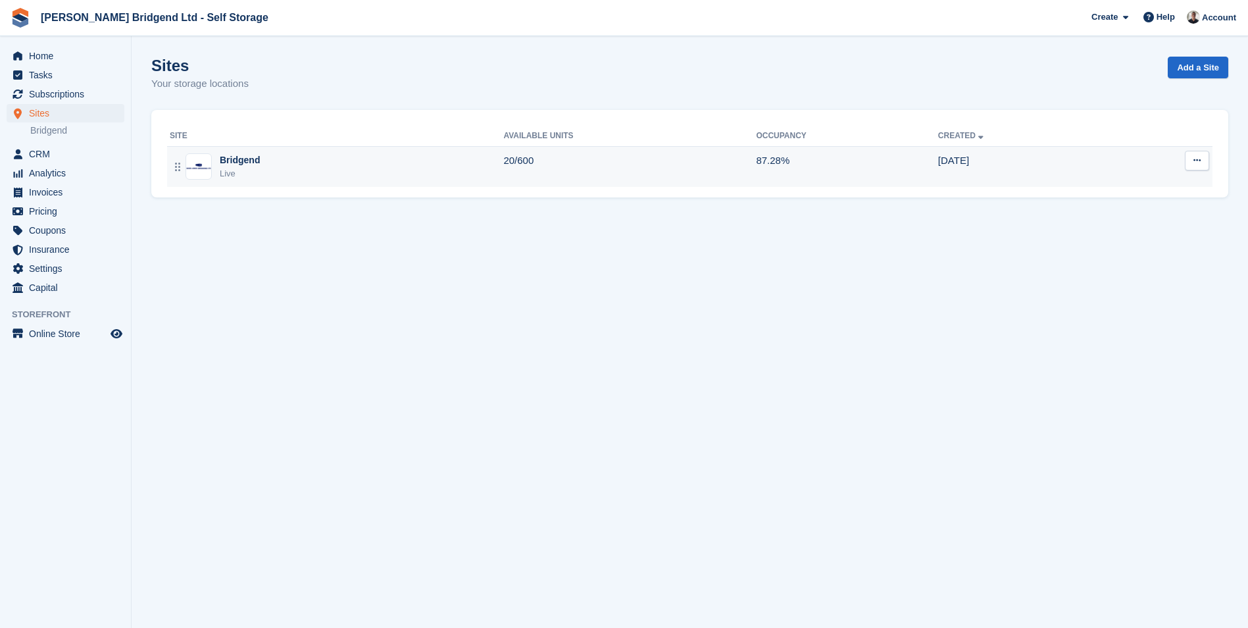
click at [347, 161] on div "Bridgend Live" at bounding box center [337, 166] width 334 height 27
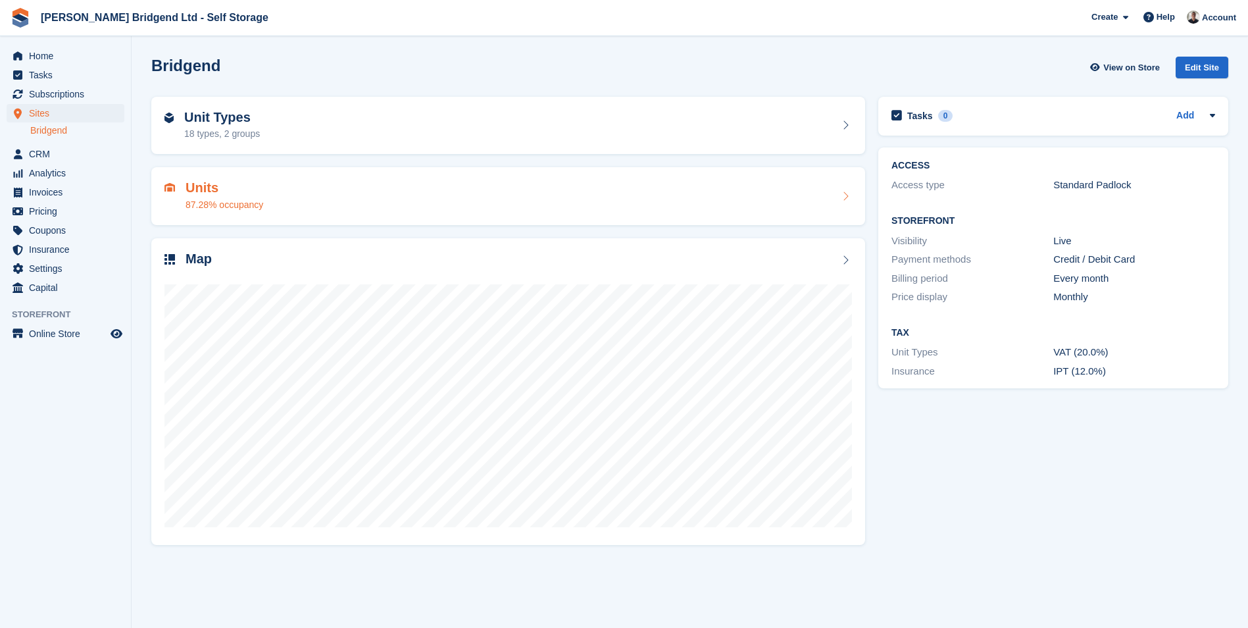
click at [271, 209] on div "Units 87.28% occupancy" at bounding box center [507, 196] width 687 height 32
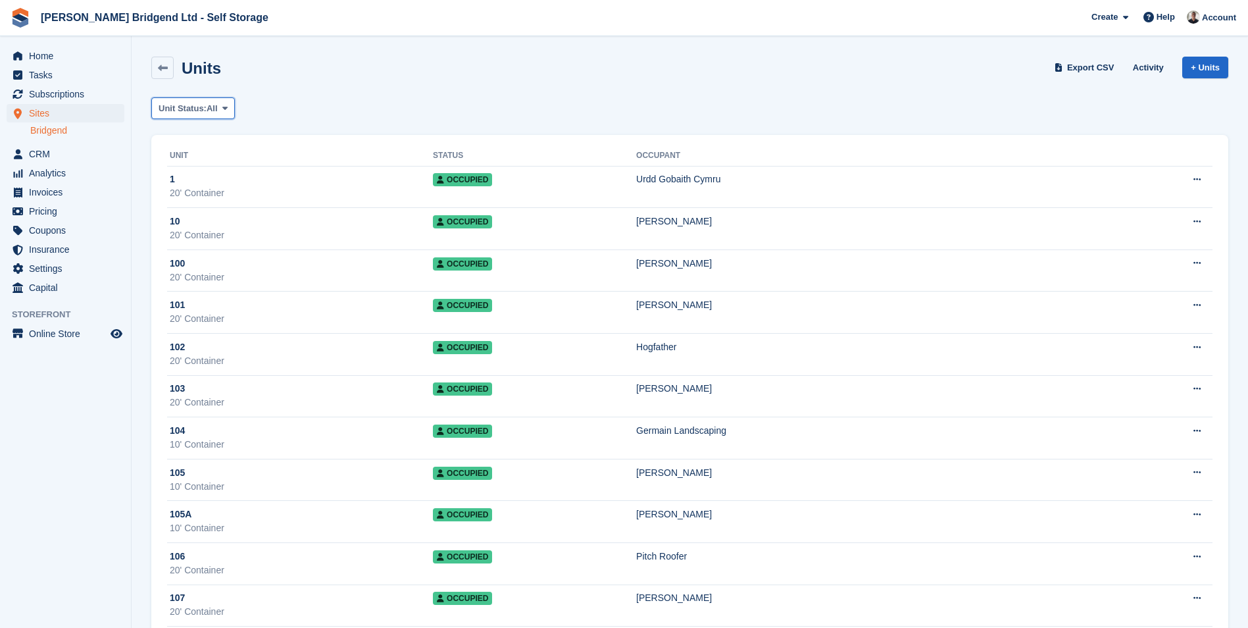
click at [214, 104] on span "All" at bounding box center [212, 108] width 11 height 13
click at [241, 230] on link "Overlocked" at bounding box center [214, 234] width 114 height 24
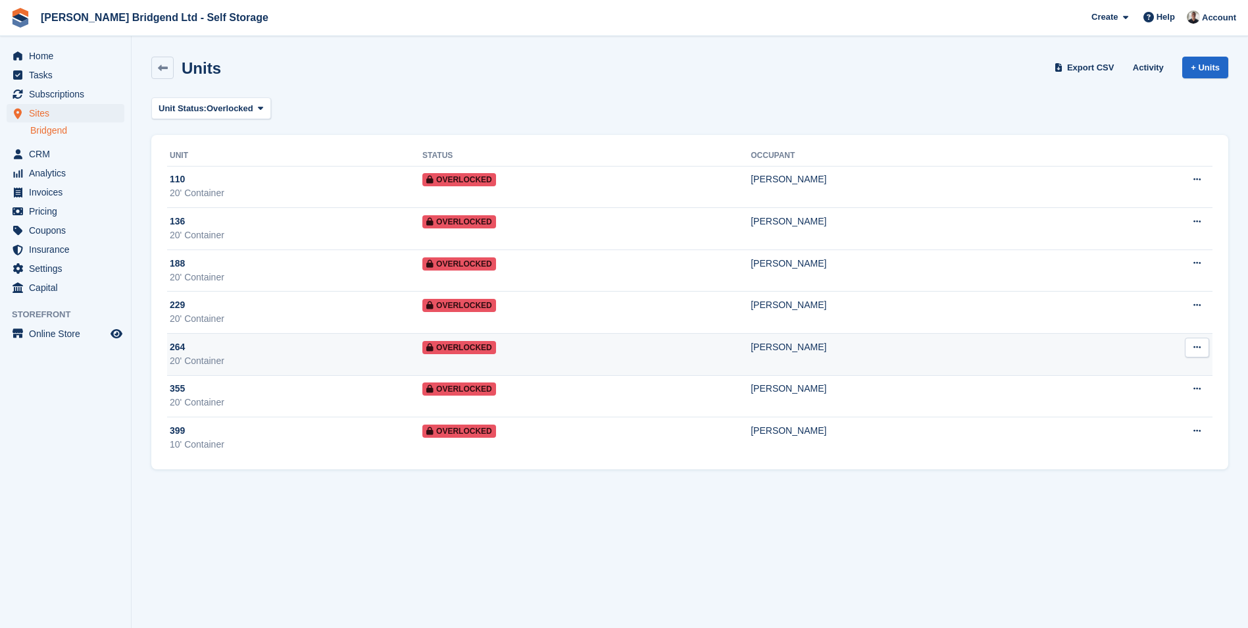
click at [765, 353] on div "David Cooper" at bounding box center [920, 347] width 339 height 14
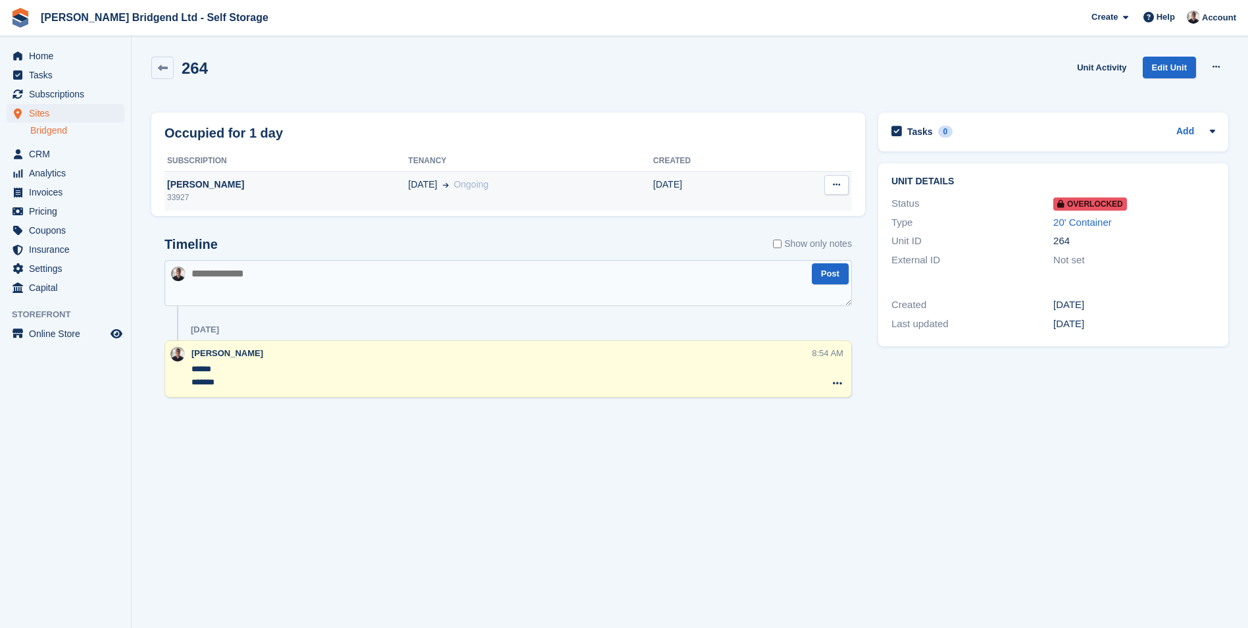
click at [489, 193] on td "[DATE] Ongoing" at bounding box center [531, 190] width 245 height 39
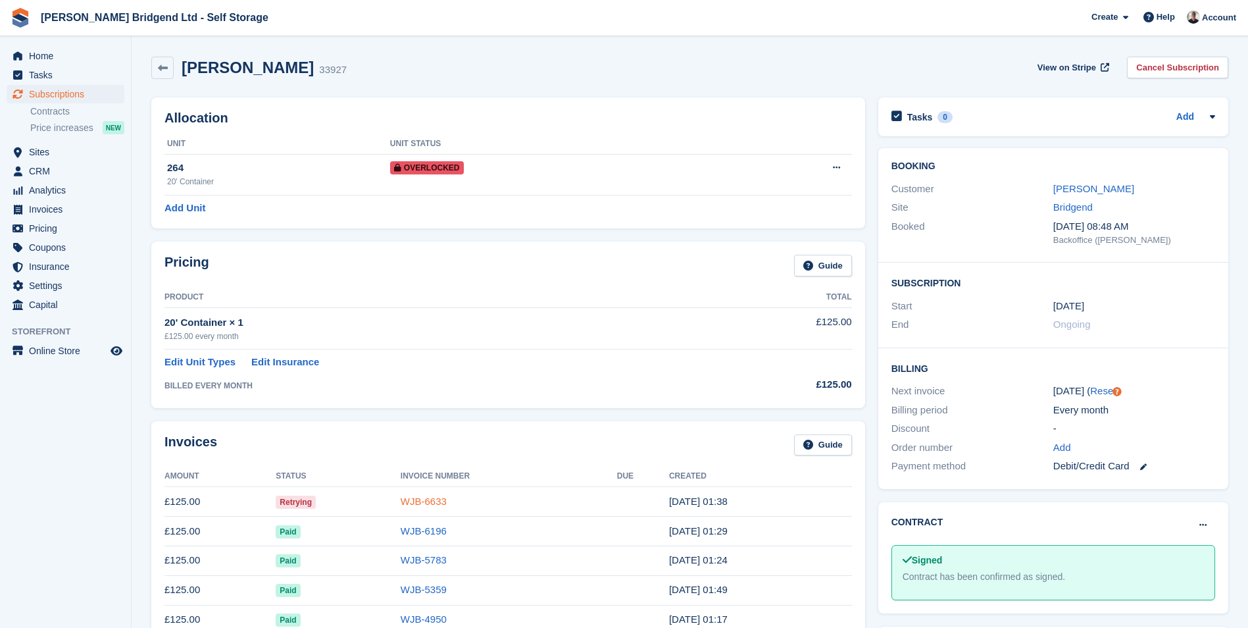
click at [432, 496] on link "WJB-6633" at bounding box center [424, 500] width 46 height 11
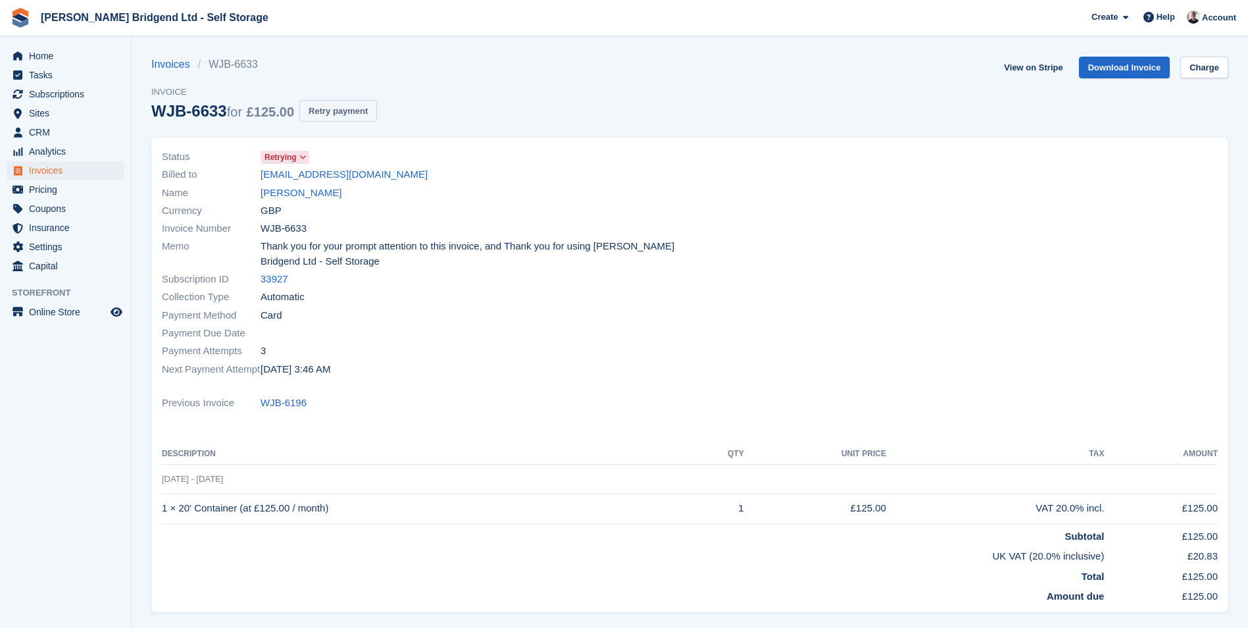
click at [355, 116] on button "Retry payment" at bounding box center [338, 111] width 78 height 22
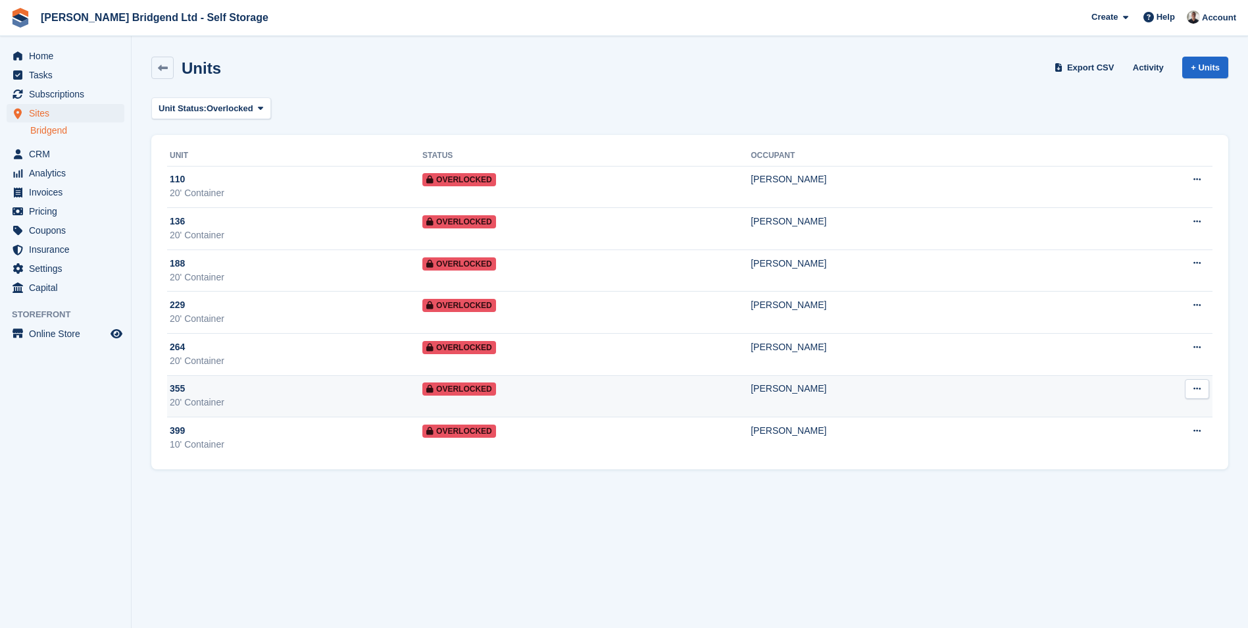
click at [751, 413] on td "[PERSON_NAME]" at bounding box center [920, 396] width 339 height 42
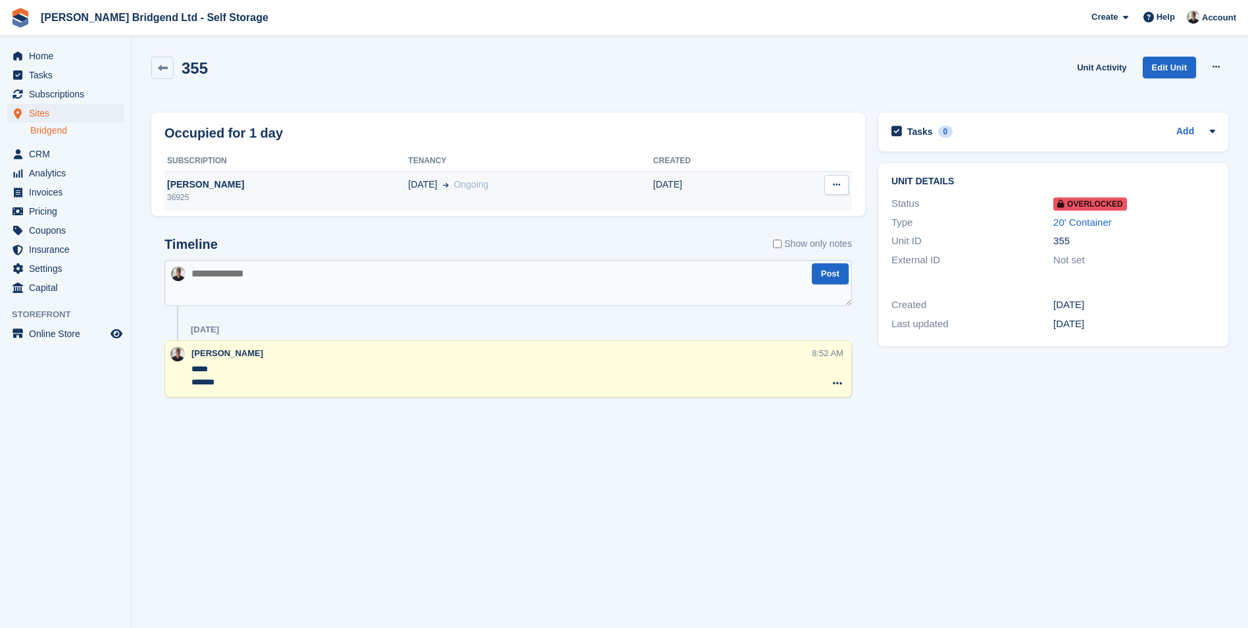
click at [323, 200] on div "36925" at bounding box center [286, 197] width 244 height 12
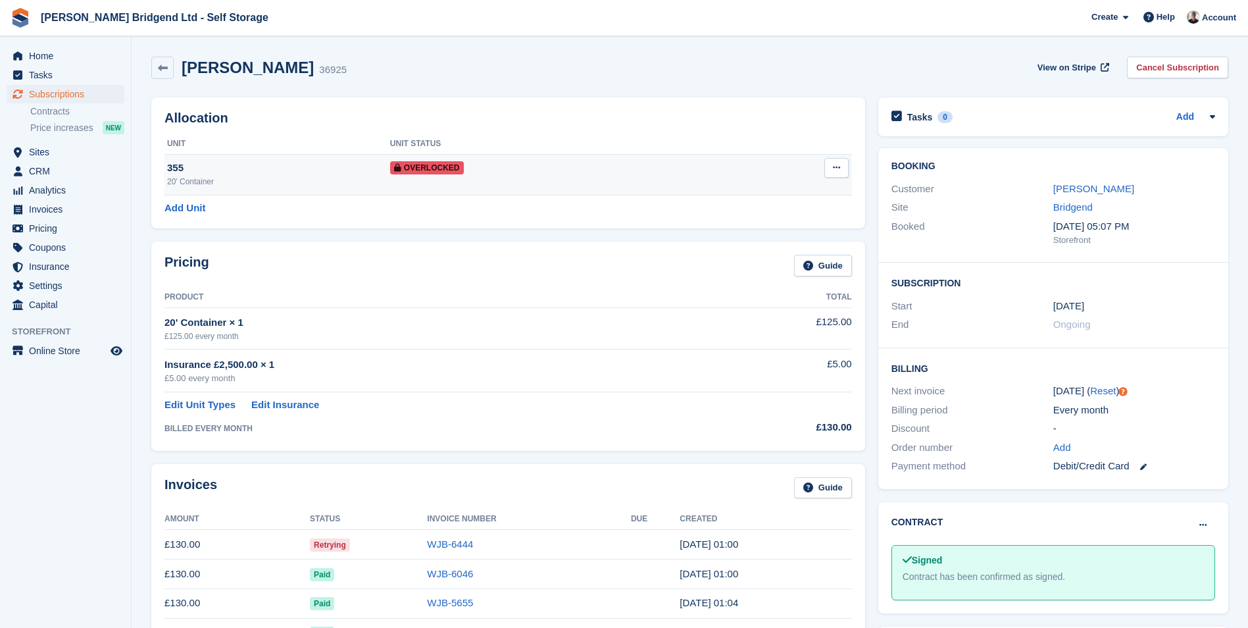
click at [389, 176] on div "20' Container" at bounding box center [278, 182] width 223 height 12
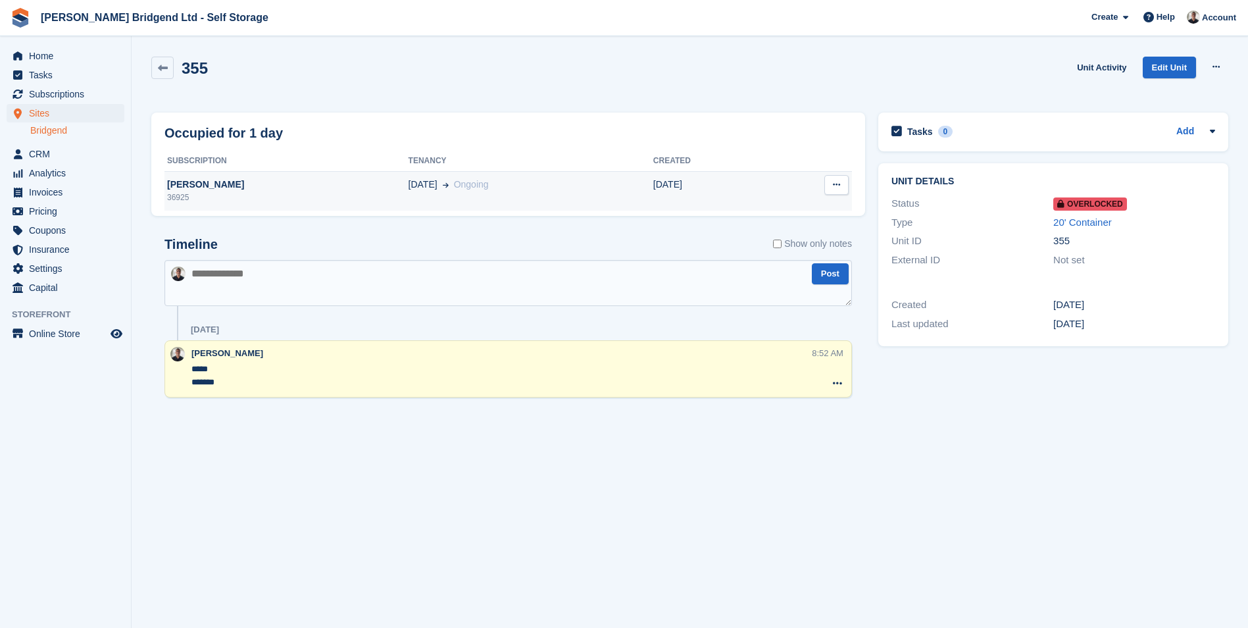
click at [328, 180] on div "[PERSON_NAME]" at bounding box center [286, 185] width 244 height 14
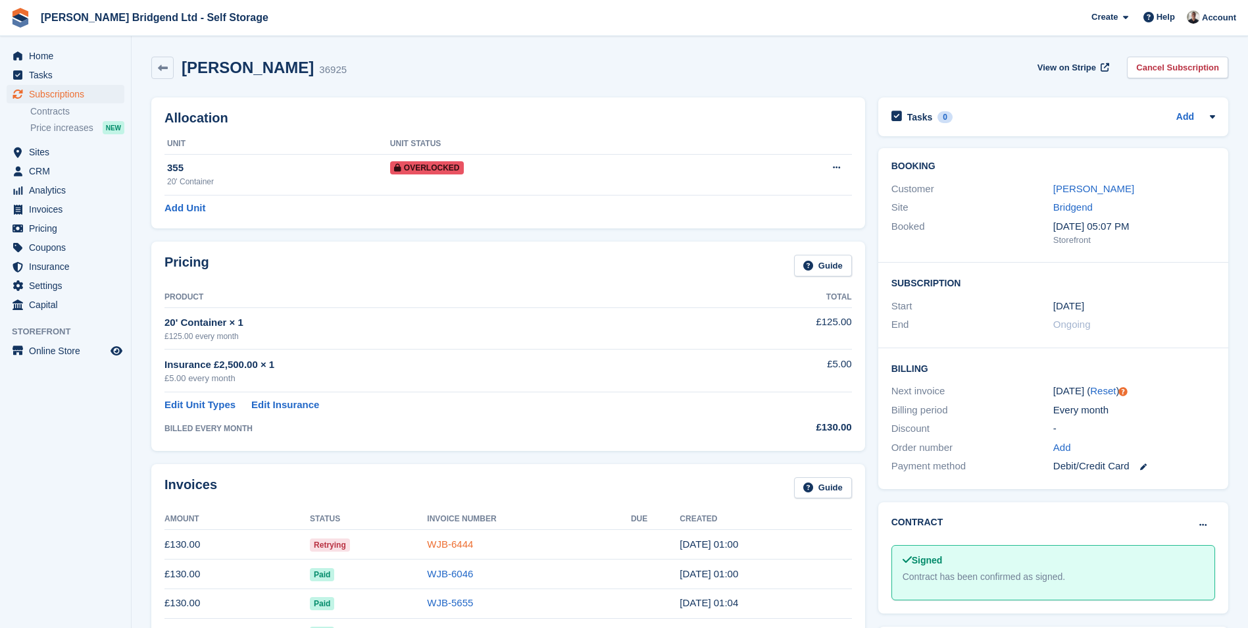
click at [454, 543] on link "WJB-6444" at bounding box center [450, 543] width 46 height 11
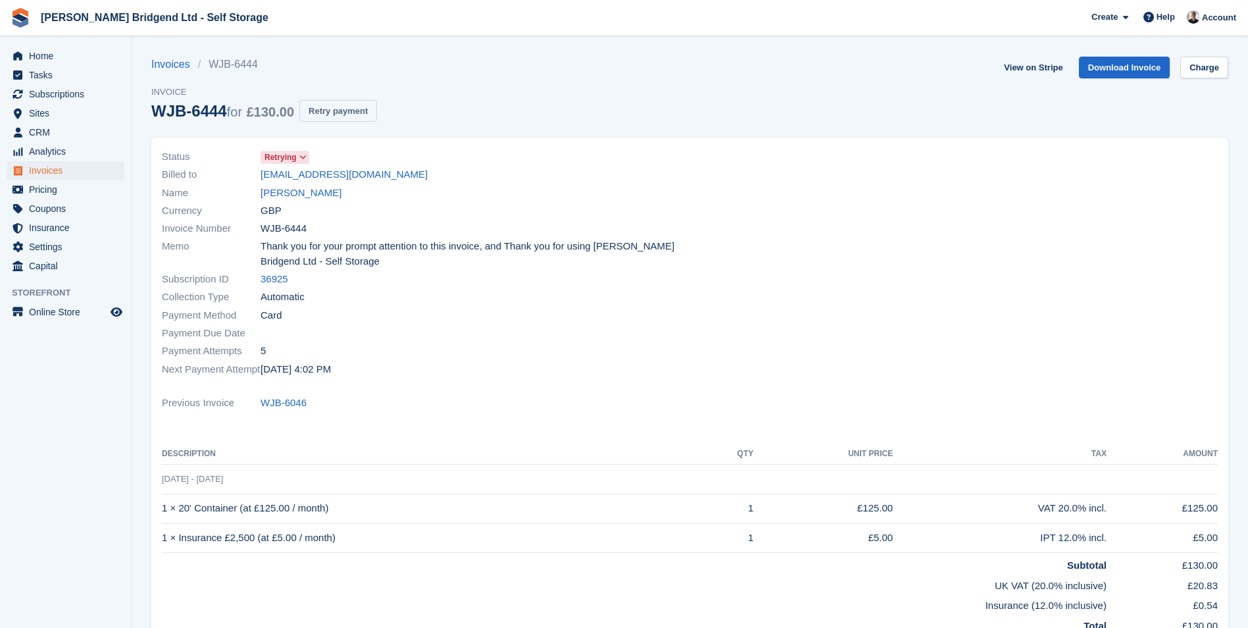
click at [358, 102] on button "Retry payment" at bounding box center [338, 111] width 78 height 22
click at [48, 140] on span "CRM" at bounding box center [68, 132] width 79 height 18
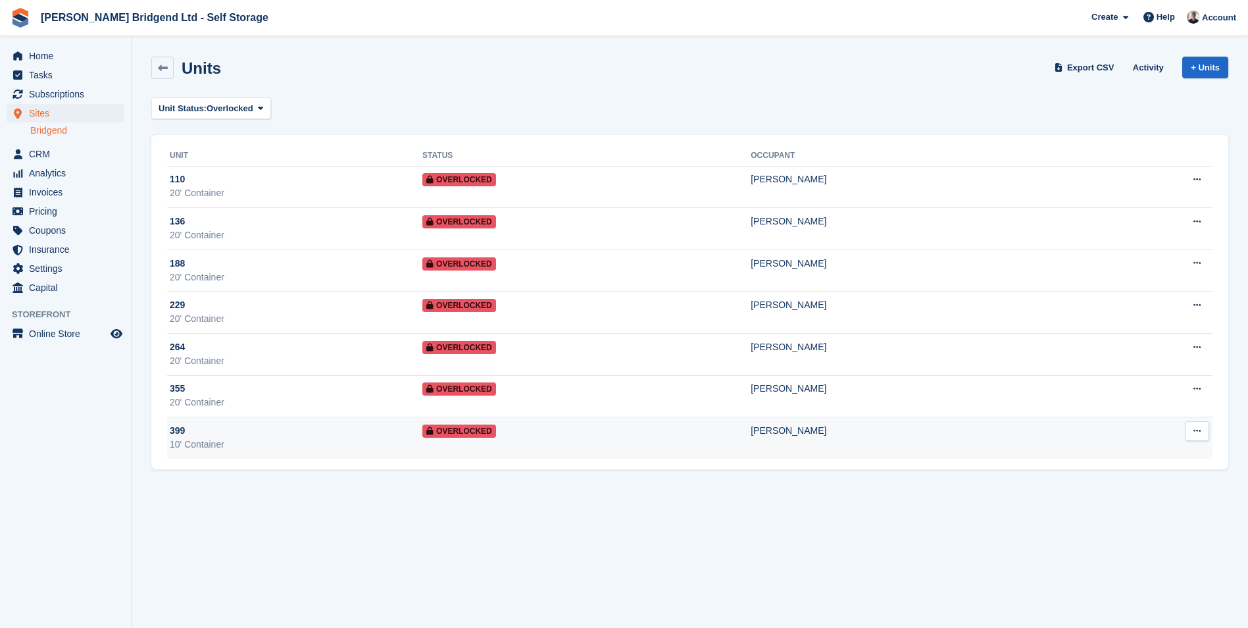
click at [632, 443] on td "Overlocked" at bounding box center [586, 437] width 328 height 41
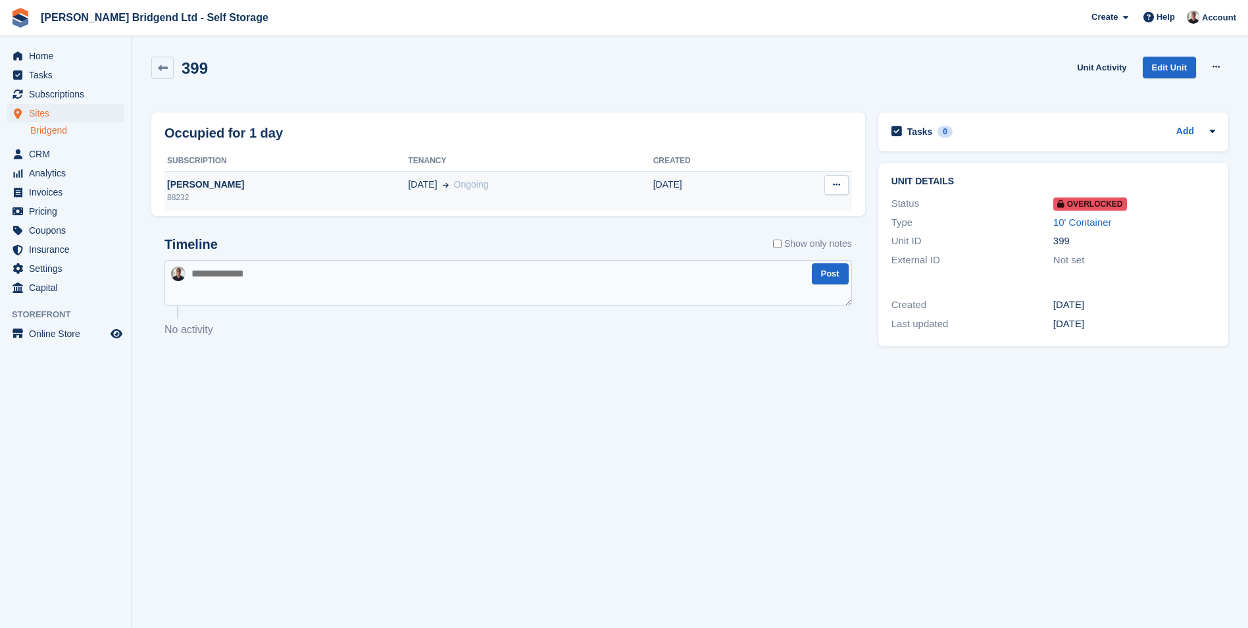
click at [715, 188] on td "[DATE]" at bounding box center [710, 190] width 114 height 39
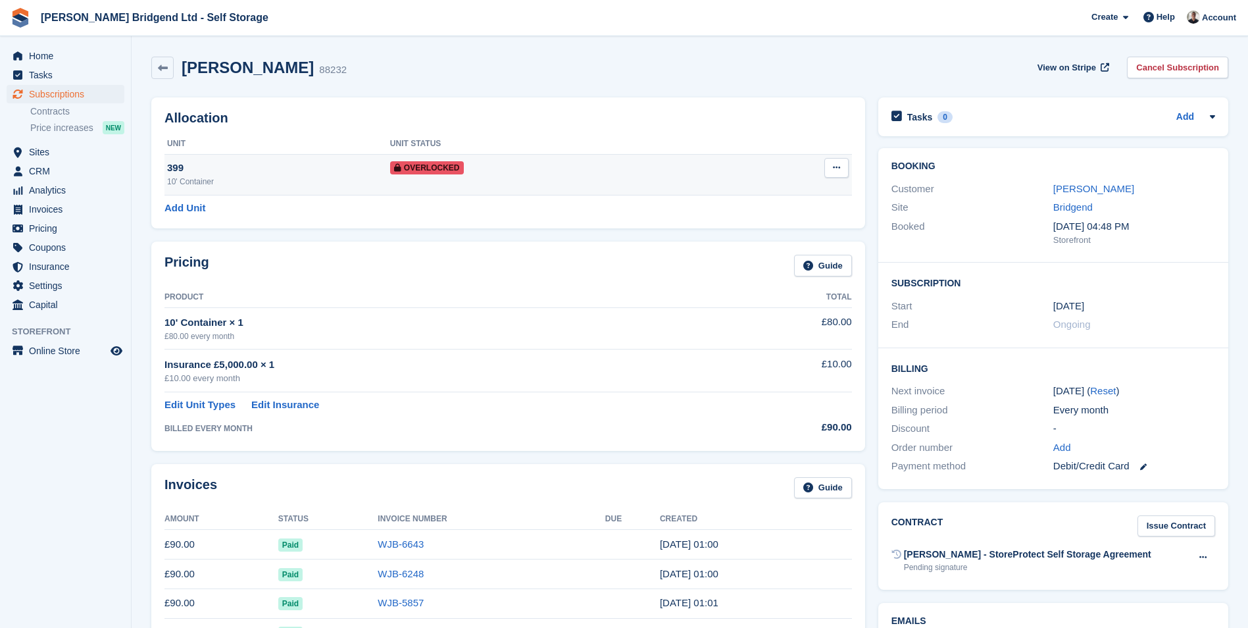
click at [831, 166] on button at bounding box center [836, 168] width 24 height 20
click at [779, 187] on p "Remove Overlock" at bounding box center [785, 193] width 114 height 17
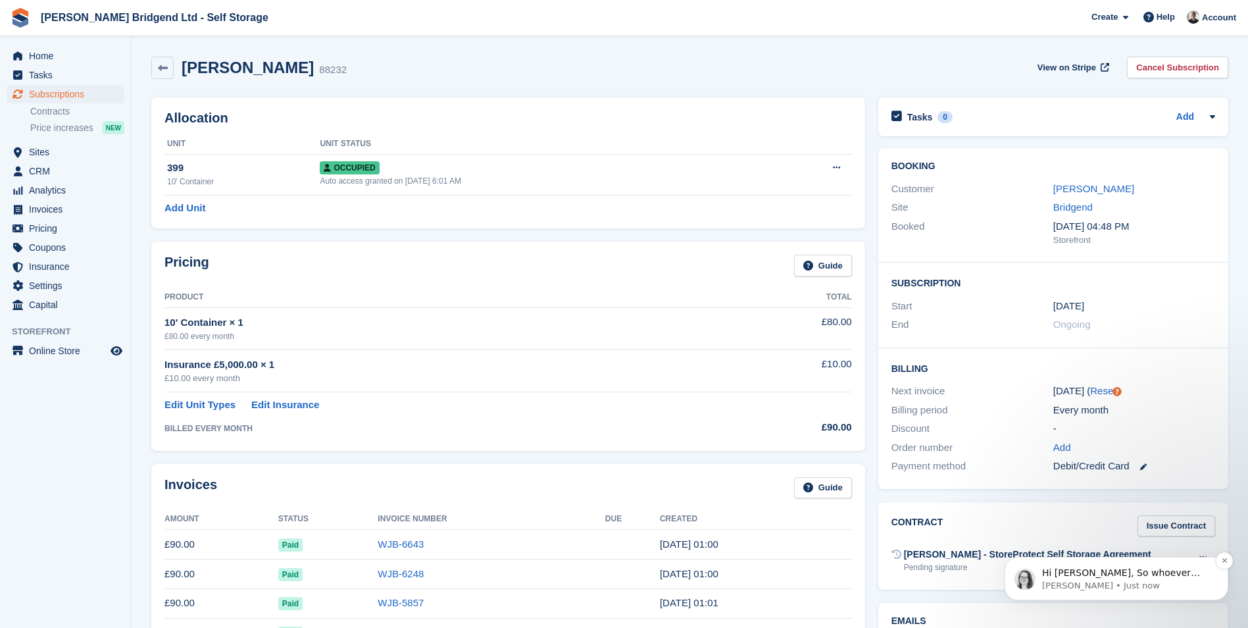
click at [1174, 572] on p "Hi [PERSON_NAME], So whoever manages your website and domain would be the one t…" at bounding box center [1127, 572] width 170 height 13
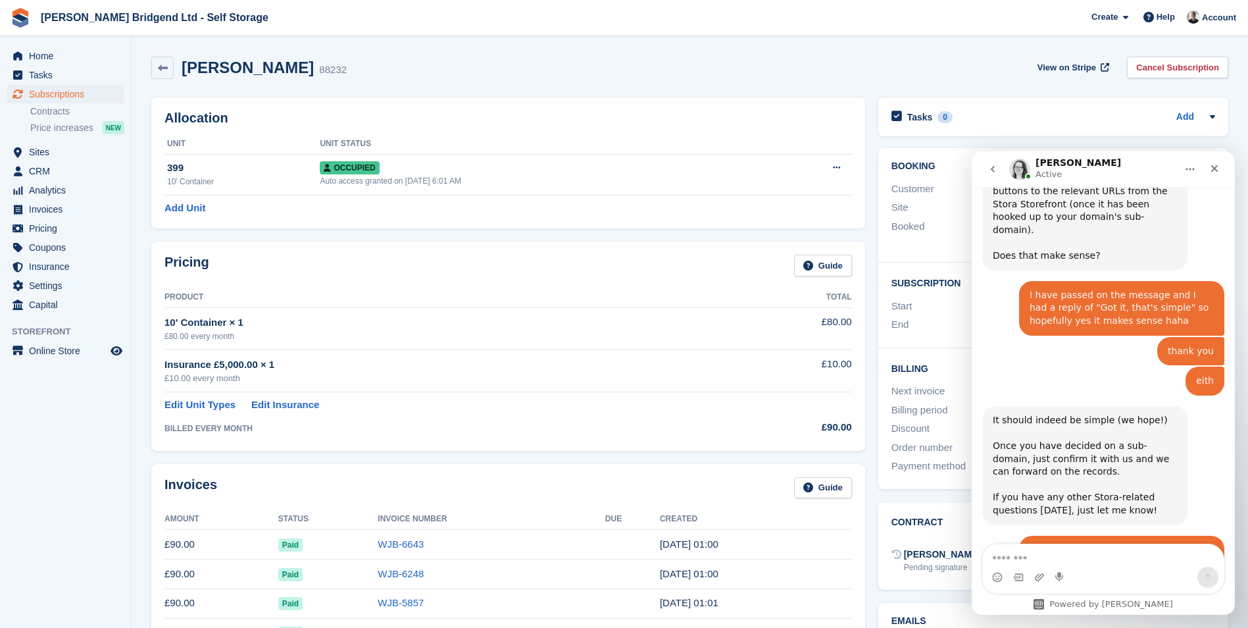
scroll to position [2765, 0]
